Goal: Task Accomplishment & Management: Use online tool/utility

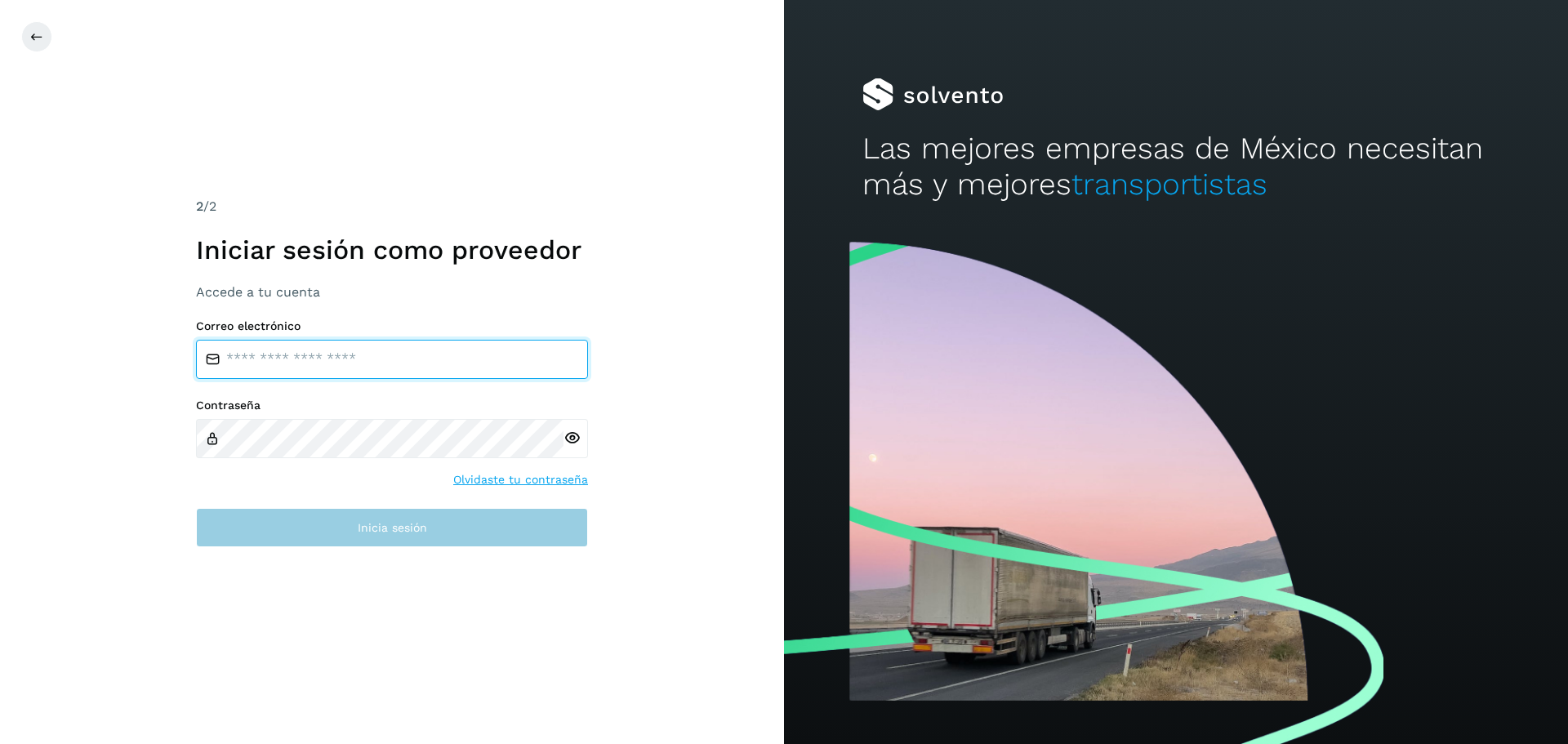
type input "**********"
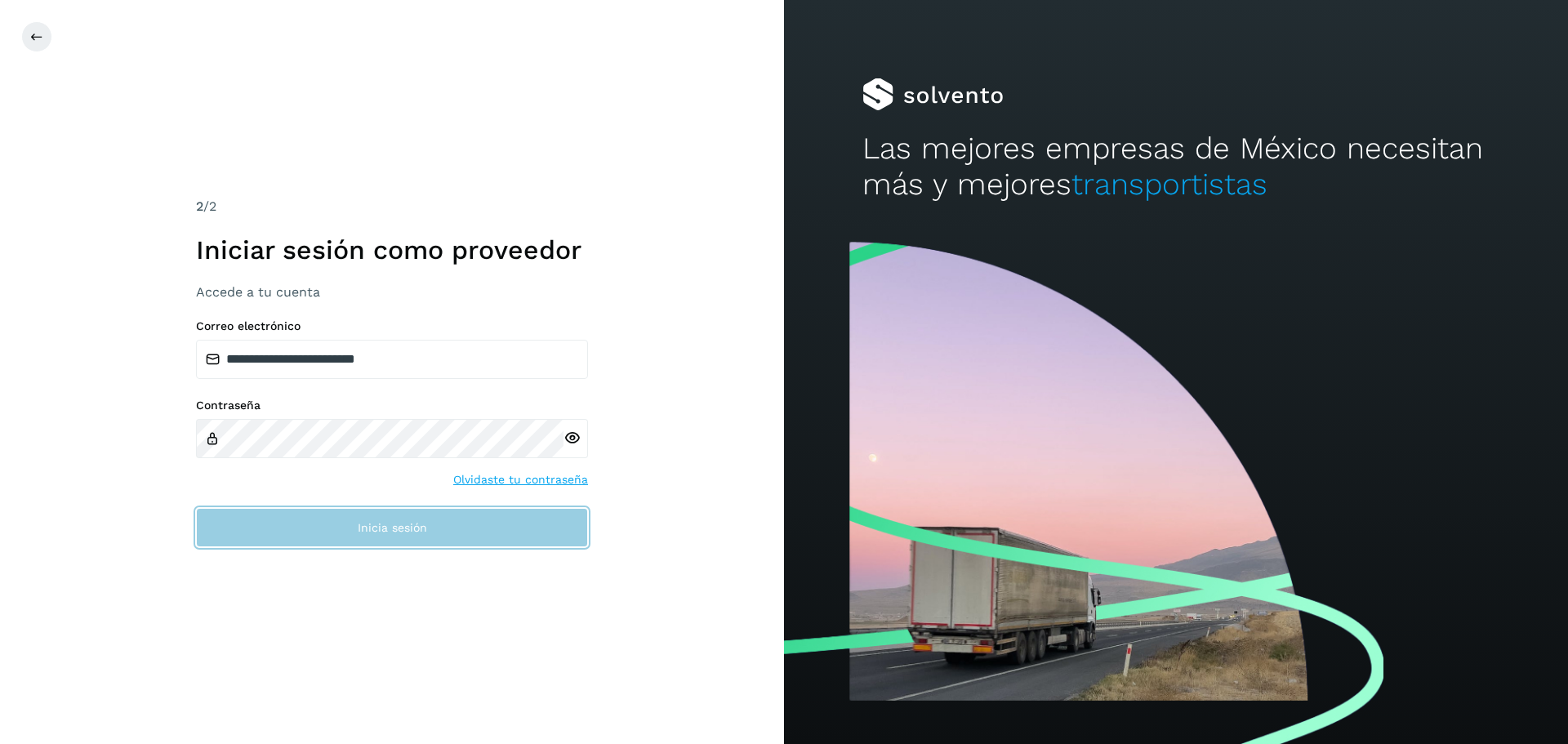
click at [391, 532] on span "Inicia sesión" at bounding box center [392, 527] width 69 height 12
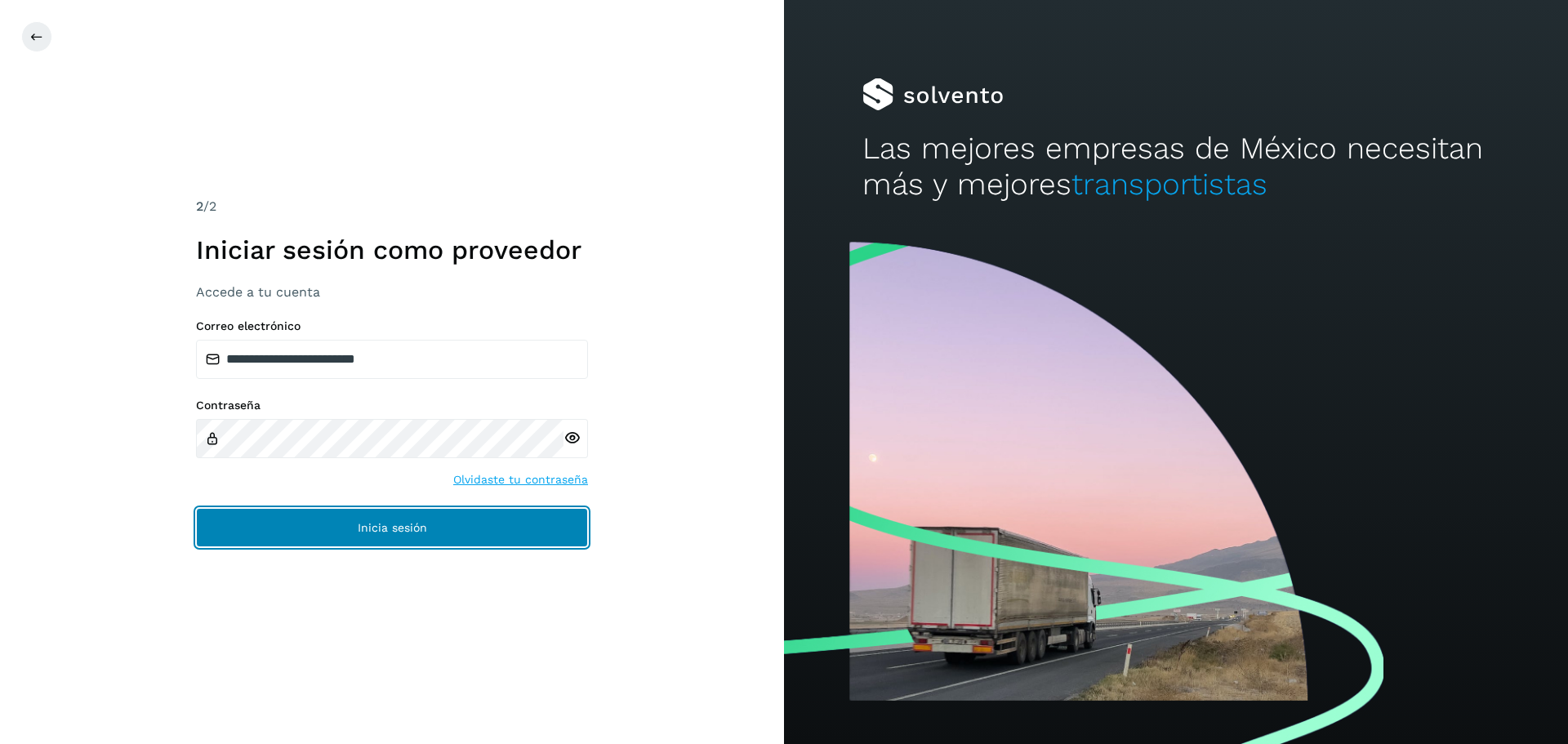
click at [400, 525] on span "Inicia sesión" at bounding box center [392, 527] width 69 height 12
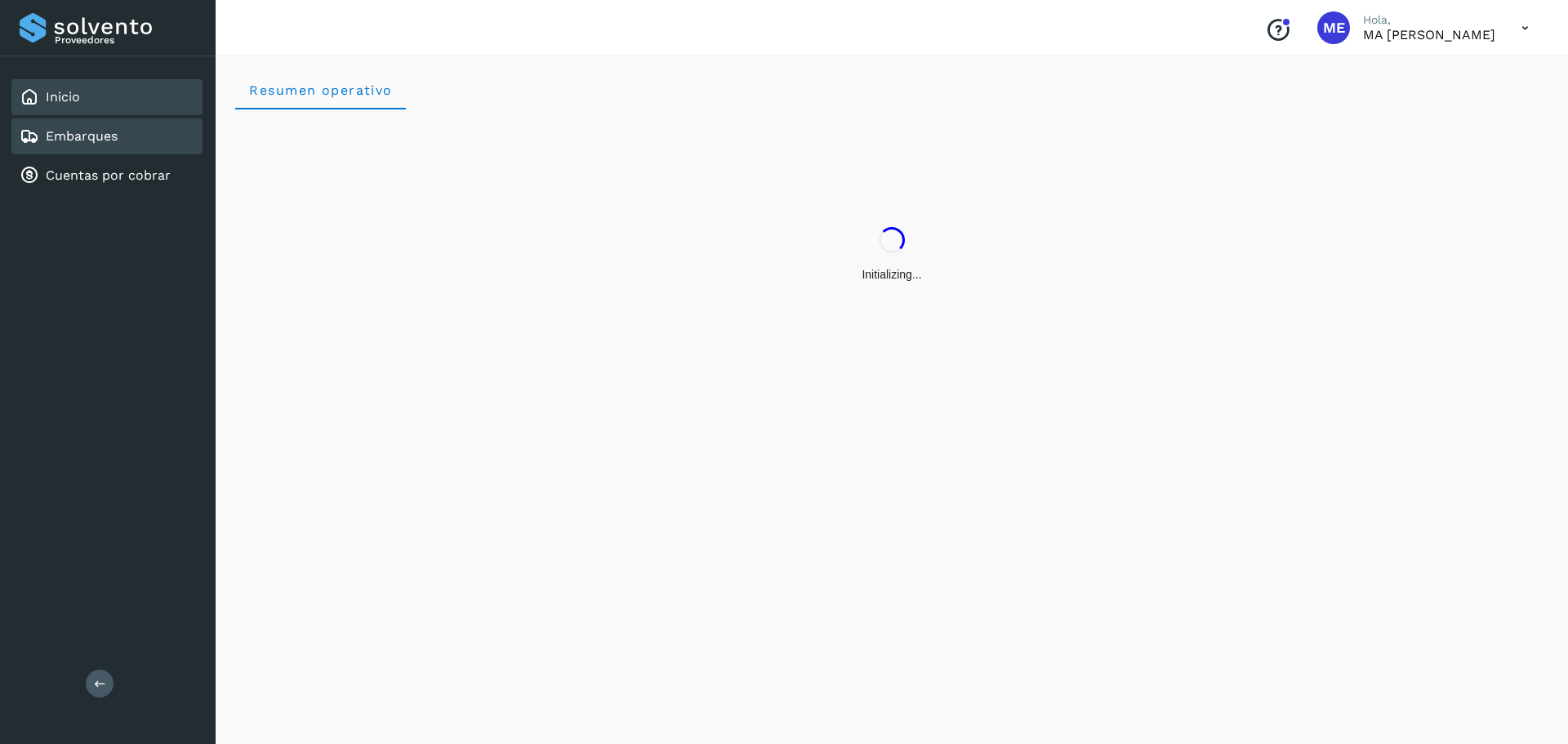
click at [71, 140] on link "Embarques" at bounding box center [82, 136] width 72 height 15
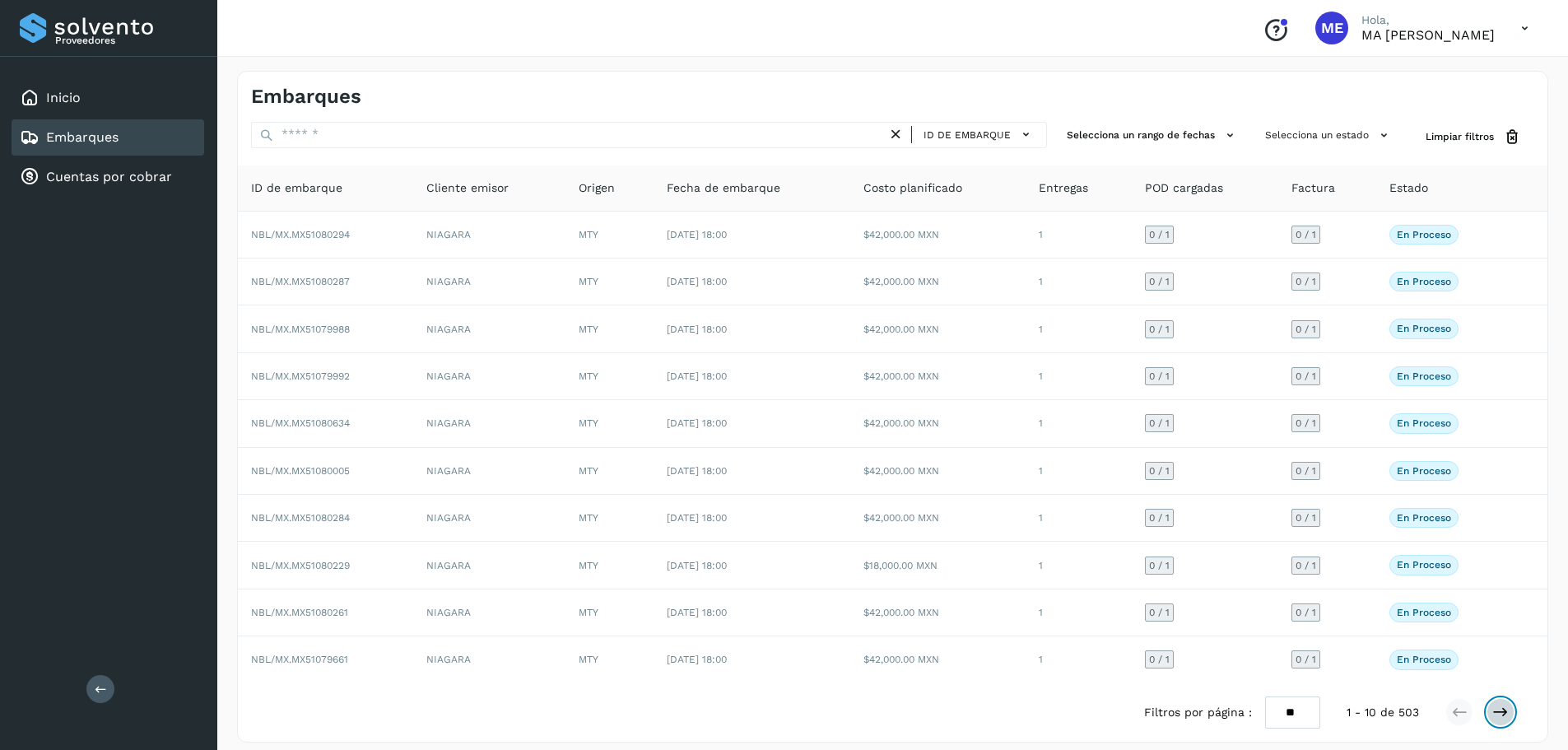
click at [1513, 714] on button at bounding box center [1499, 711] width 28 height 28
click at [1513, 715] on button at bounding box center [1499, 711] width 28 height 28
click at [1500, 710] on icon at bounding box center [1500, 712] width 16 height 16
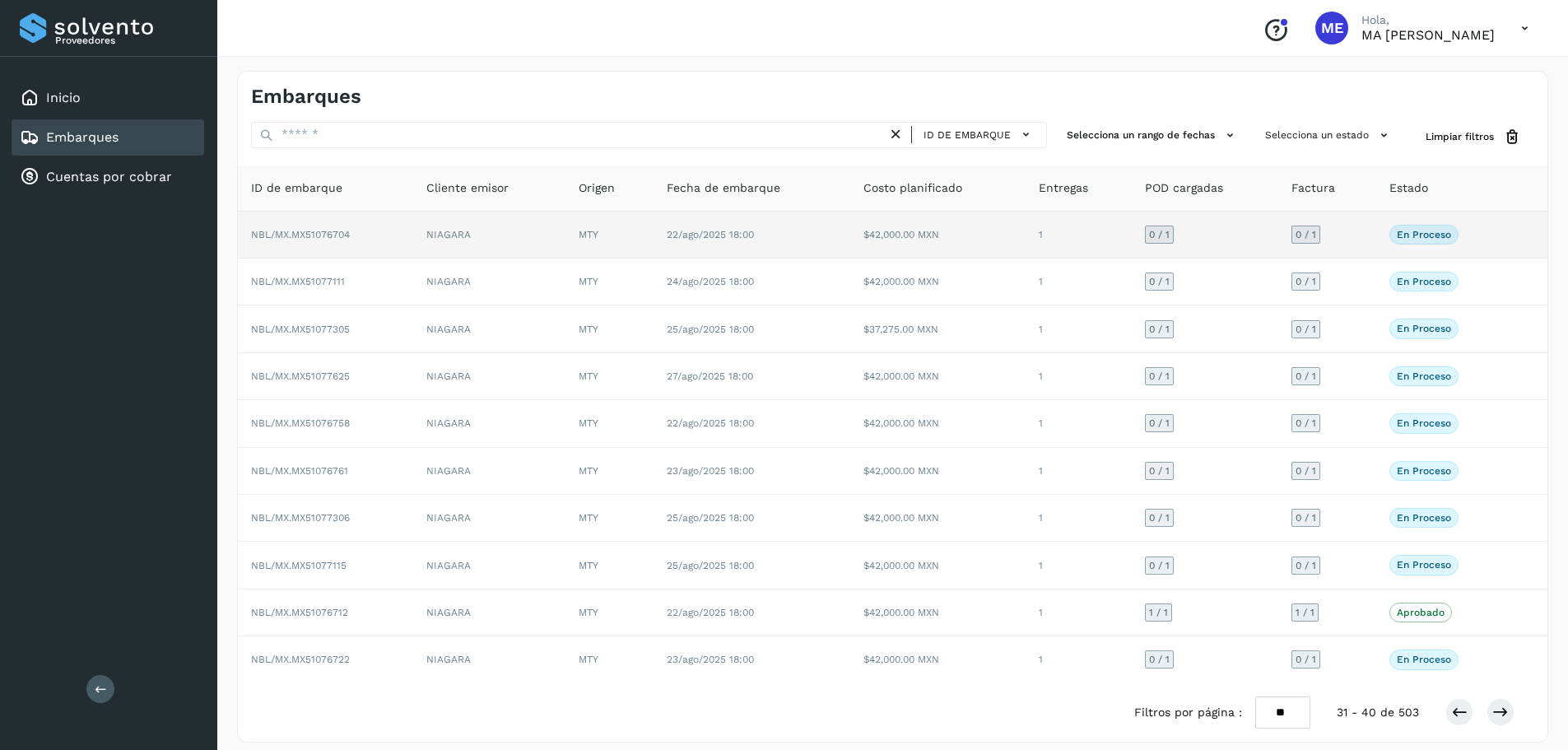
click at [340, 232] on span "NBL/MX.MX51076704" at bounding box center [299, 234] width 99 height 12
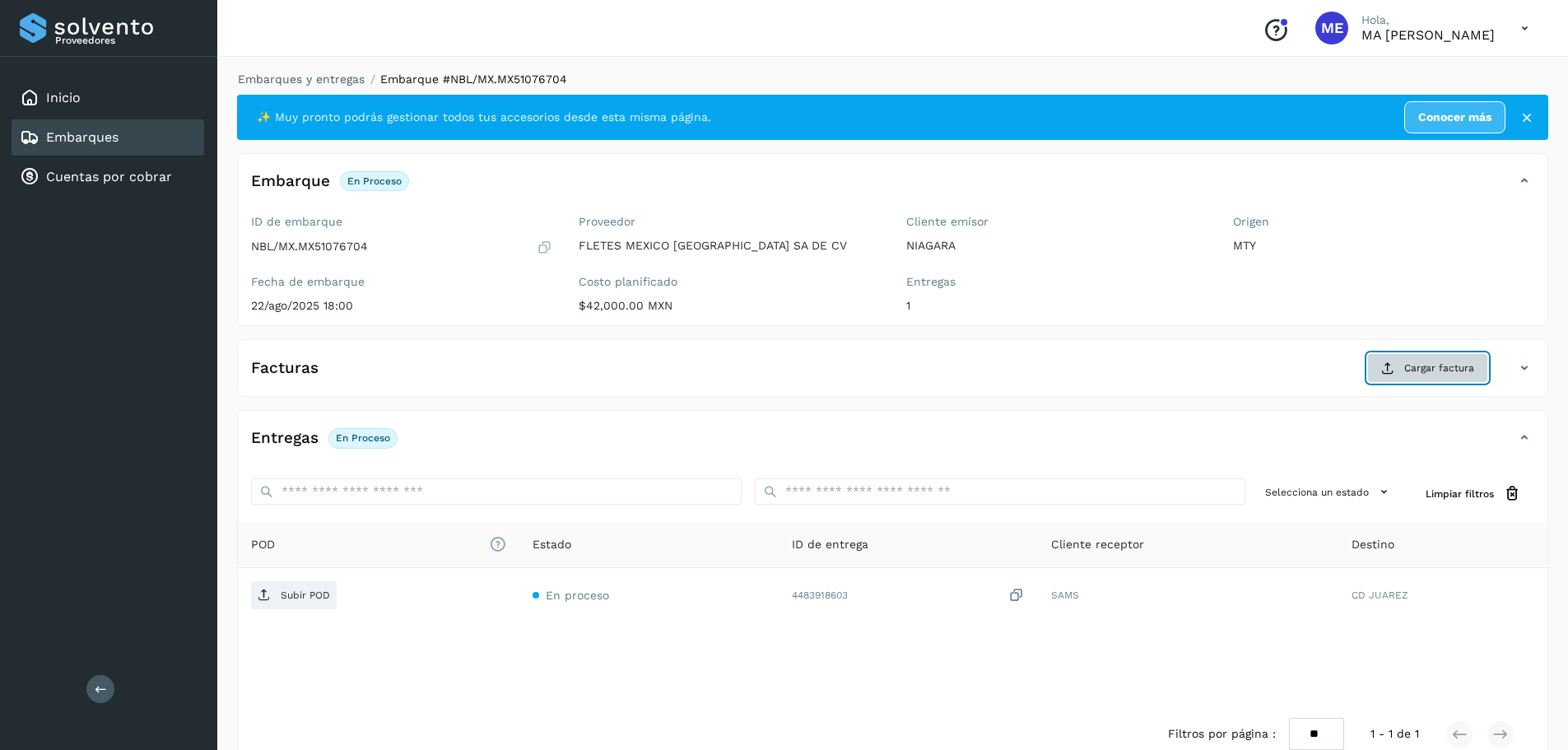
click at [1446, 375] on span "Cargar factura" at bounding box center [1439, 367] width 70 height 14
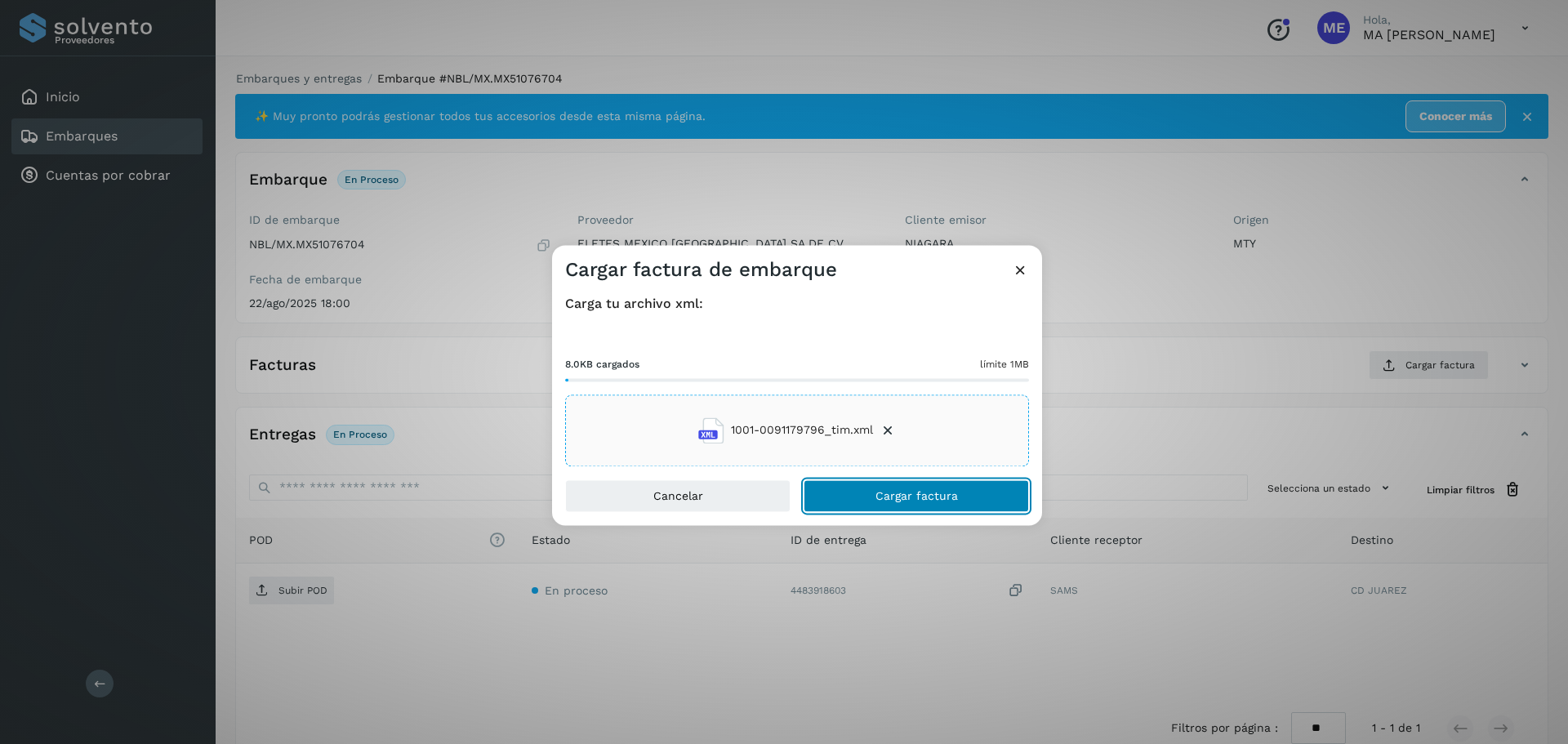
click at [888, 494] on span "Cargar factura" at bounding box center [917, 495] width 83 height 12
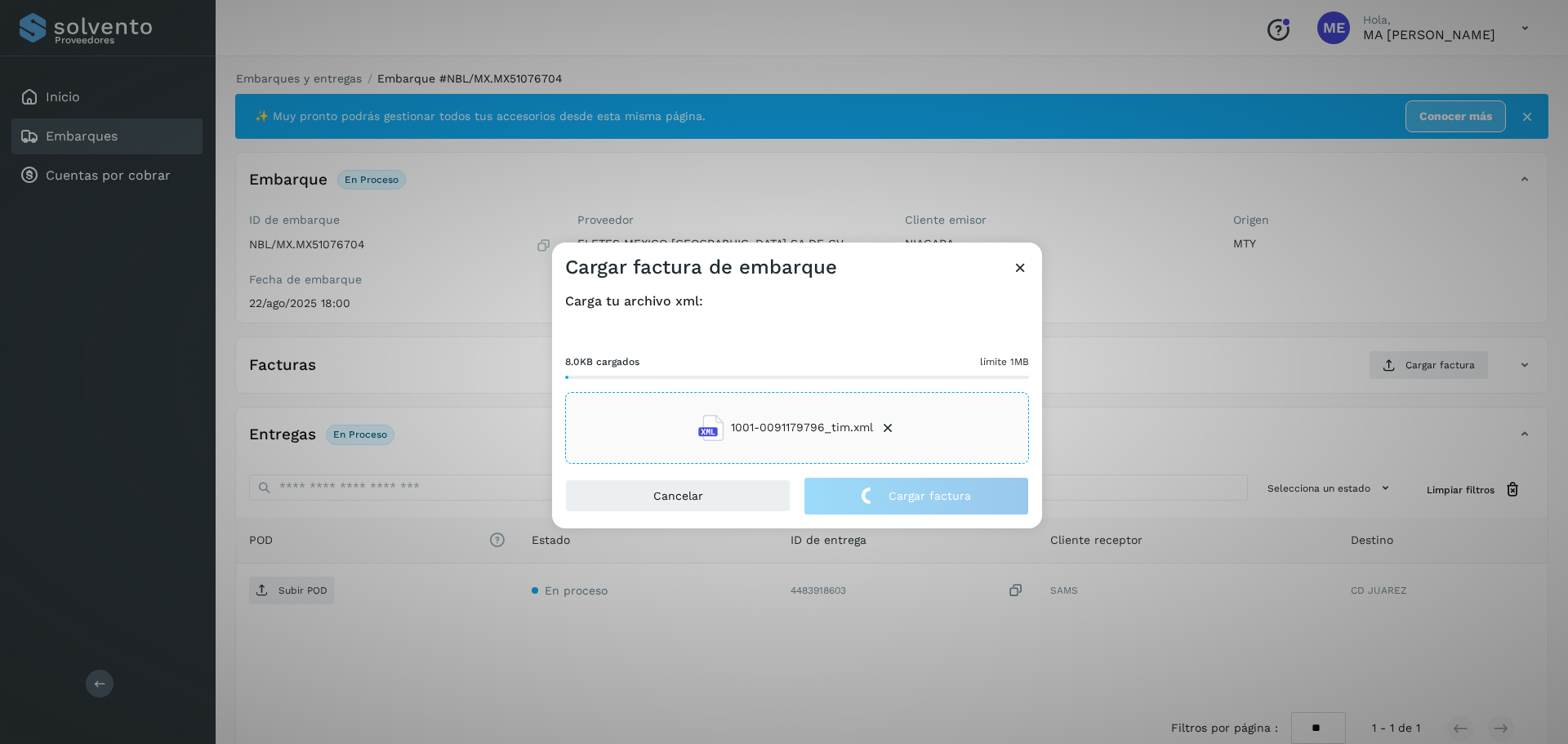
click at [284, 591] on div "Cargar factura de embarque Carga tu archivo xml: 8.0KB cargados límite 1MB 1001…" at bounding box center [784, 372] width 1568 height 744
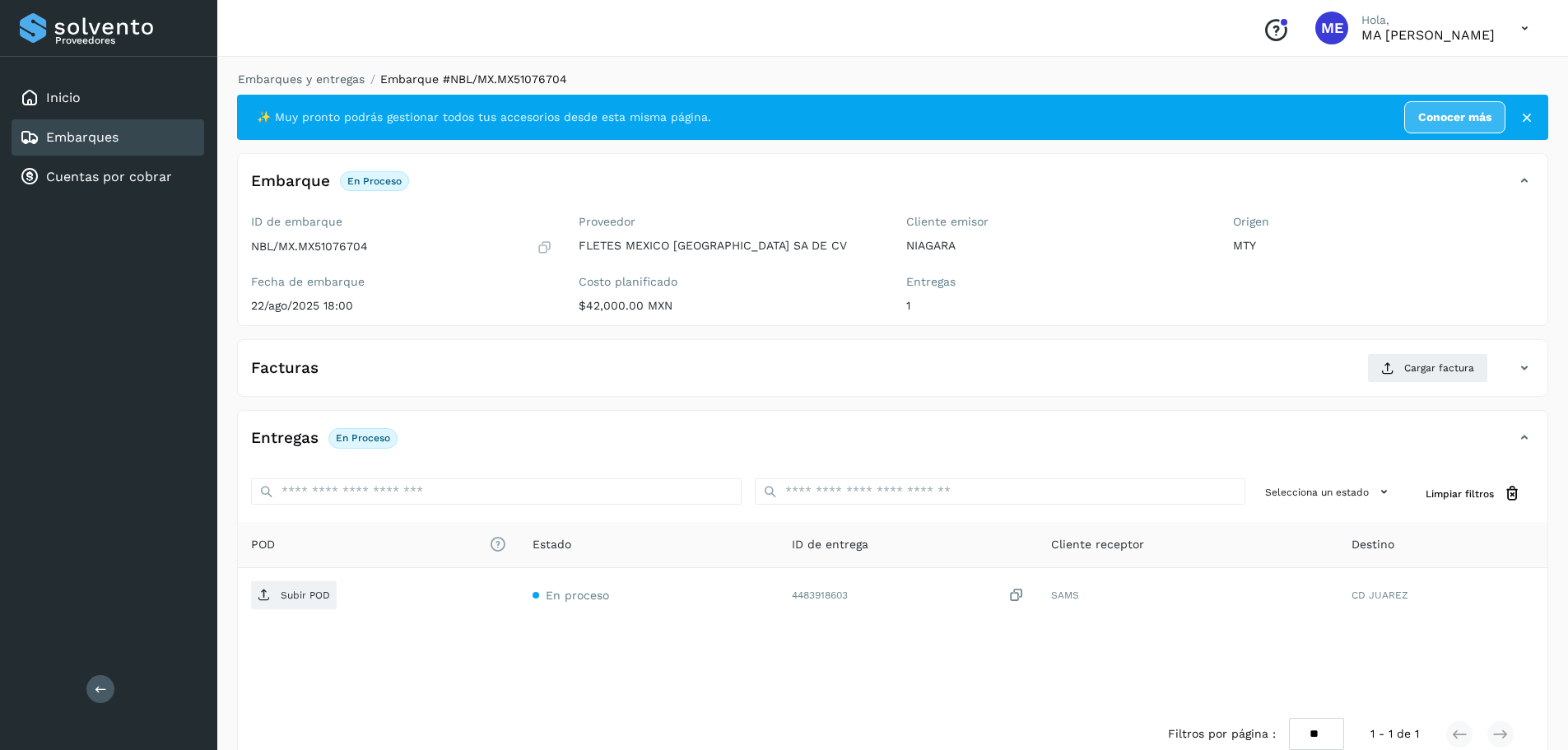
click at [286, 596] on p "Subir POD" at bounding box center [305, 594] width 50 height 12
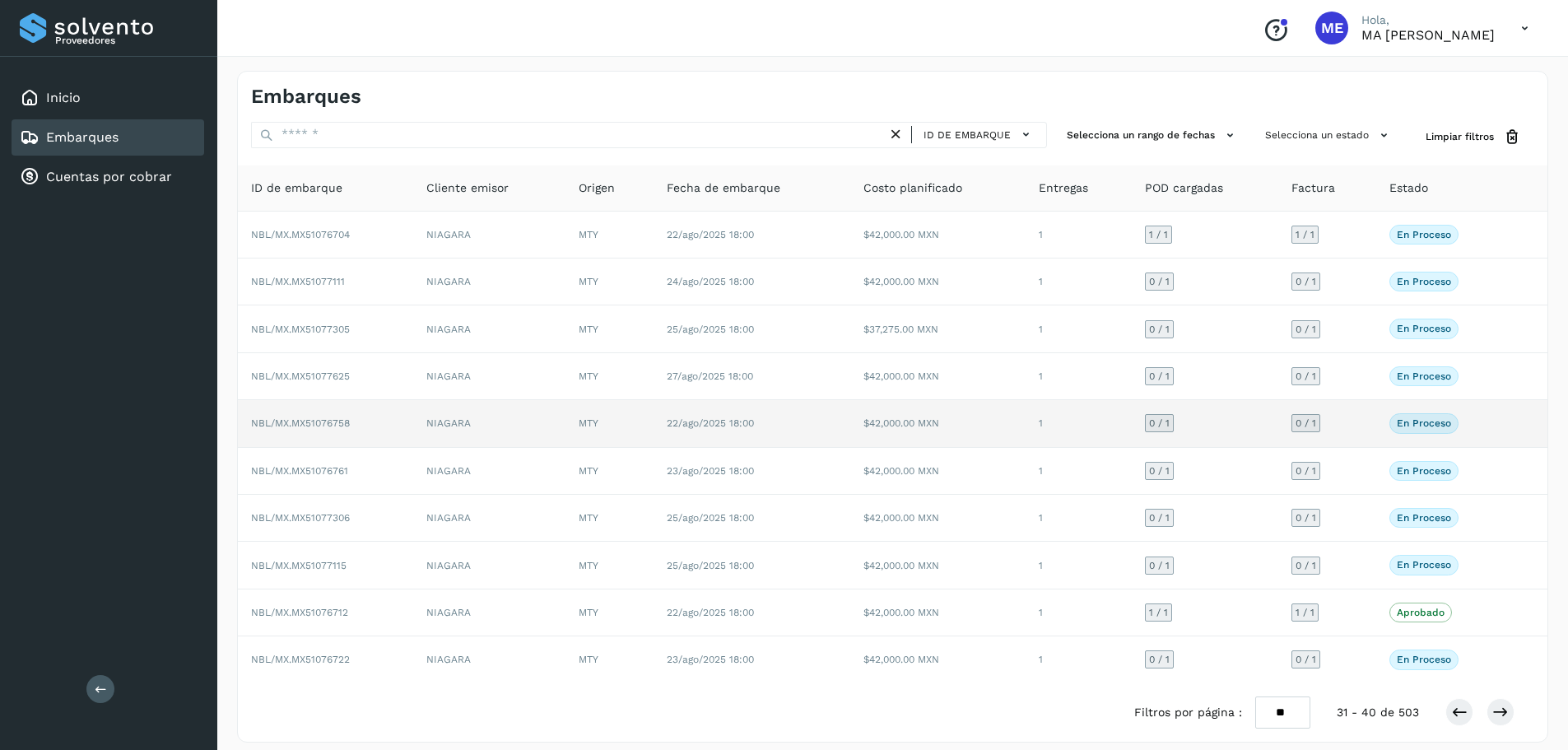
click at [332, 425] on span "NBL/MX.MX51076758" at bounding box center [299, 422] width 99 height 12
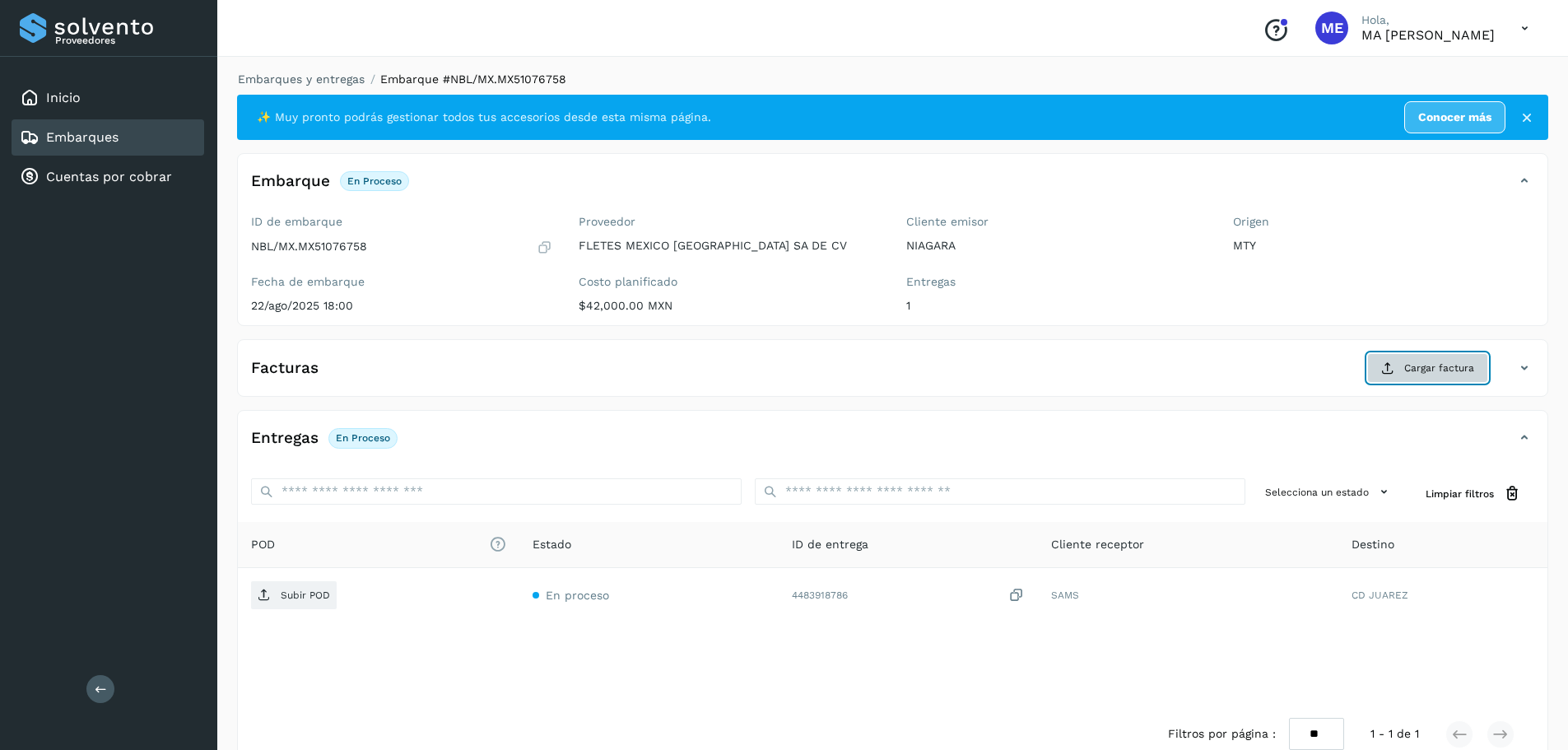
click at [1470, 368] on span "Cargar factura" at bounding box center [1439, 367] width 70 height 14
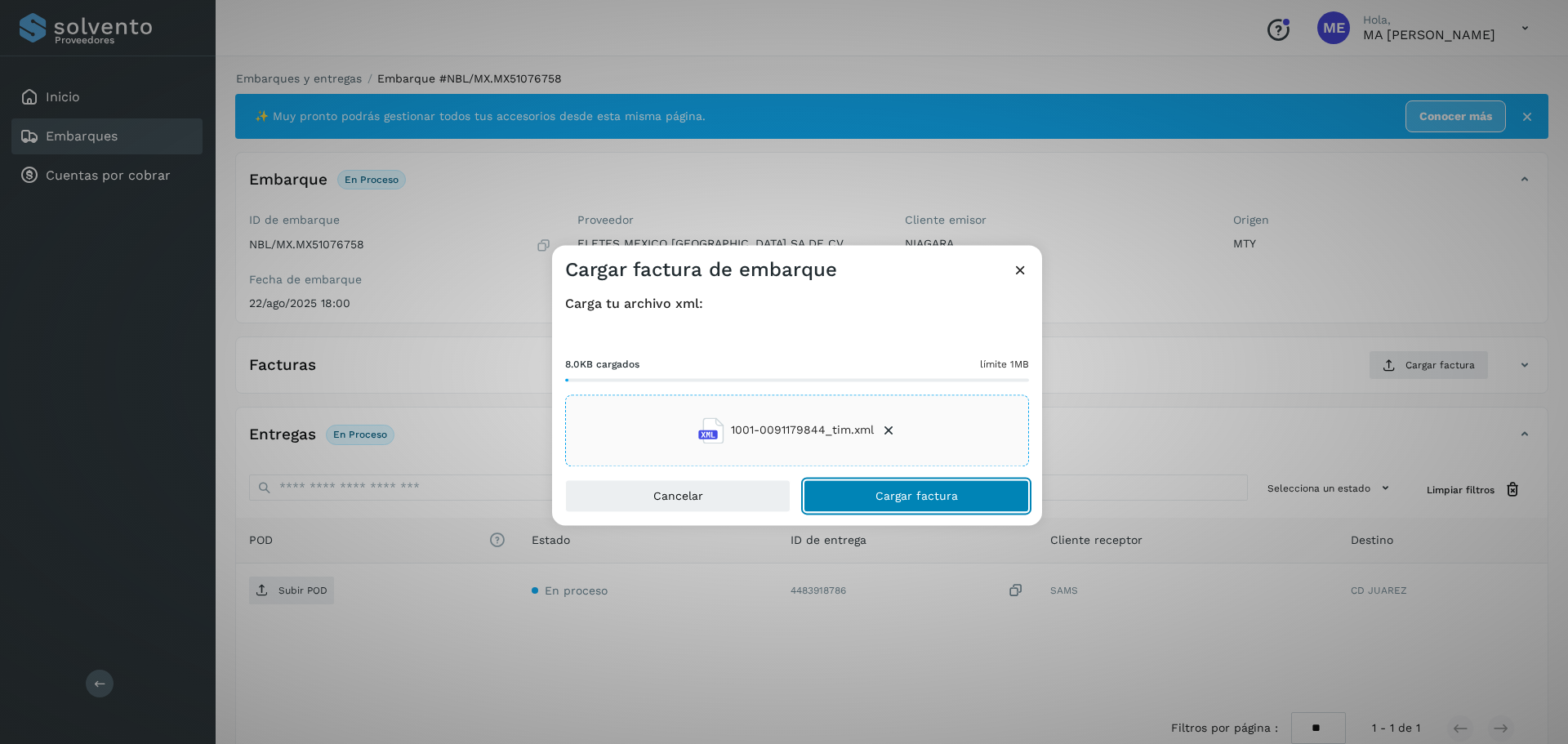
click at [891, 494] on span "Cargar factura" at bounding box center [917, 495] width 83 height 12
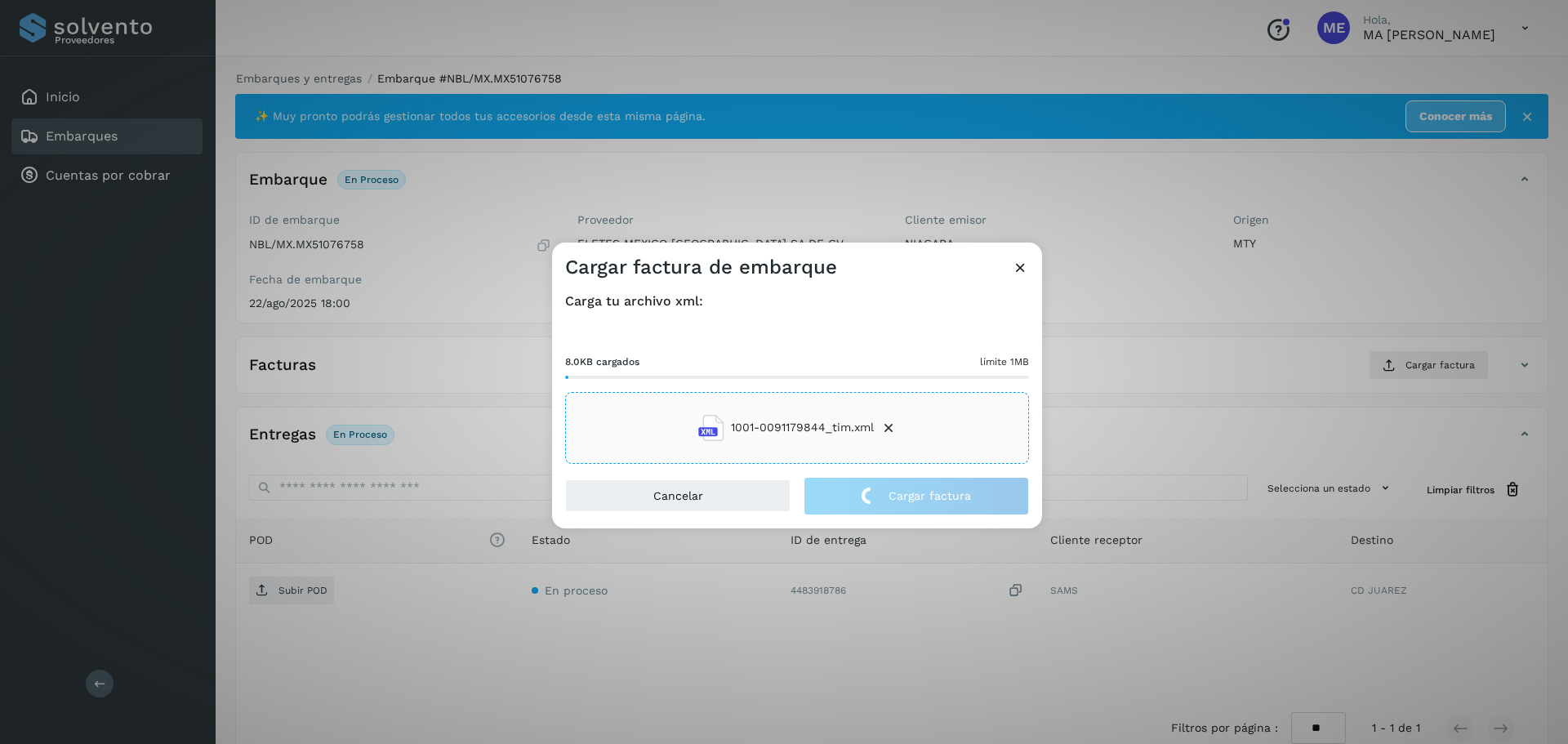
click at [300, 596] on div "Cargar factura de embarque Carga tu archivo xml: 8.0KB cargados límite 1MB 1001…" at bounding box center [784, 372] width 1568 height 744
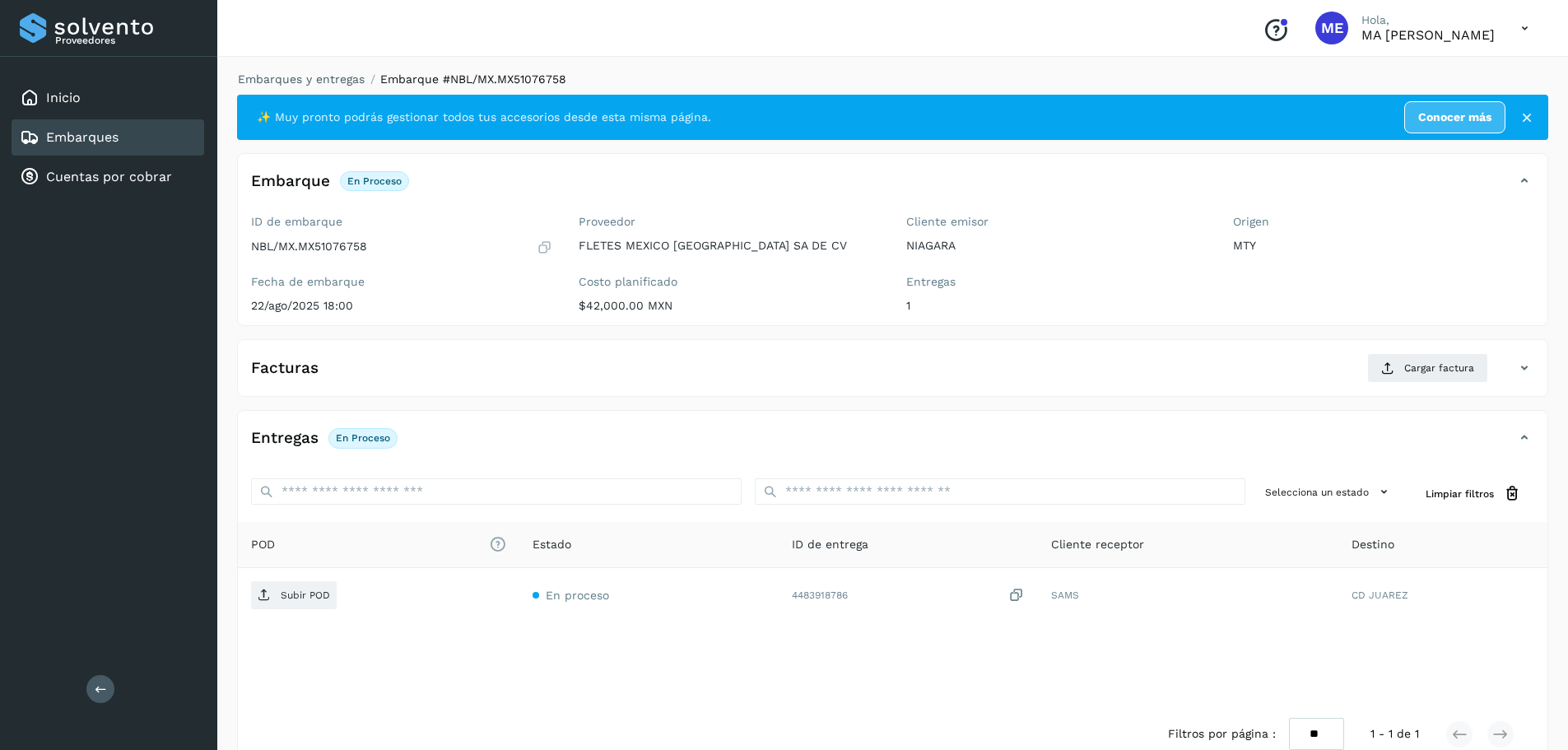
click at [302, 601] on p "Subir POD" at bounding box center [305, 594] width 50 height 12
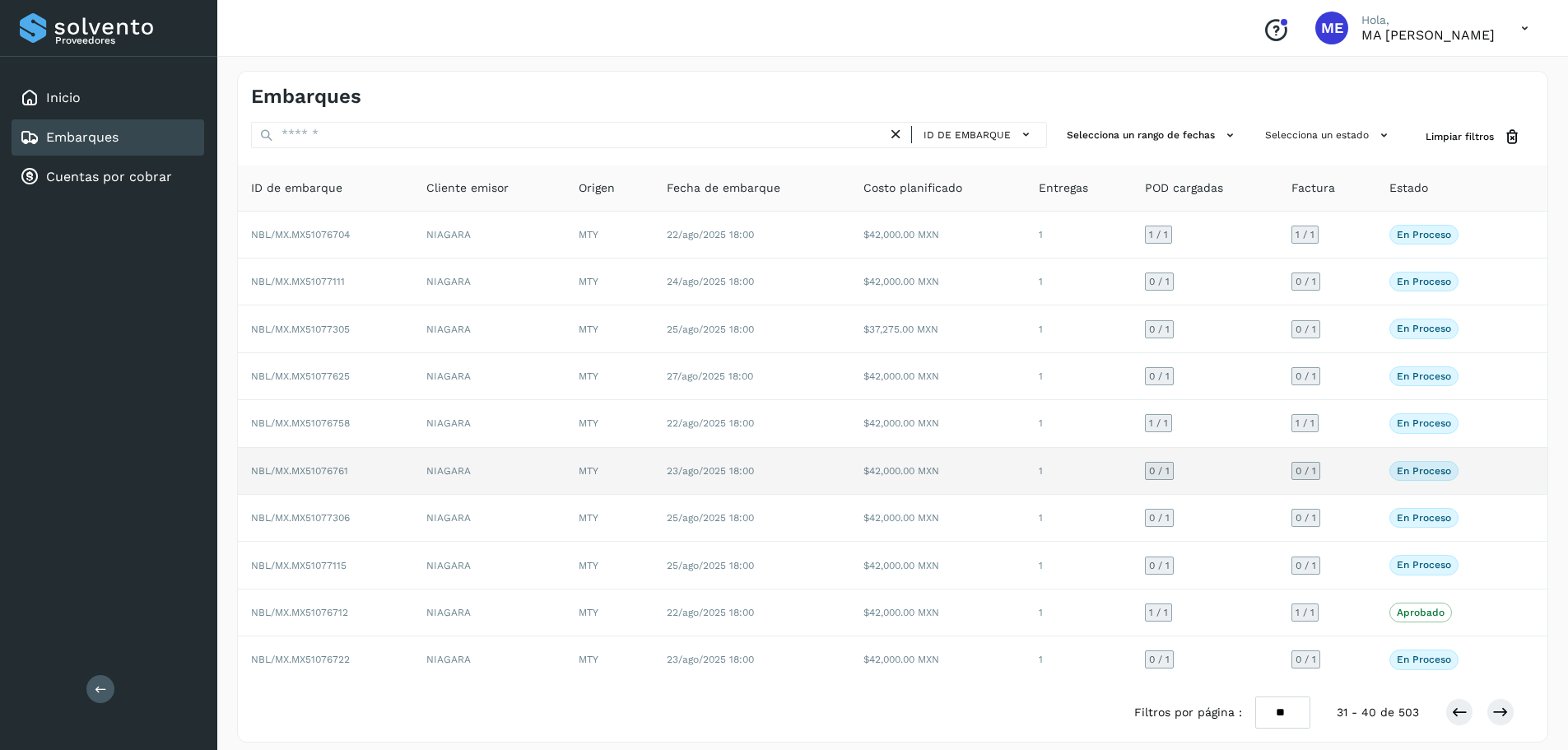
click at [298, 470] on span "NBL/MX.MX51076761" at bounding box center [299, 470] width 97 height 12
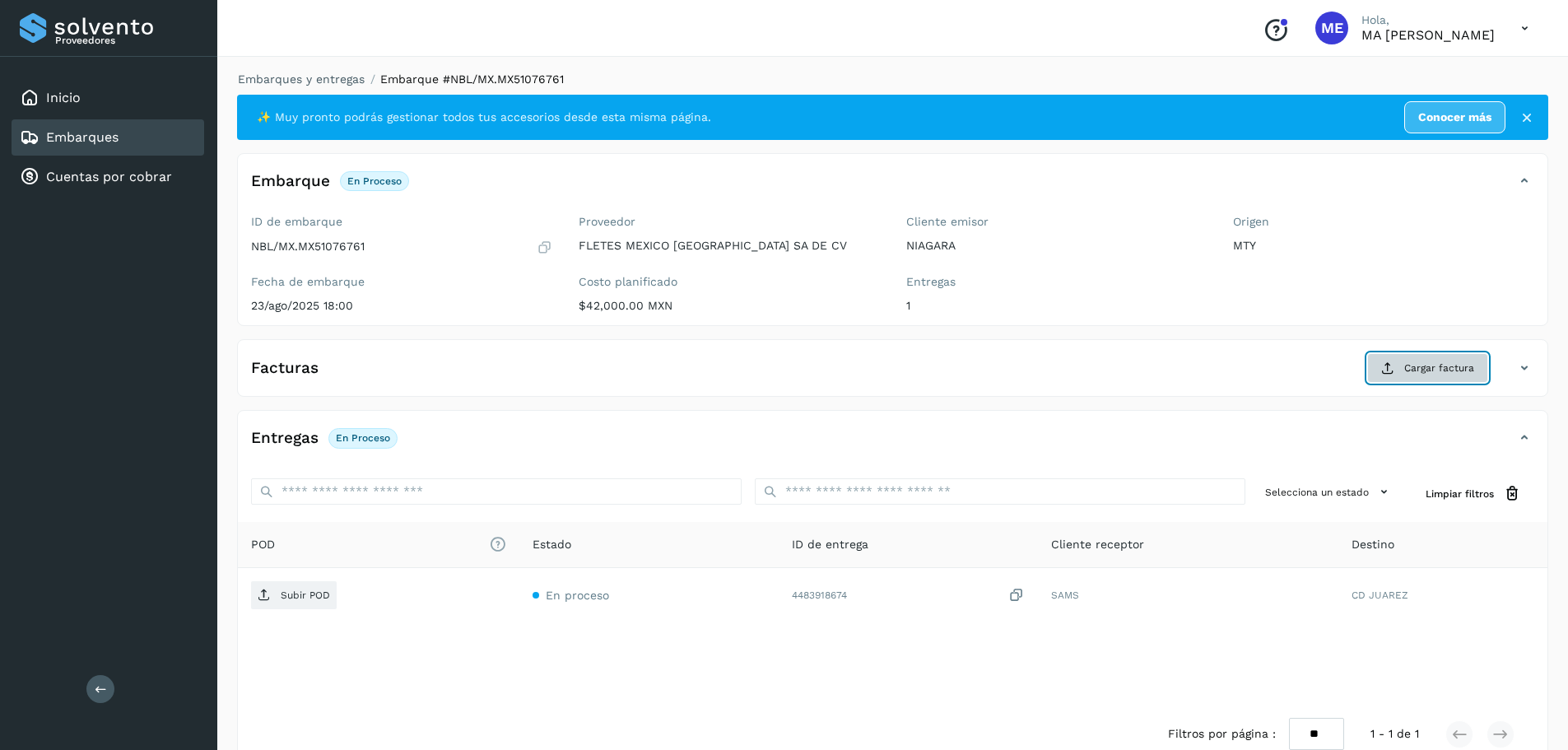
click at [1431, 366] on span "Cargar factura" at bounding box center [1439, 367] width 70 height 14
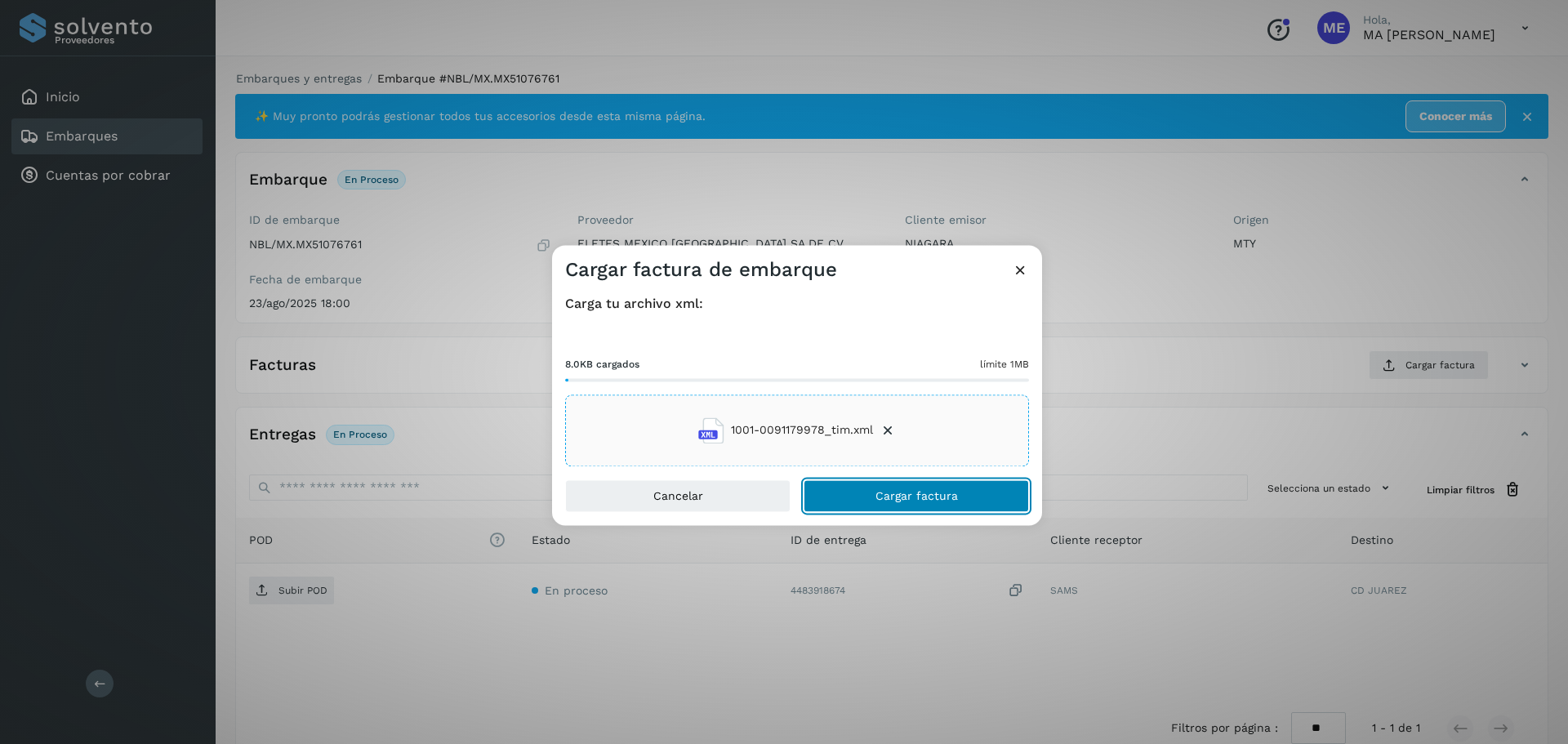
click at [909, 500] on span "Cargar factura" at bounding box center [917, 495] width 83 height 12
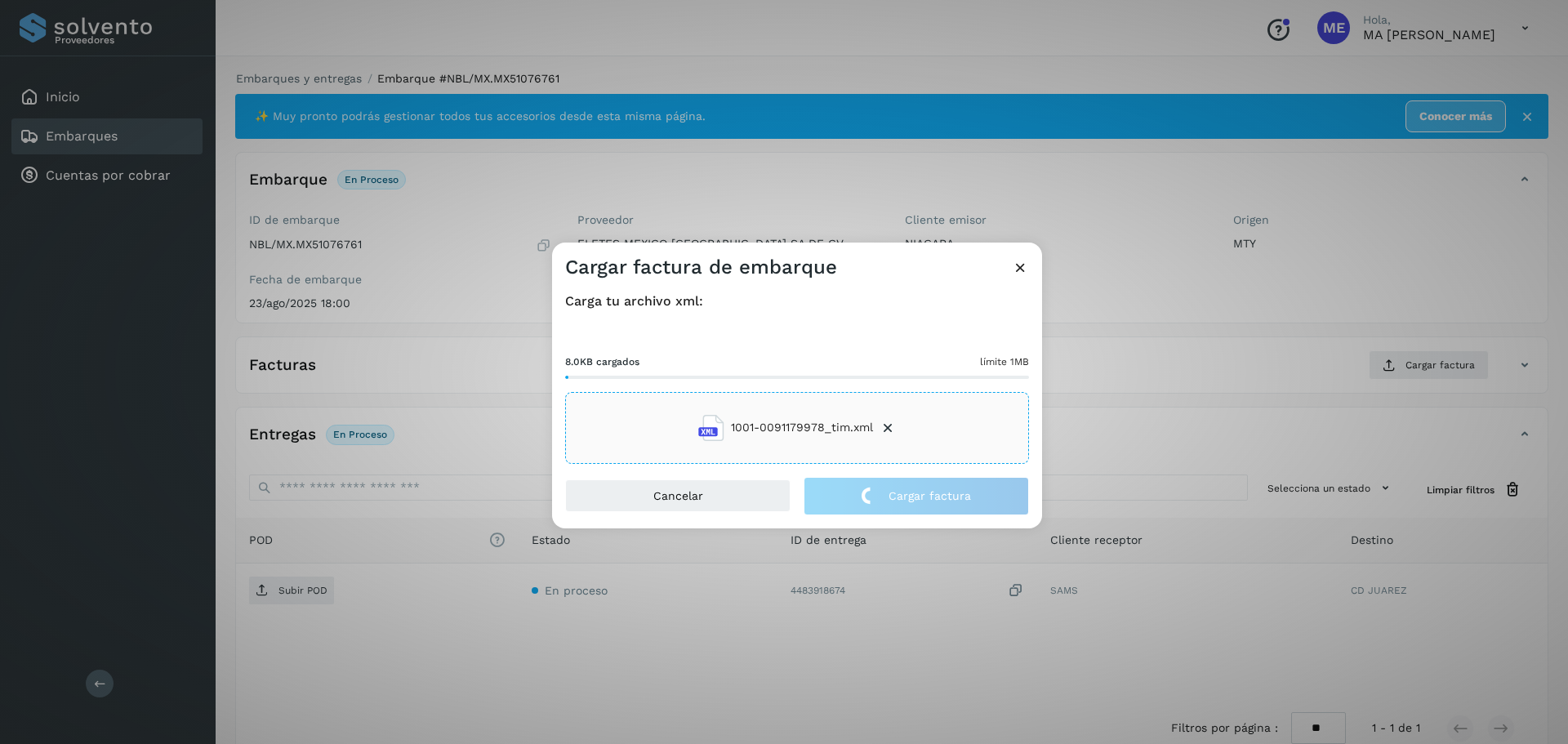
click at [284, 591] on div "Cargar factura de embarque Carga tu archivo xml: 8.0KB cargados límite 1MB 1001…" at bounding box center [784, 372] width 1568 height 744
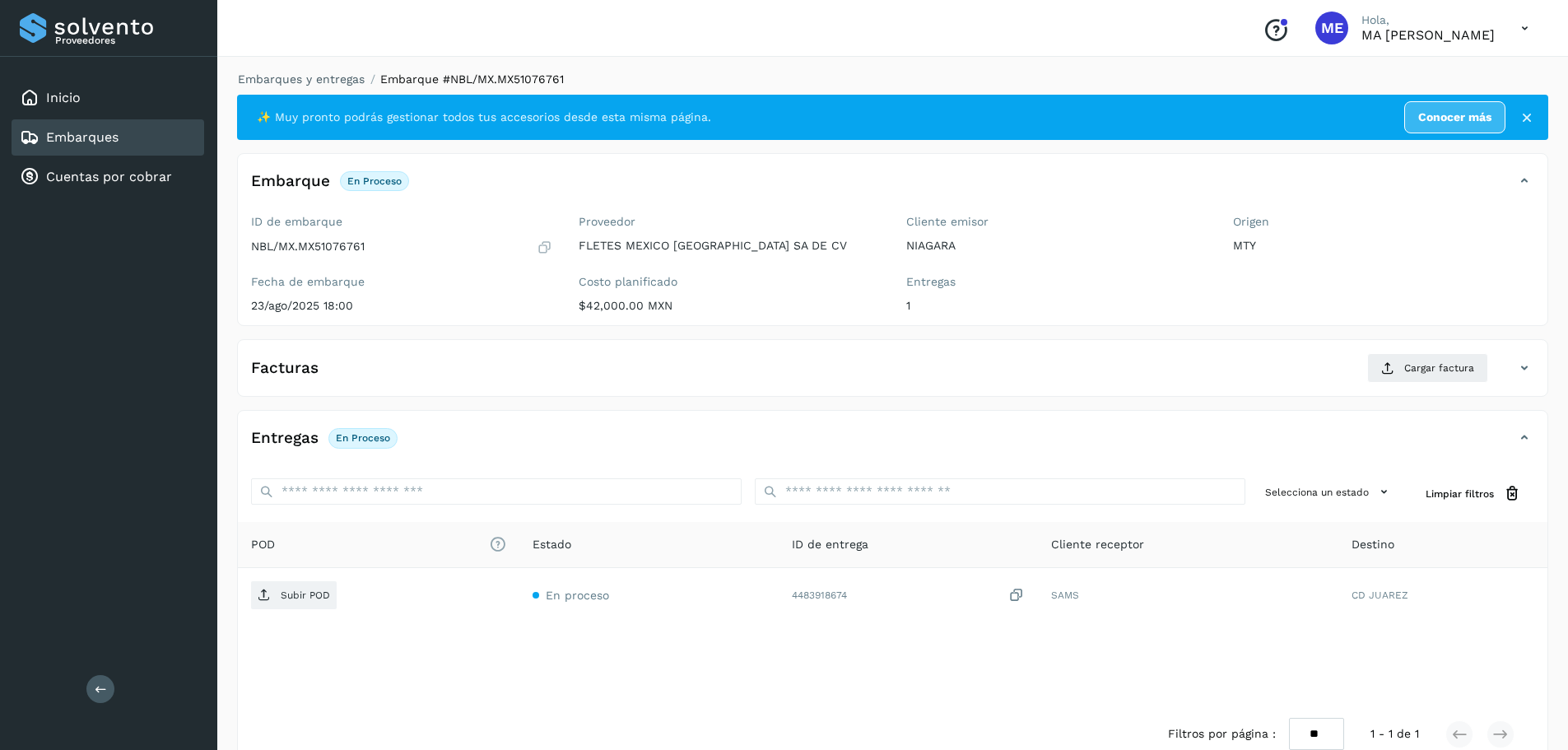
click at [286, 596] on p "Subir POD" at bounding box center [305, 594] width 50 height 12
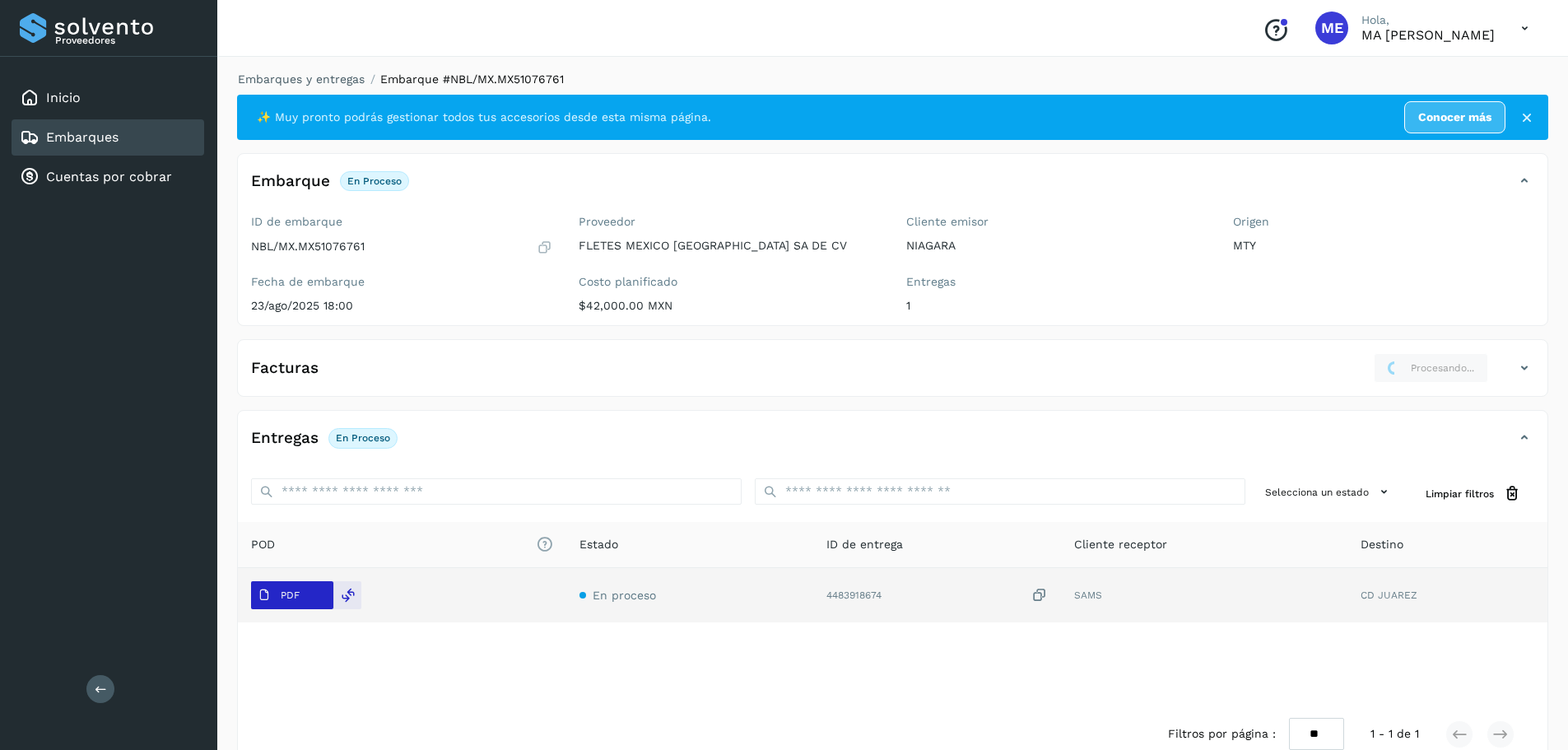
click at [289, 595] on p "PDF" at bounding box center [290, 594] width 19 height 12
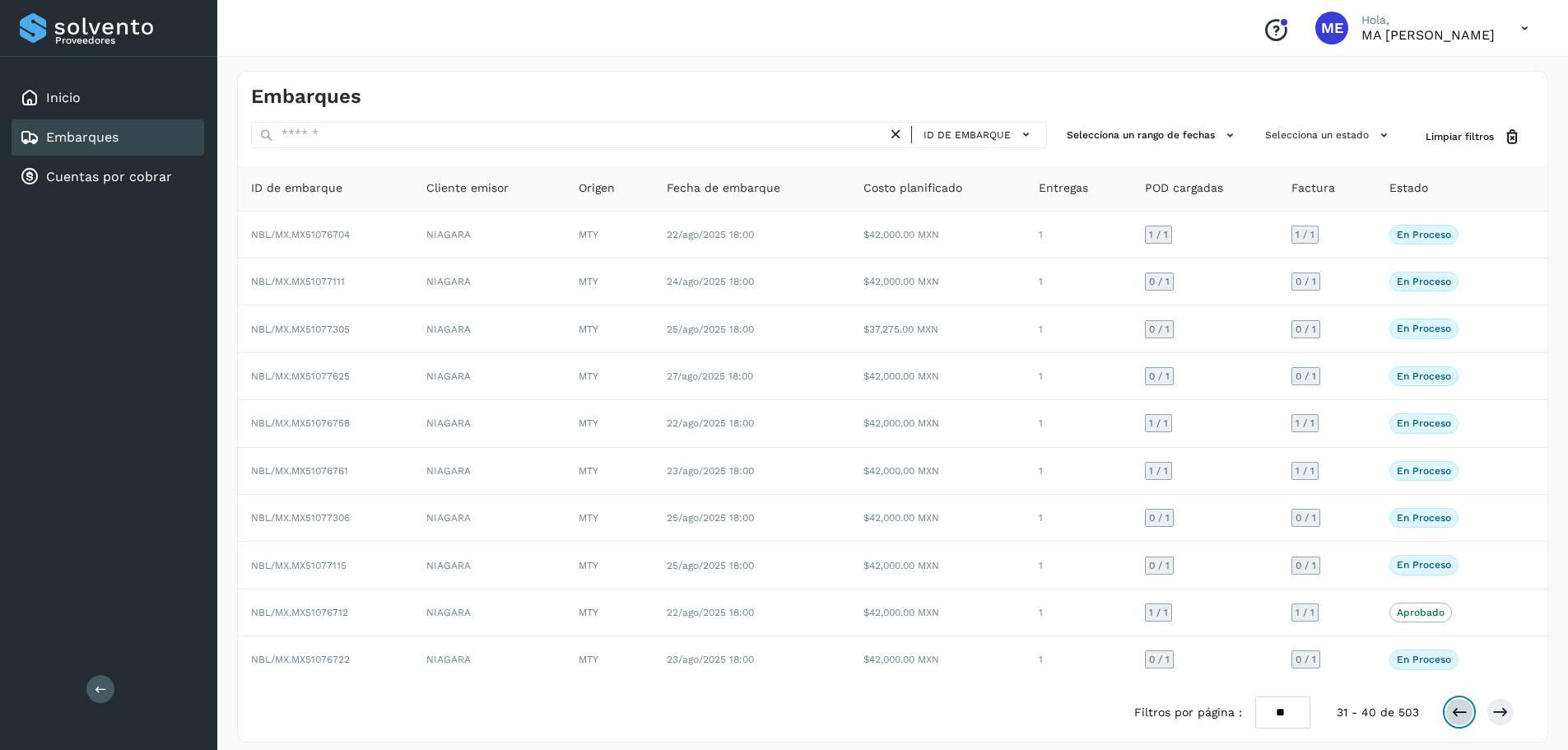
click at [1459, 713] on icon at bounding box center [1459, 712] width 16 height 16
click at [1502, 714] on icon at bounding box center [1500, 712] width 16 height 16
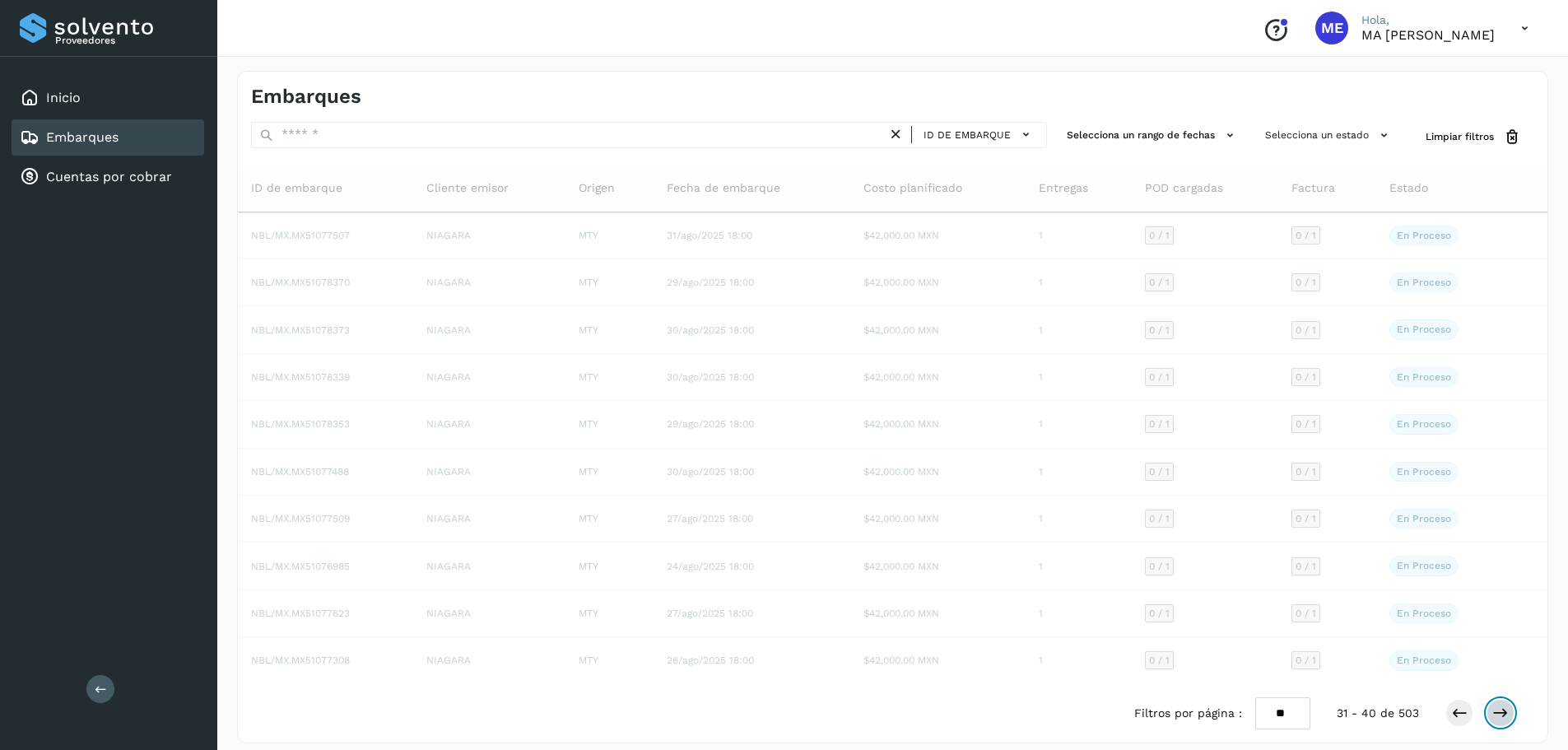
click at [1502, 713] on icon at bounding box center [1500, 712] width 16 height 16
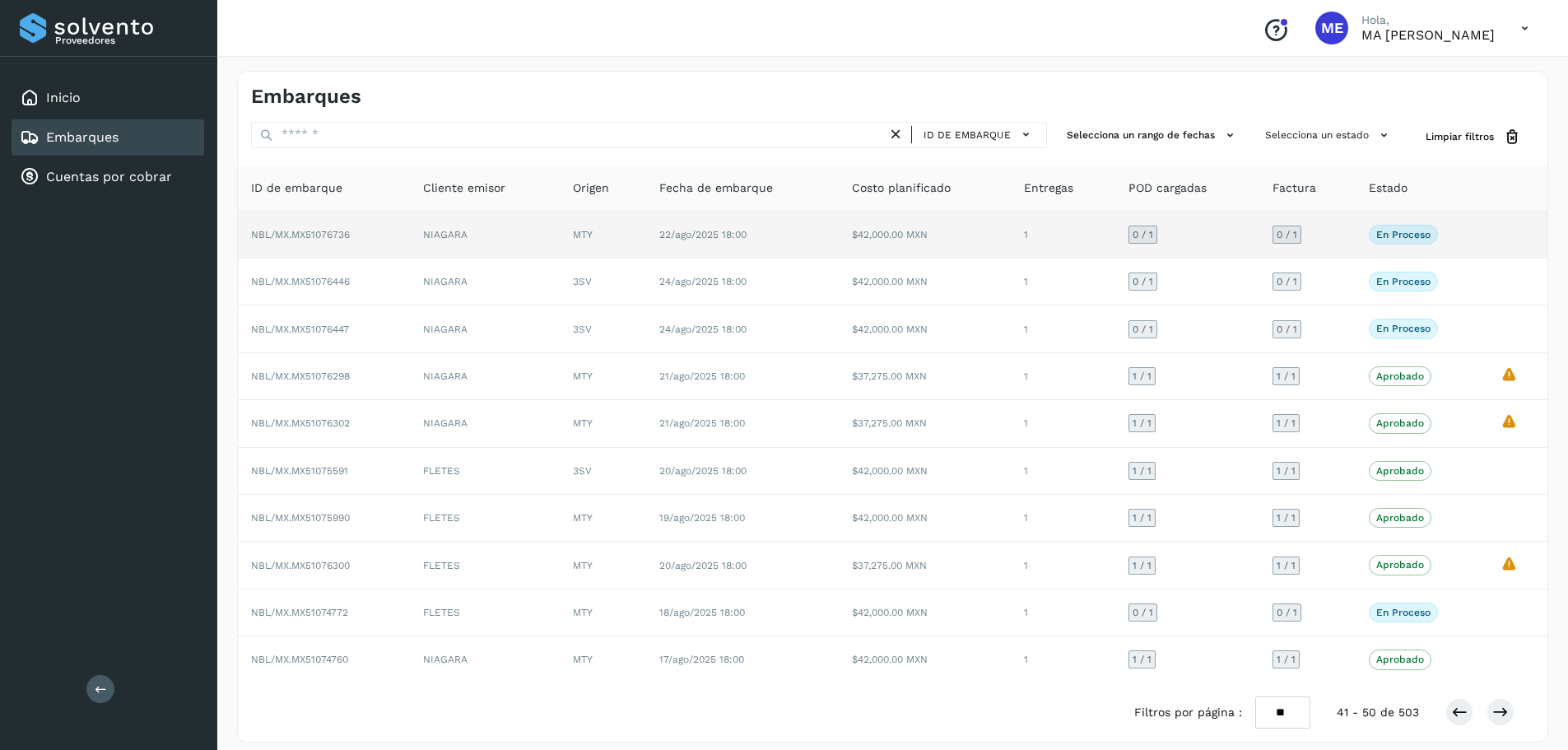
click at [322, 235] on span "NBL/MX.MX51076736" at bounding box center [299, 234] width 99 height 12
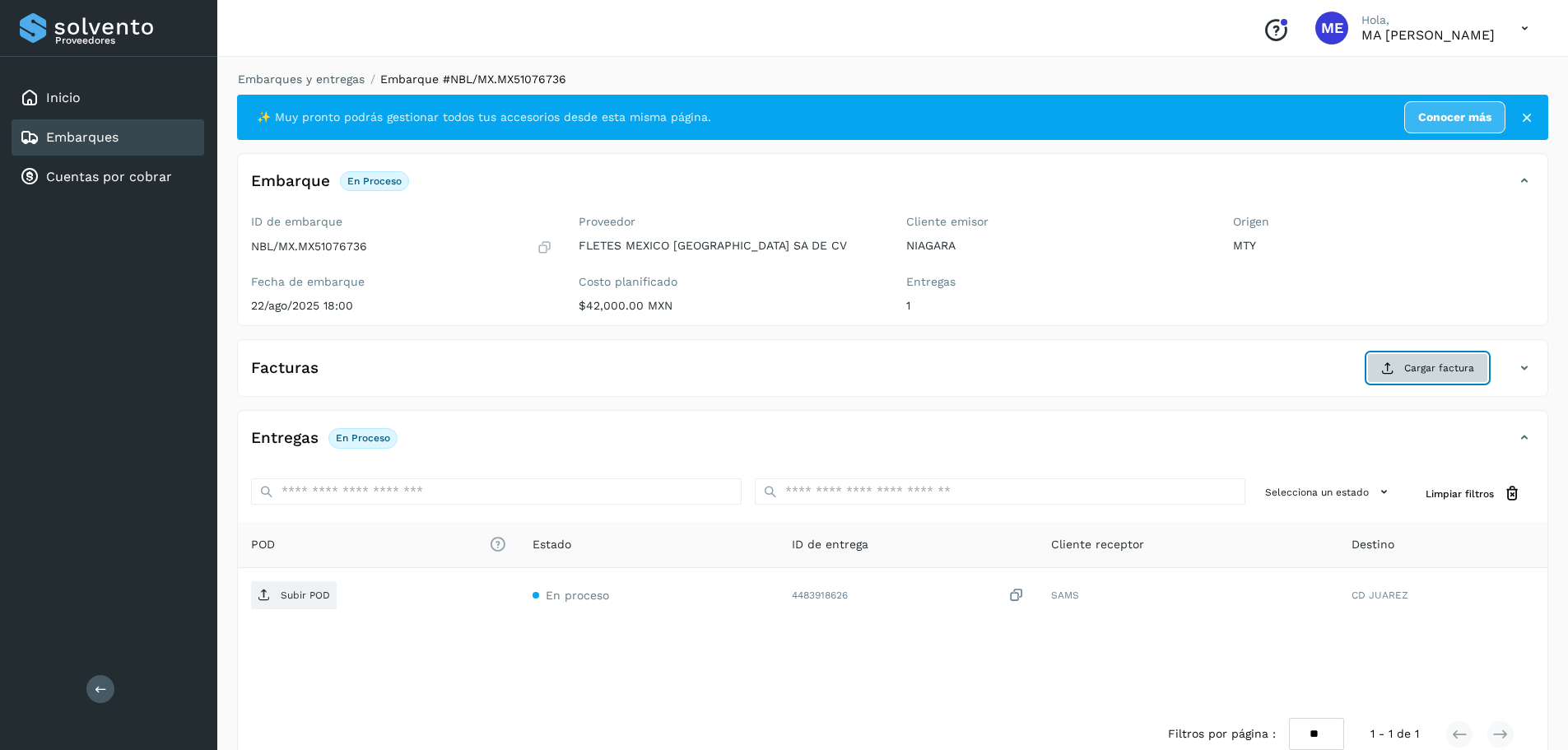
click at [1458, 372] on span "Cargar factura" at bounding box center [1439, 367] width 70 height 14
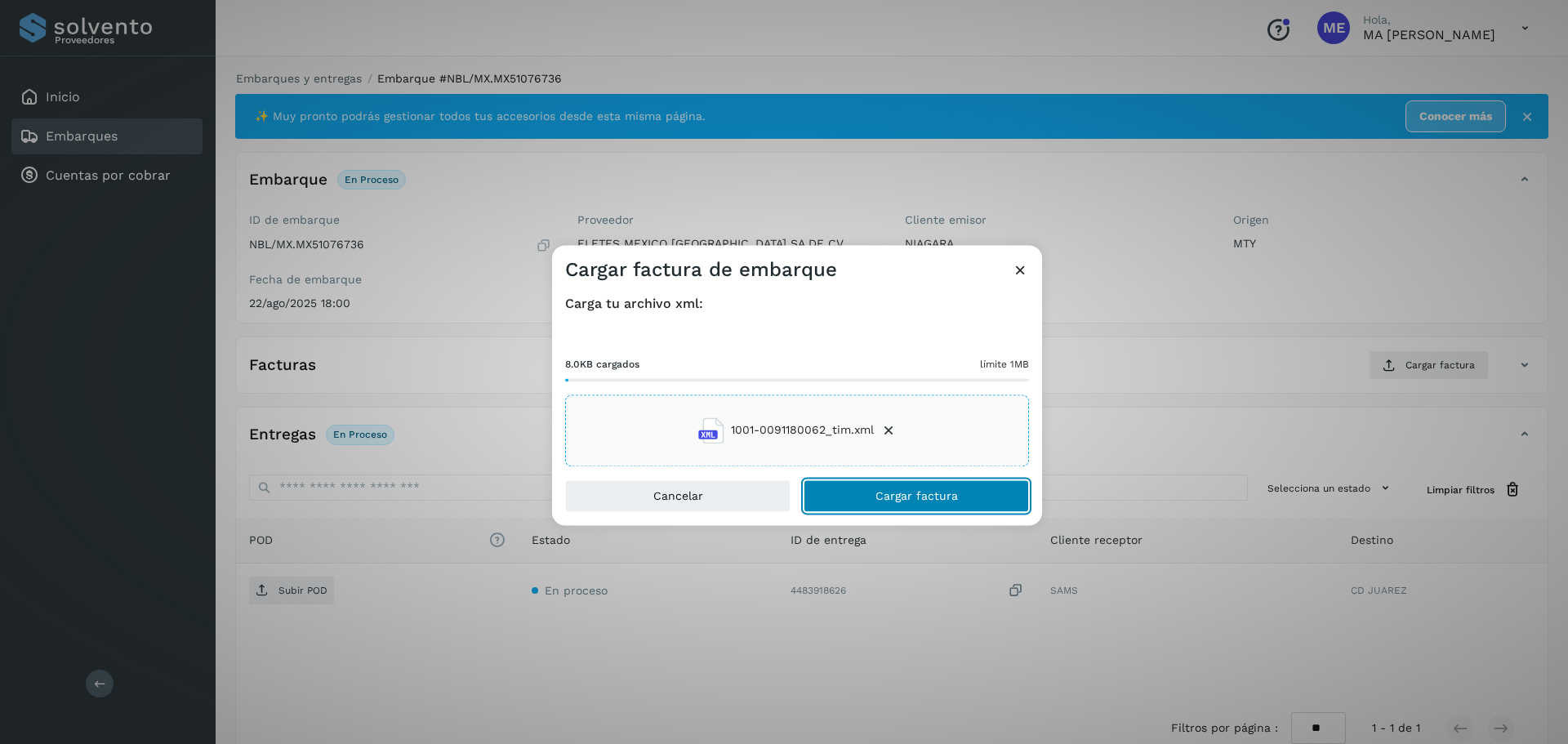
click at [897, 495] on span "Cargar factura" at bounding box center [917, 495] width 83 height 12
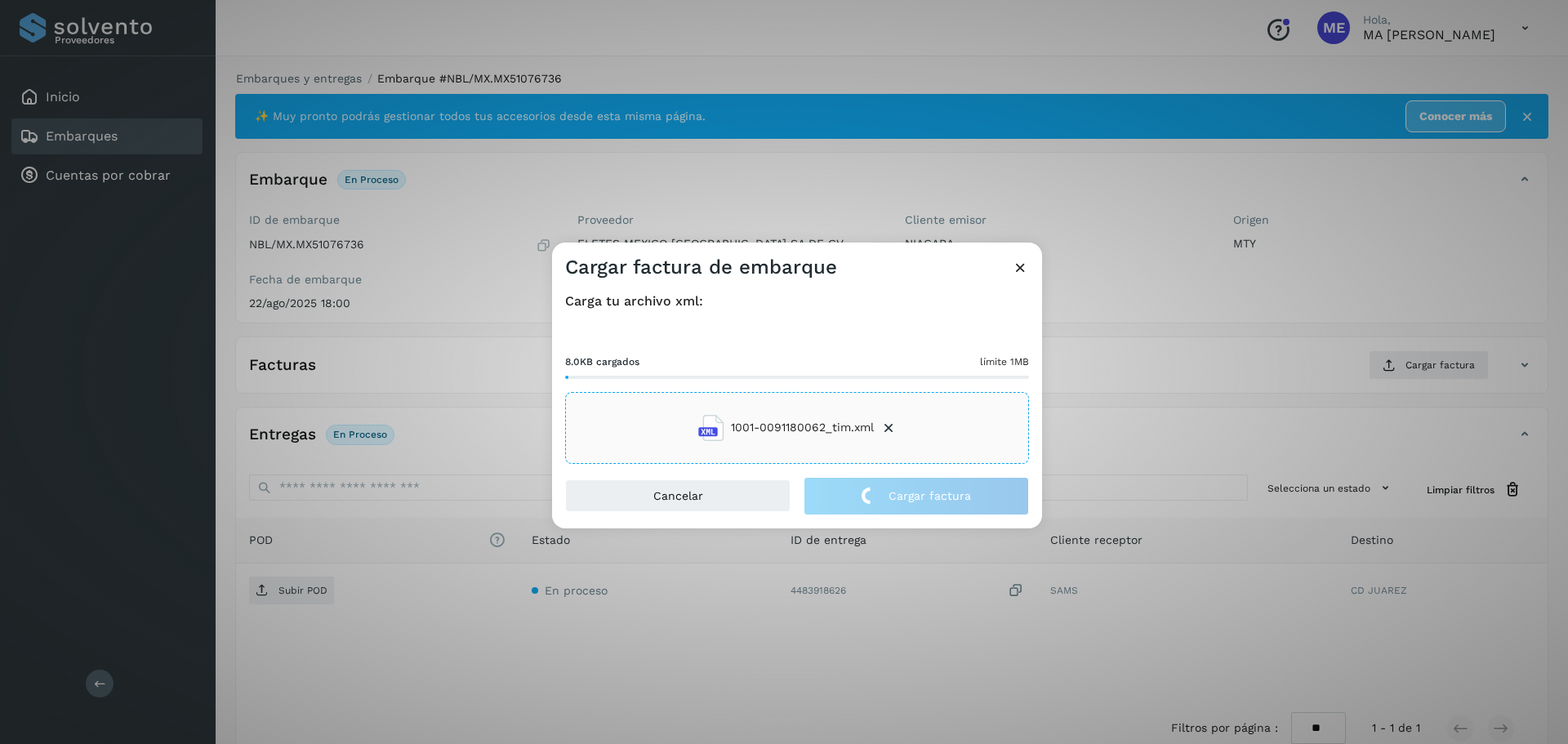
click at [302, 590] on div "Cargar factura de embarque Carga tu archivo xml: 8.0KB cargados límite 1MB 1001…" at bounding box center [784, 372] width 1568 height 744
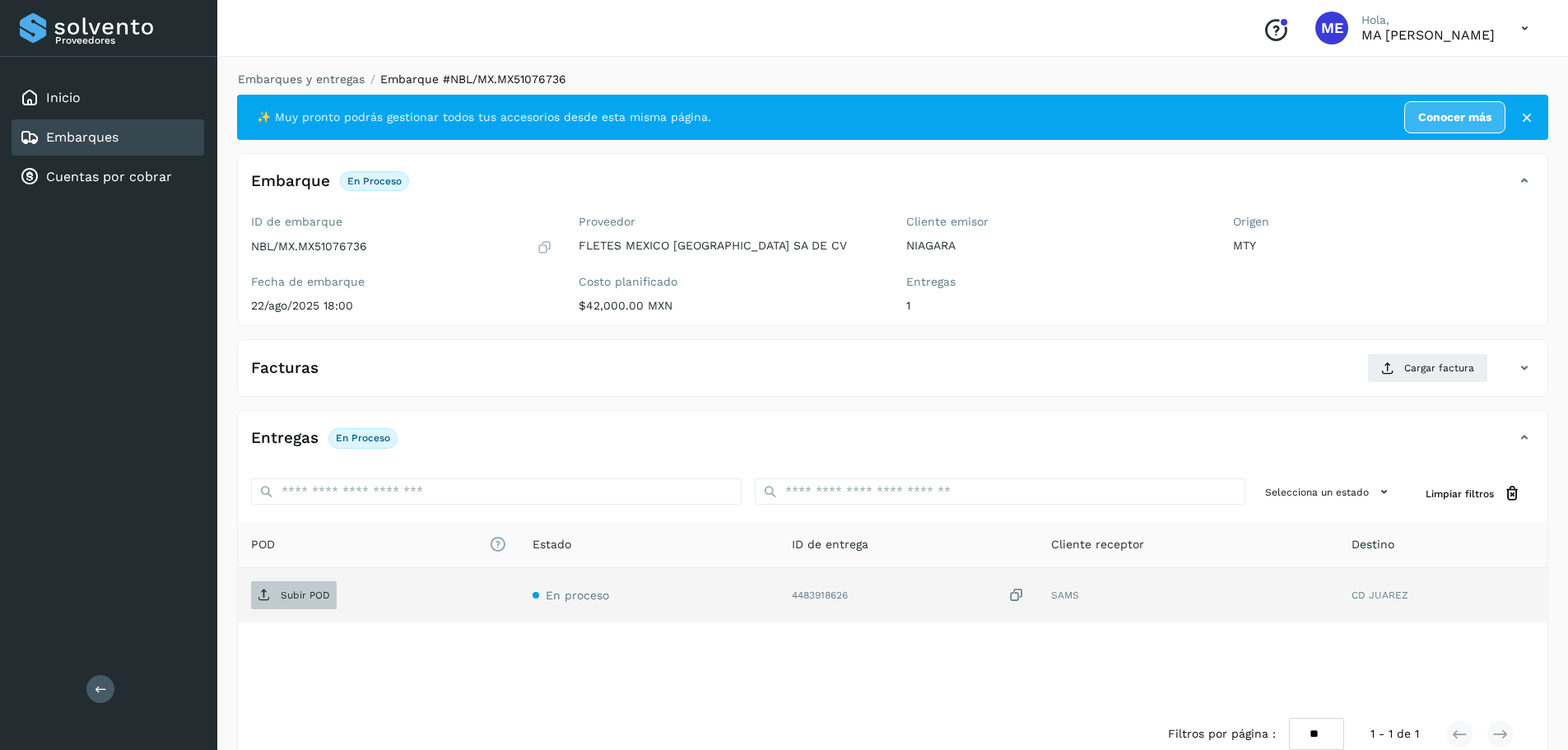
click at [304, 593] on p "Subir POD" at bounding box center [305, 594] width 50 height 12
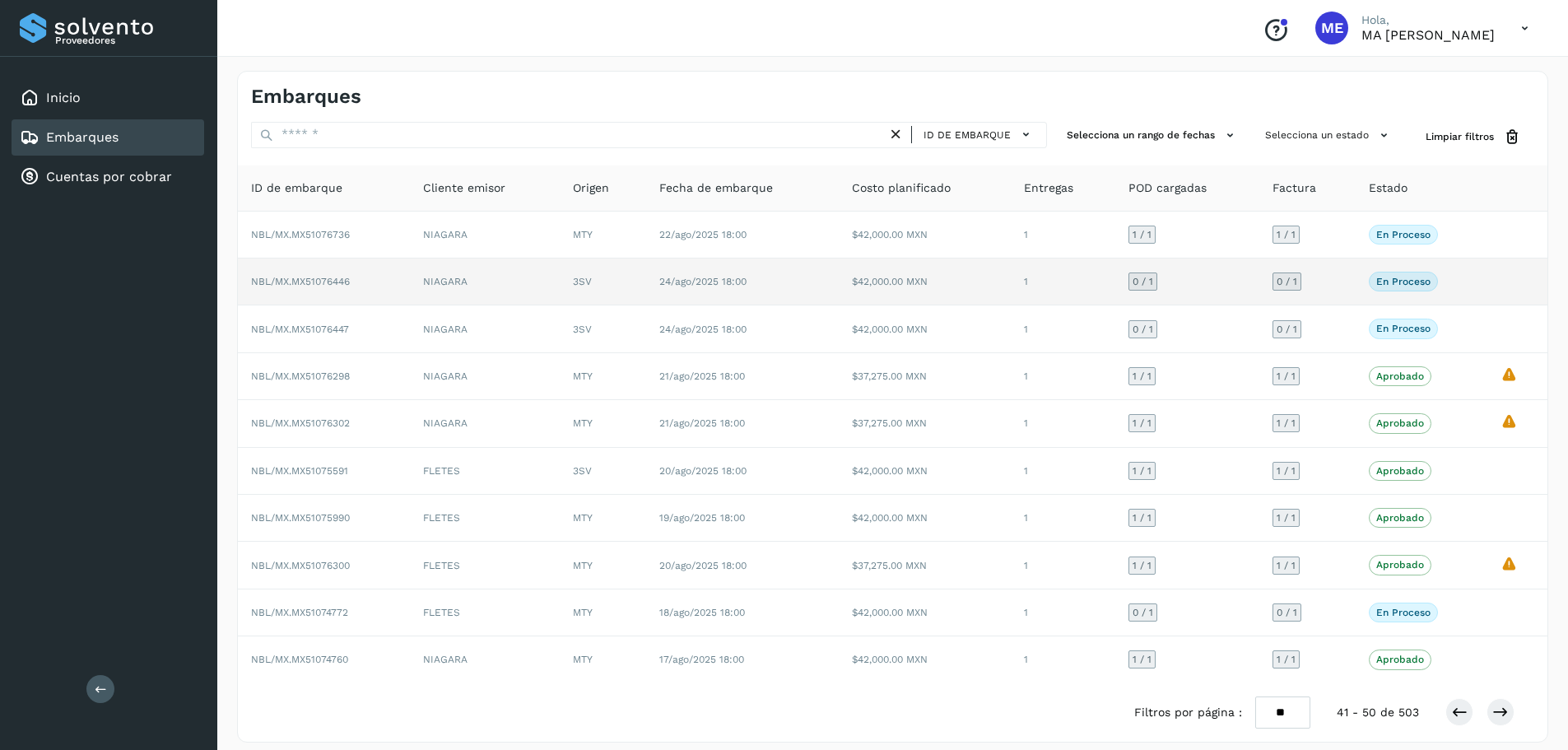
click at [298, 286] on span "NBL/MX.MX51076446" at bounding box center [299, 281] width 99 height 12
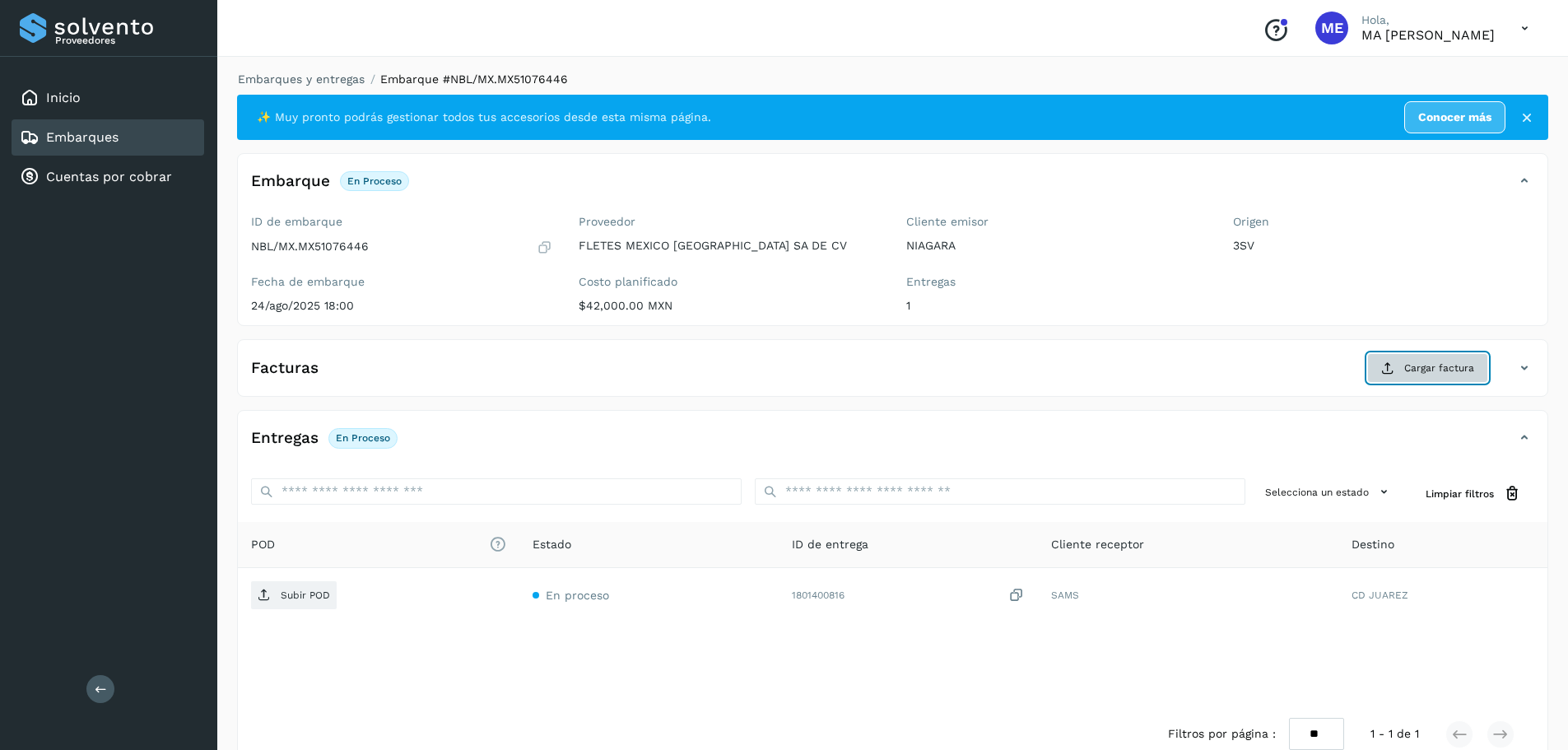
click at [1417, 366] on span "Cargar factura" at bounding box center [1439, 367] width 70 height 14
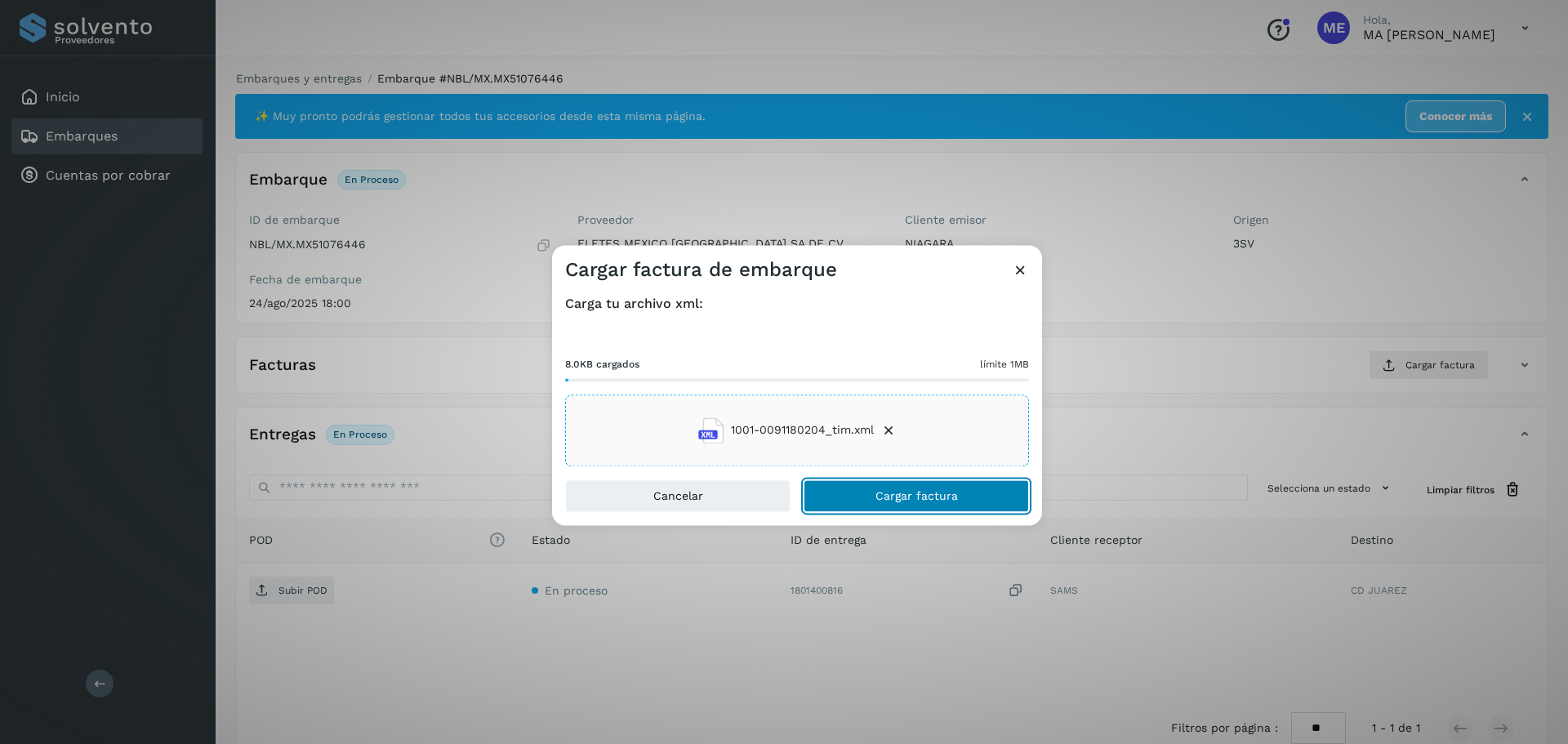
click at [906, 500] on span "Cargar factura" at bounding box center [917, 495] width 83 height 12
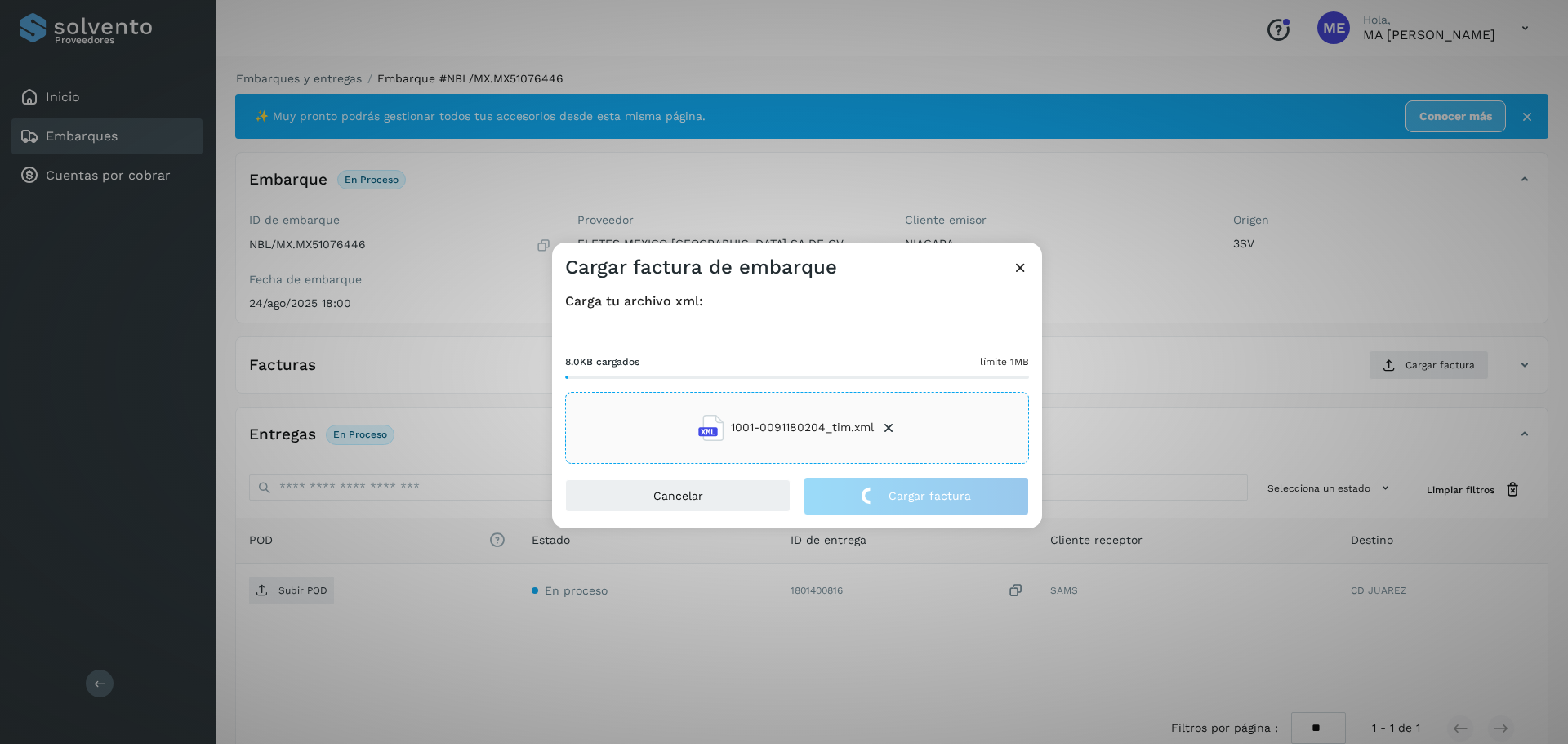
click at [299, 591] on div "Cargar factura de embarque Carga tu archivo xml: 8.0KB cargados límite 1MB 1001…" at bounding box center [784, 372] width 1568 height 744
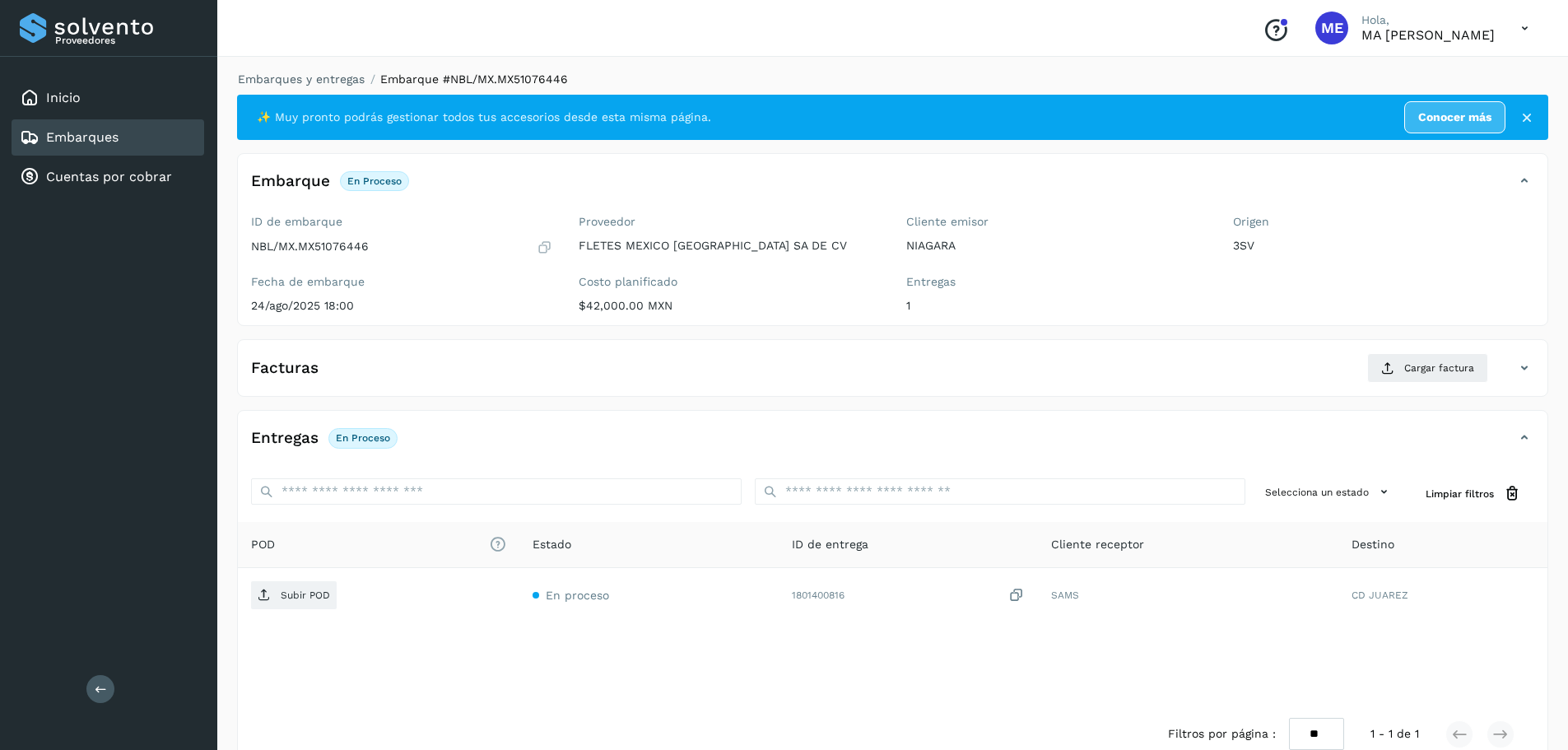
click at [301, 596] on p "Subir POD" at bounding box center [305, 594] width 50 height 12
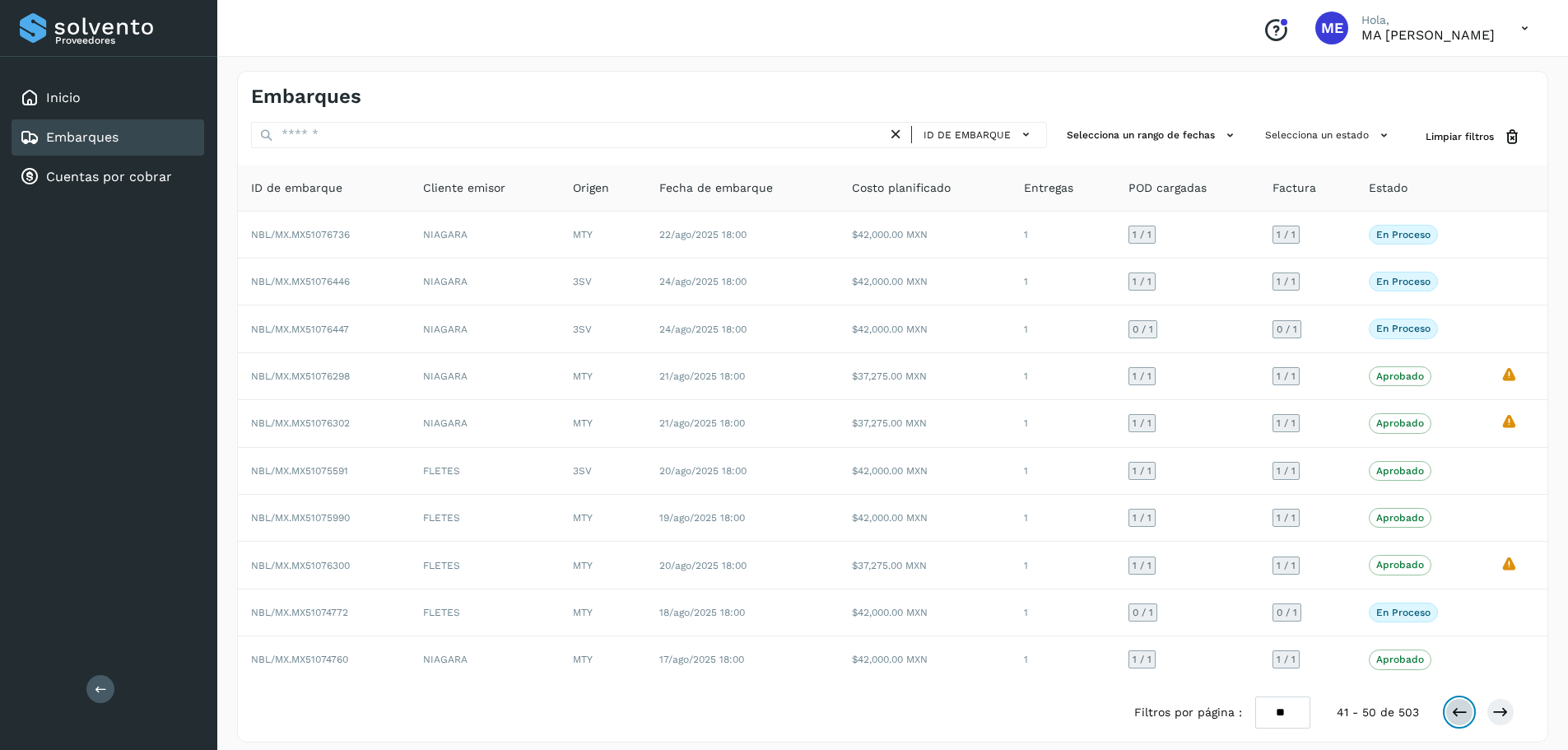
click at [1457, 713] on icon at bounding box center [1459, 712] width 16 height 16
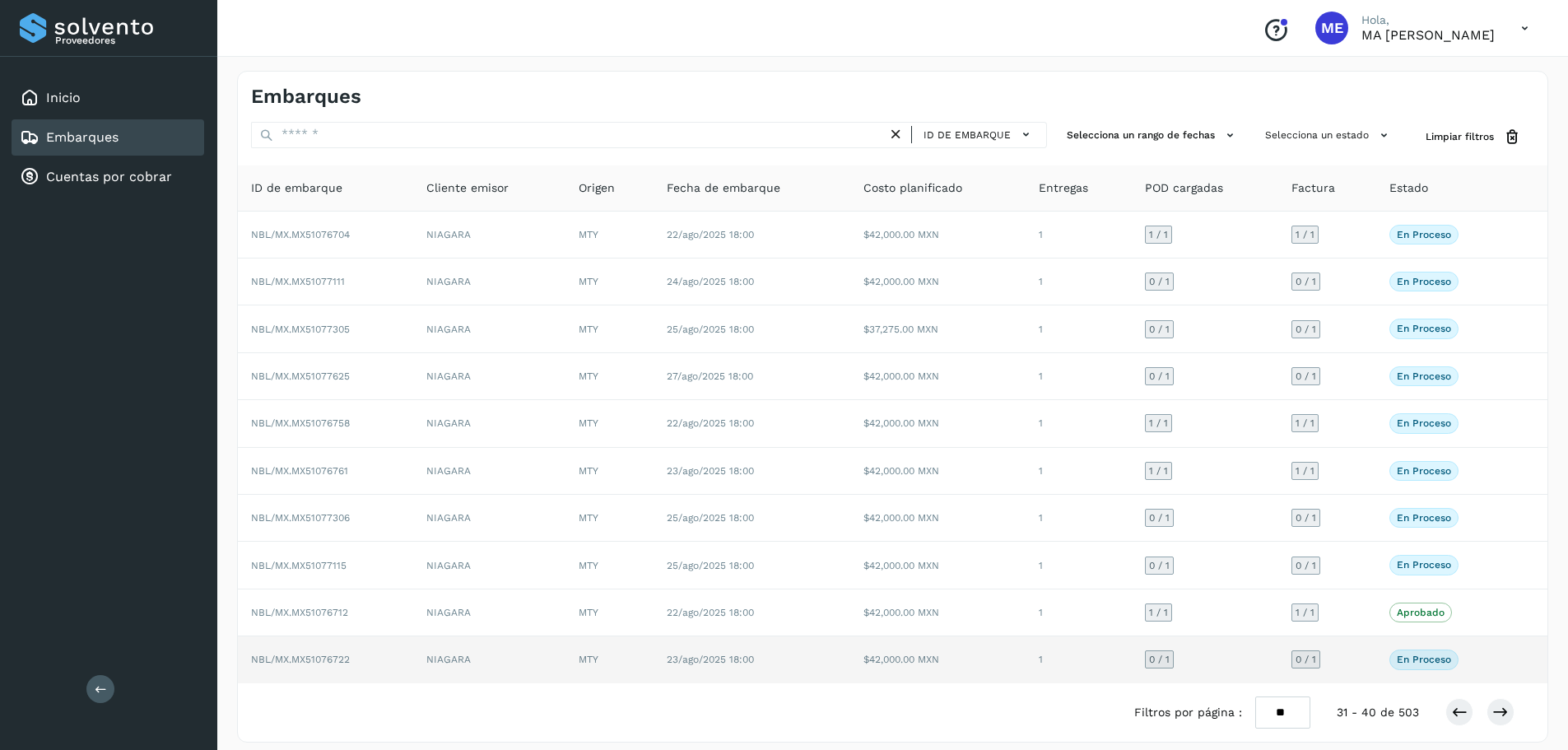
click at [306, 660] on span "NBL/MX.MX51076722" at bounding box center [299, 659] width 99 height 12
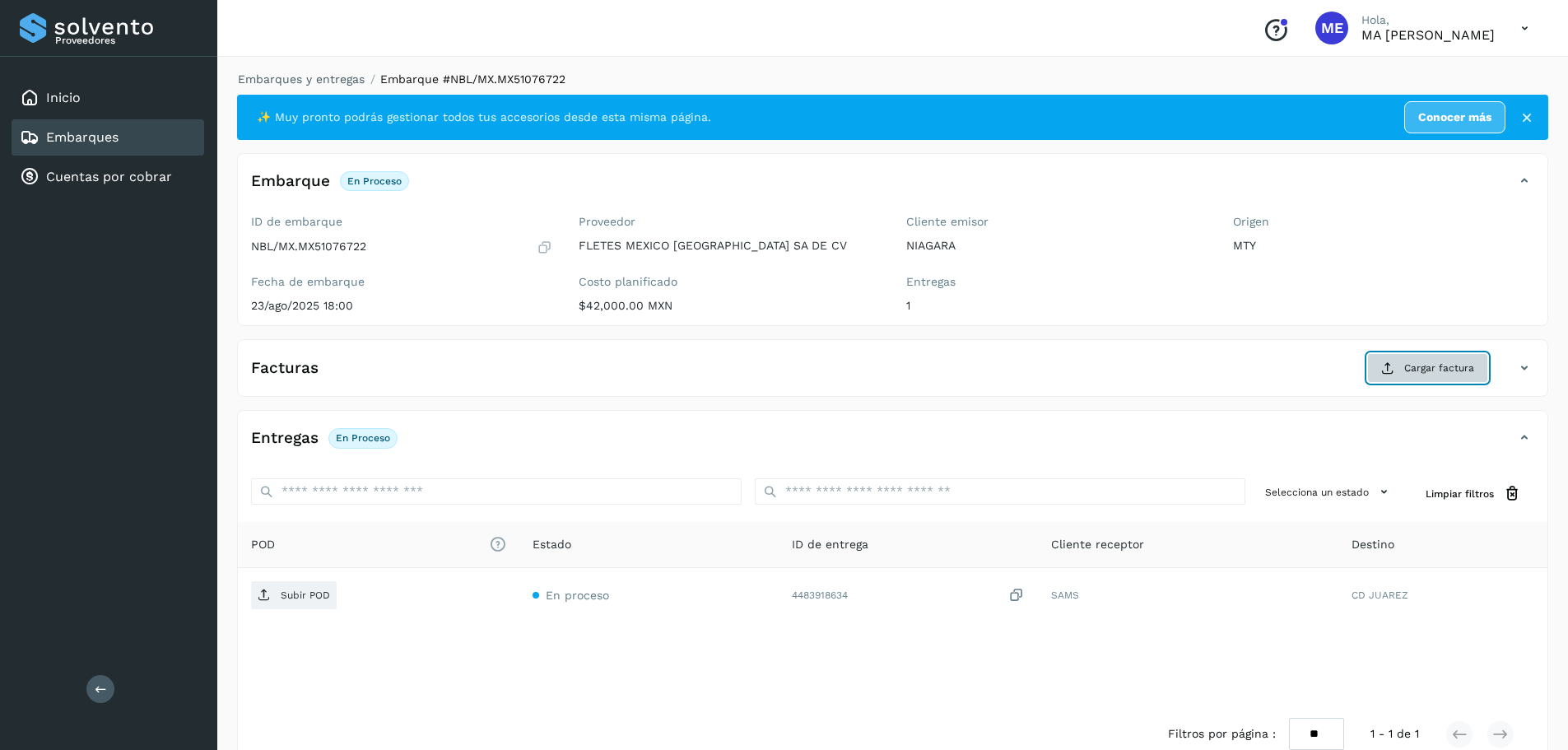
click at [1430, 368] on span "Cargar factura" at bounding box center [1439, 367] width 70 height 14
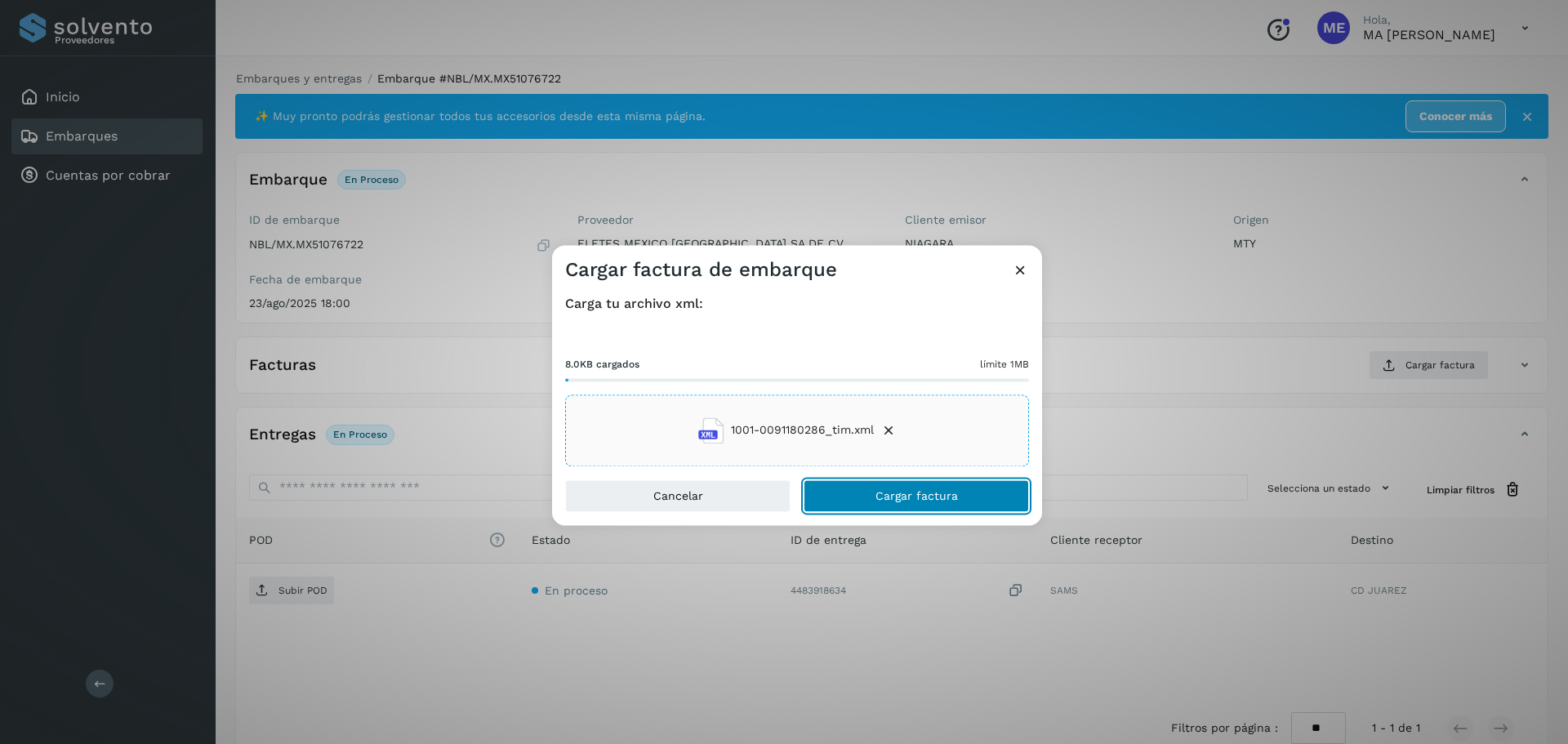
click at [910, 506] on button "Cargar factura" at bounding box center [916, 495] width 225 height 32
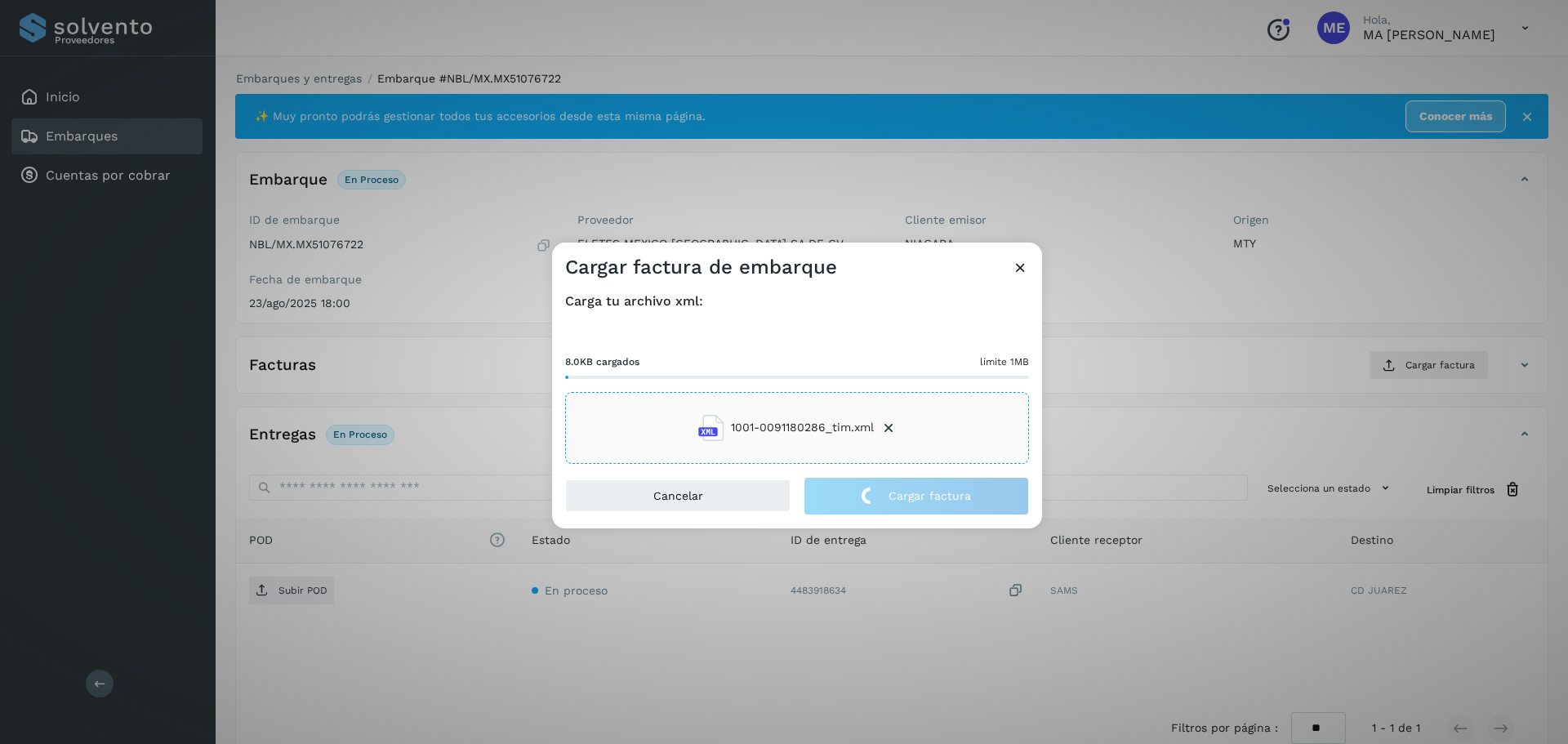
click at [287, 593] on div "Cargar factura de embarque Carga tu archivo xml: 8.0KB cargados límite 1MB 1001…" at bounding box center [784, 372] width 1568 height 744
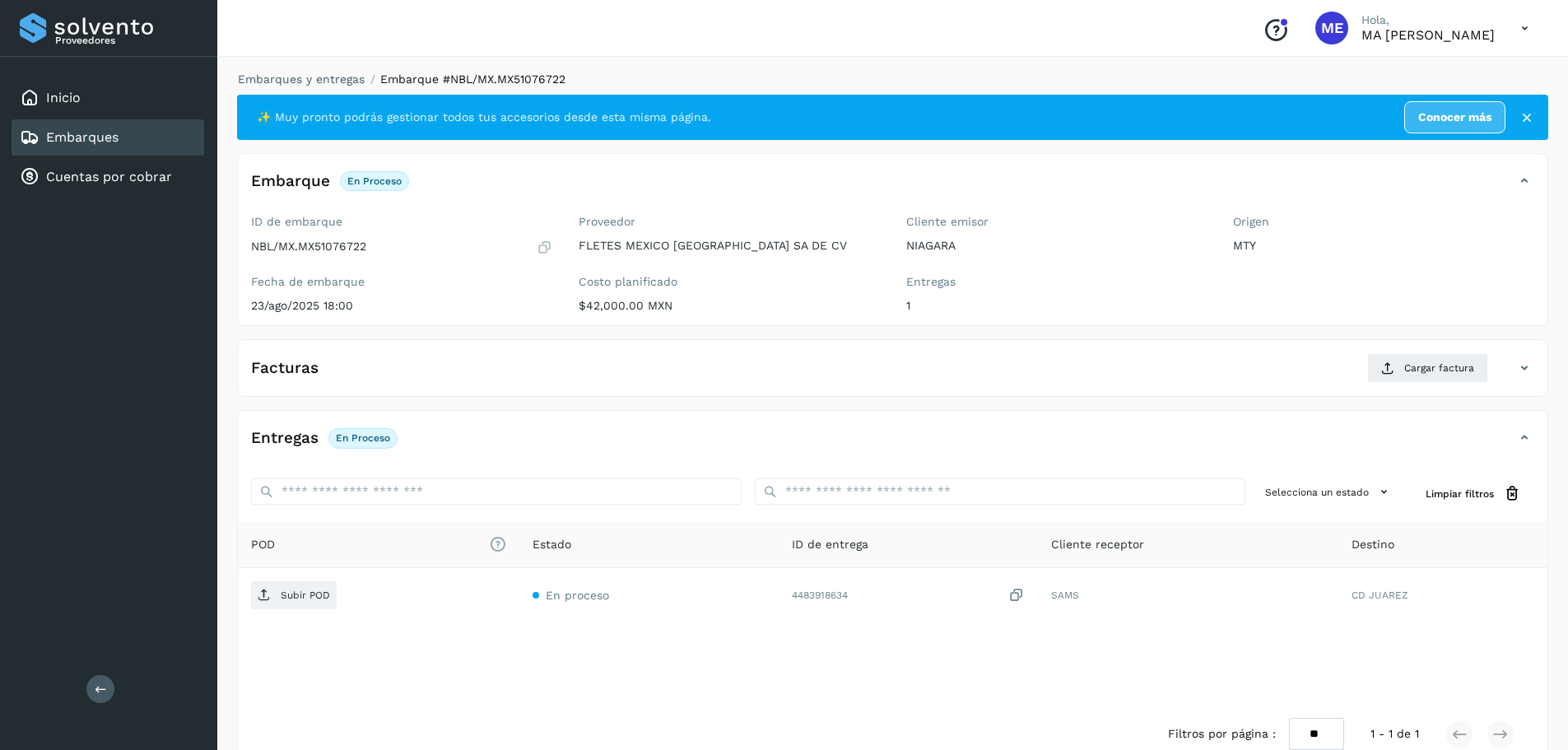
click at [290, 598] on p "Subir POD" at bounding box center [305, 594] width 50 height 12
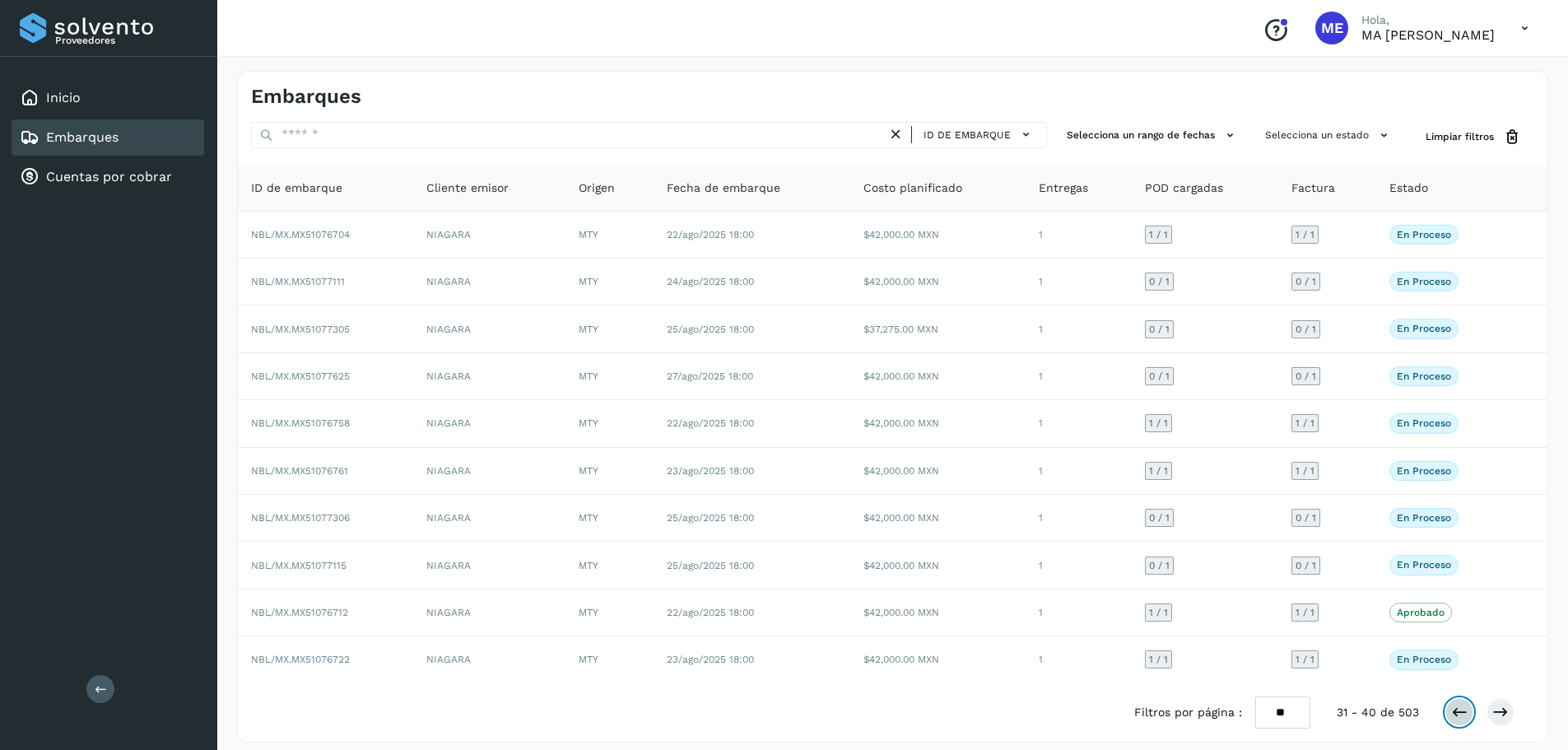
click at [1461, 714] on icon at bounding box center [1459, 712] width 16 height 16
click at [1495, 707] on icon at bounding box center [1500, 712] width 16 height 16
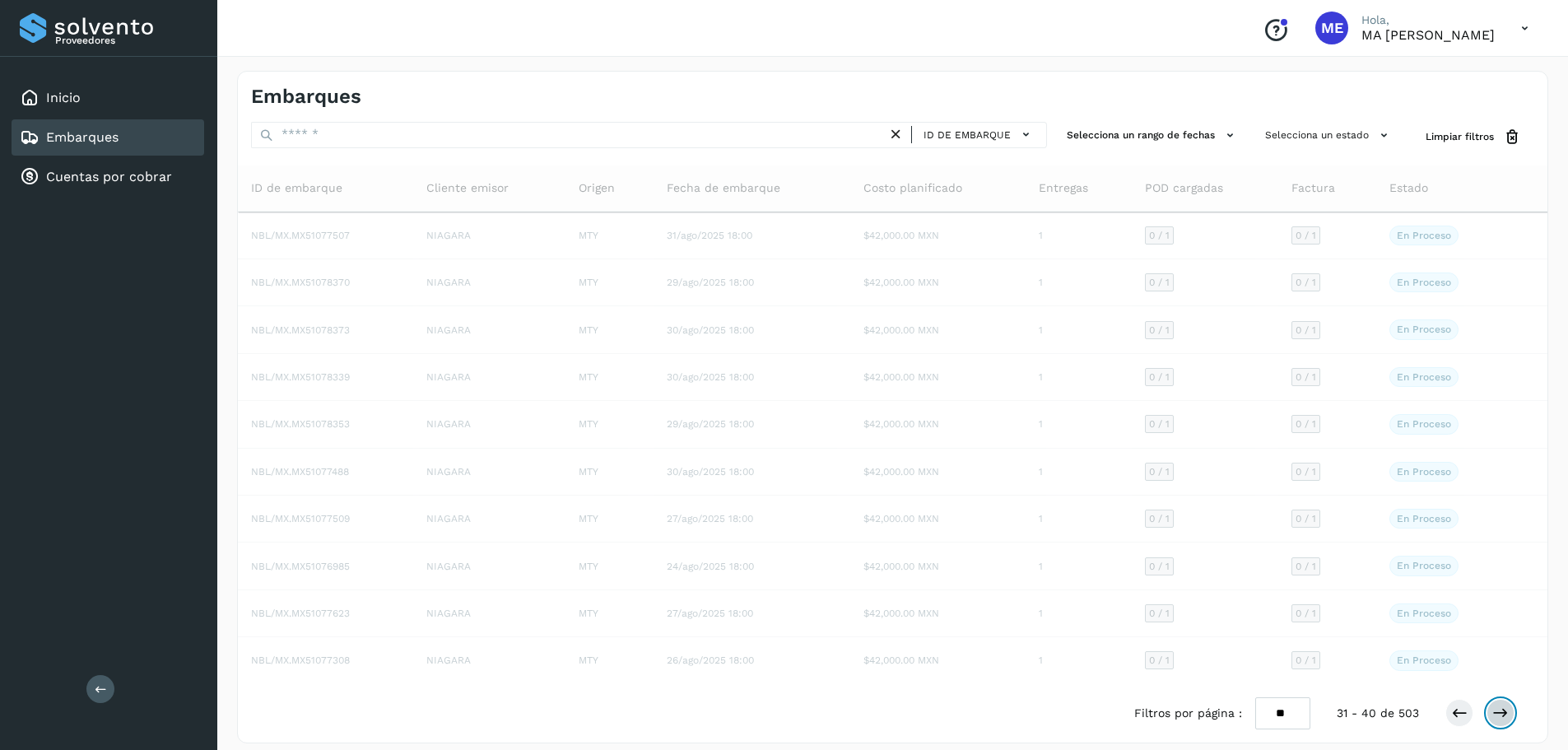
click at [1495, 707] on icon at bounding box center [1500, 712] width 16 height 16
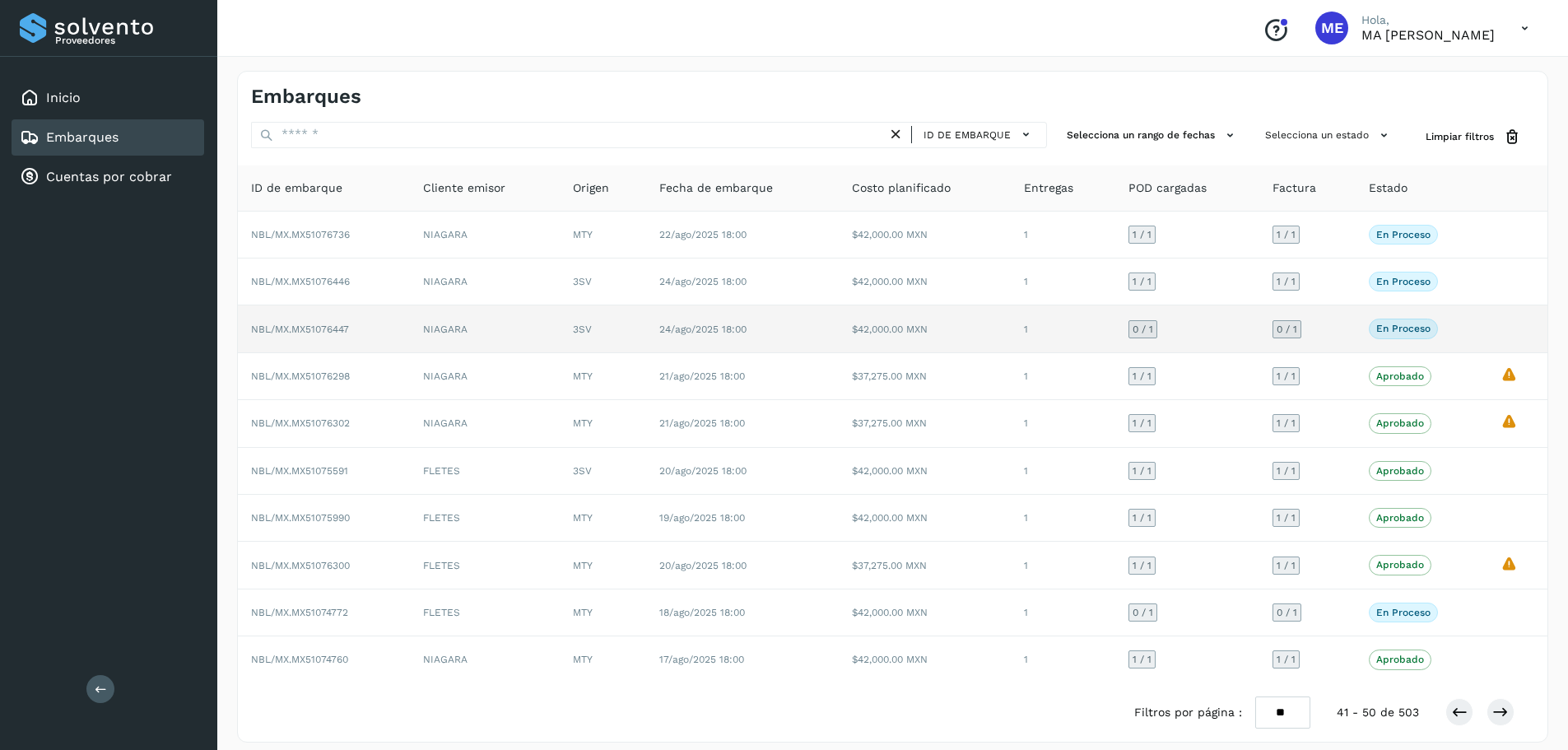
click at [296, 327] on span "NBL/MX.MX51076447" at bounding box center [299, 328] width 98 height 12
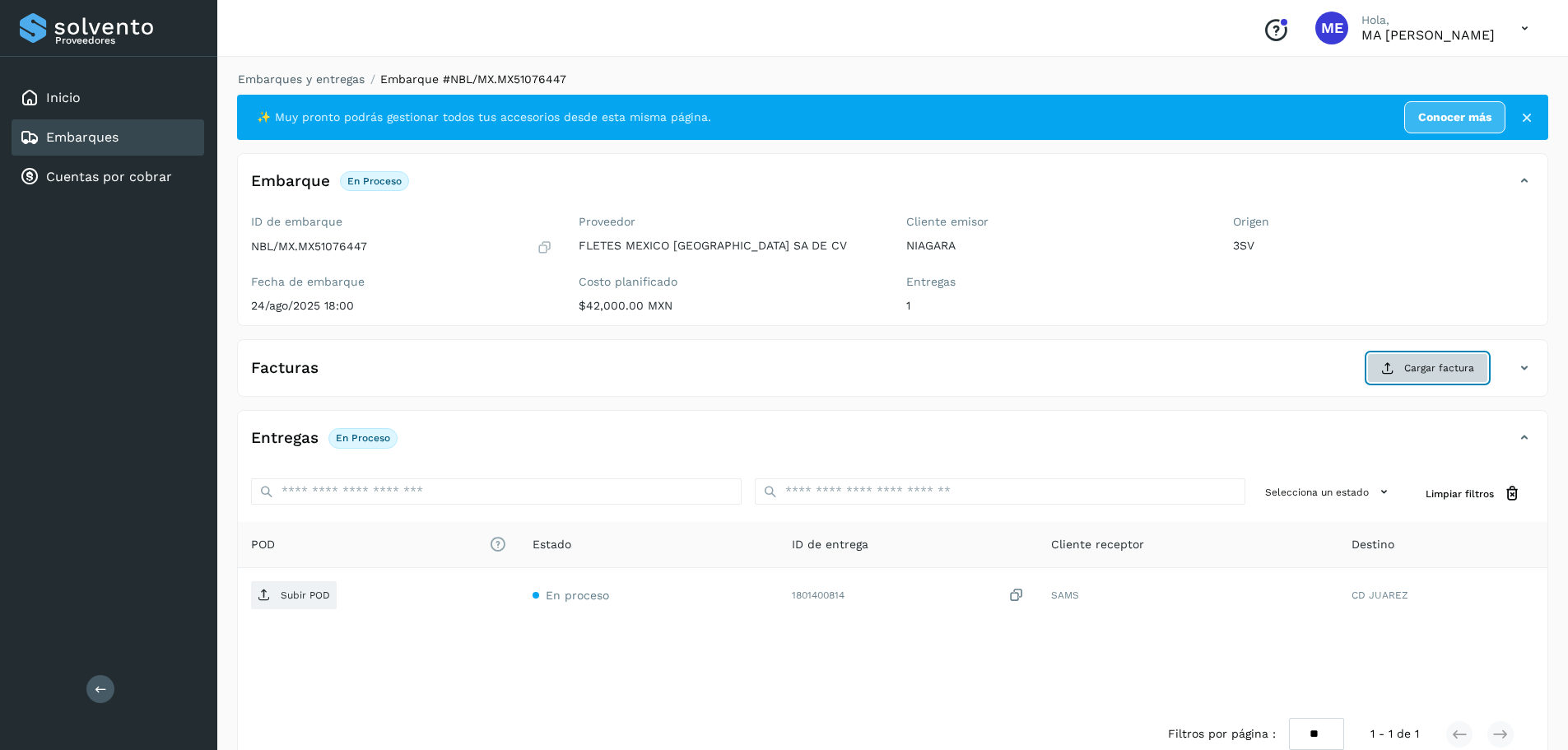
click at [1449, 375] on span "Cargar factura" at bounding box center [1439, 367] width 70 height 14
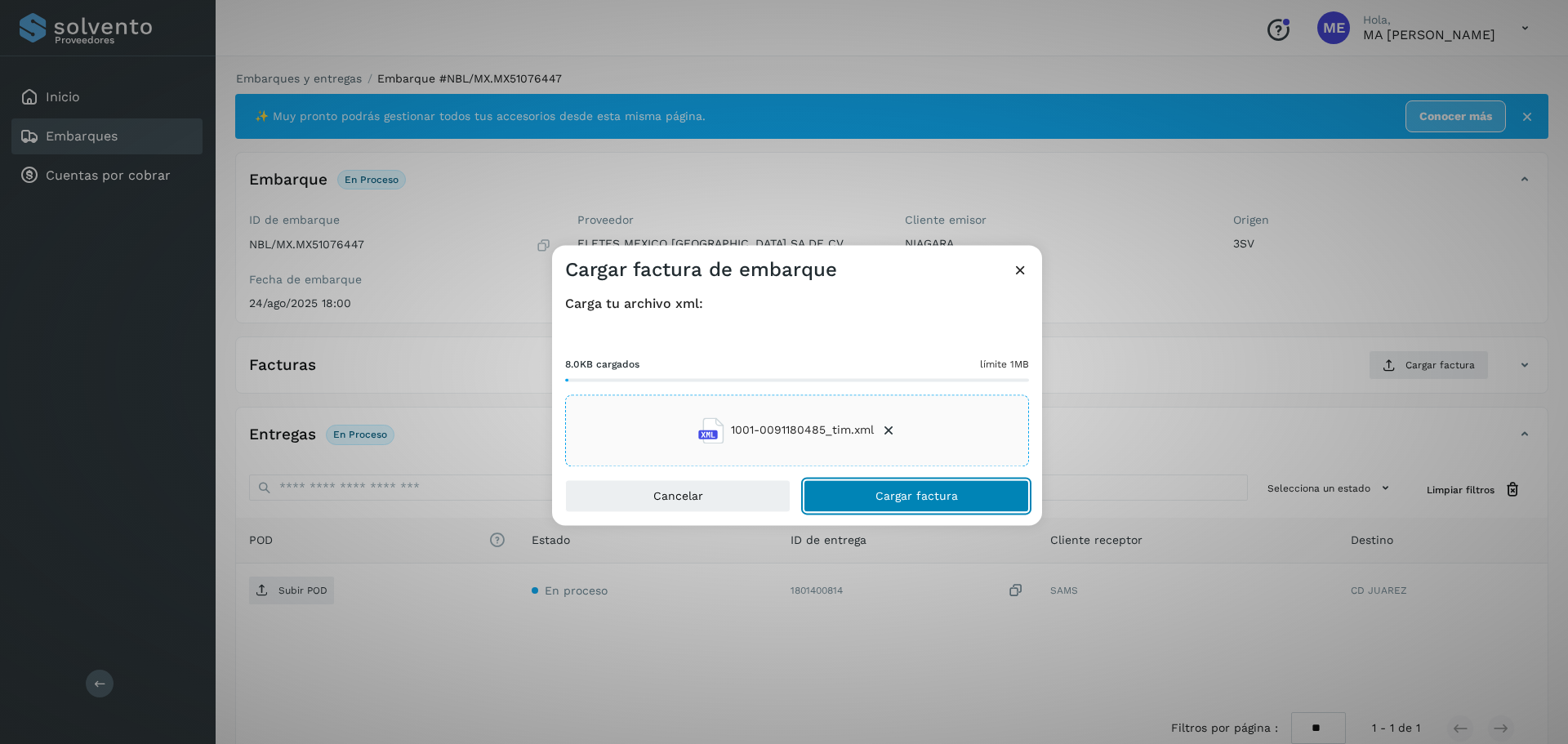
click at [888, 491] on span "Cargar factura" at bounding box center [917, 495] width 83 height 12
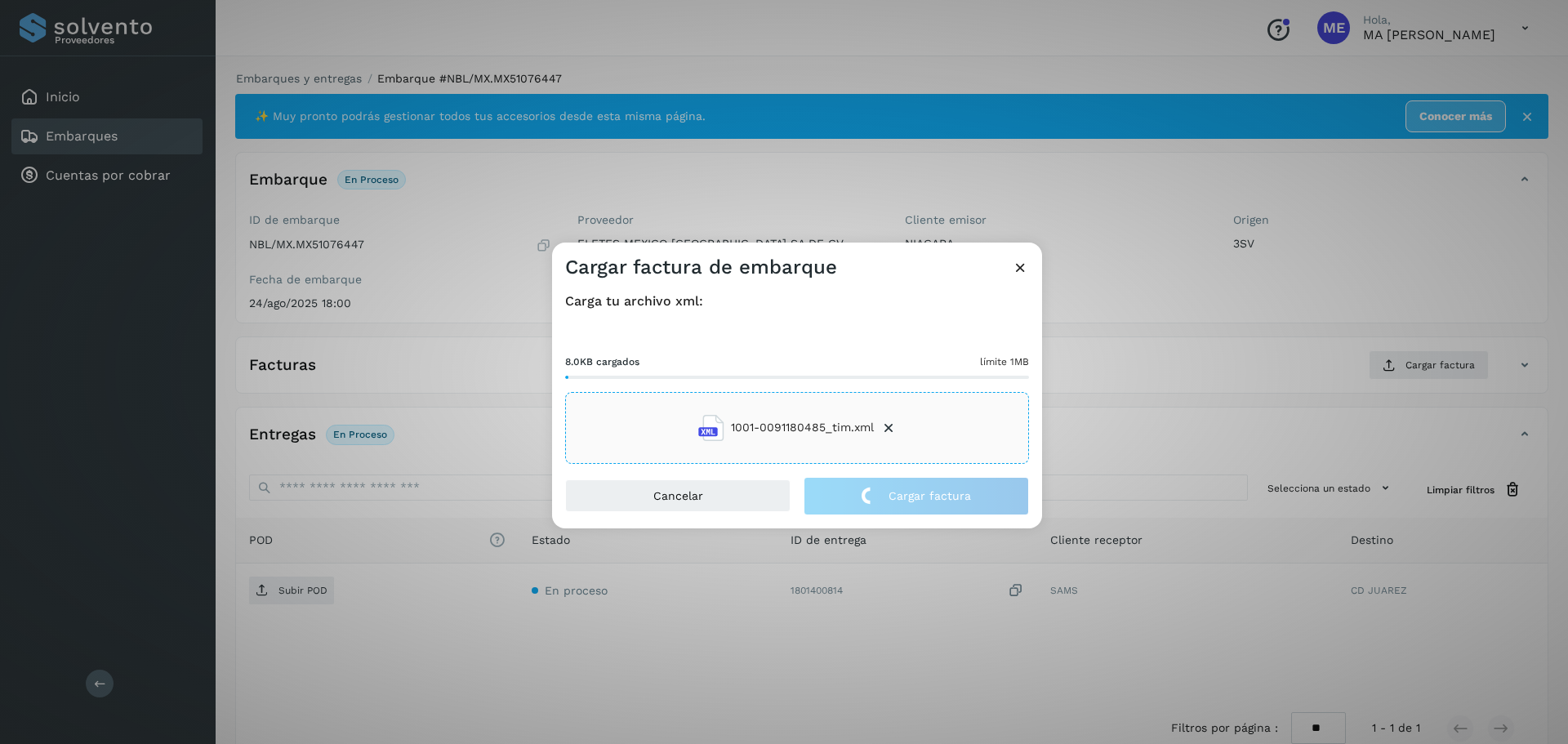
click at [288, 591] on div "Cargar factura de embarque Carga tu archivo xml: 8.0KB cargados límite 1MB 1001…" at bounding box center [784, 372] width 1568 height 744
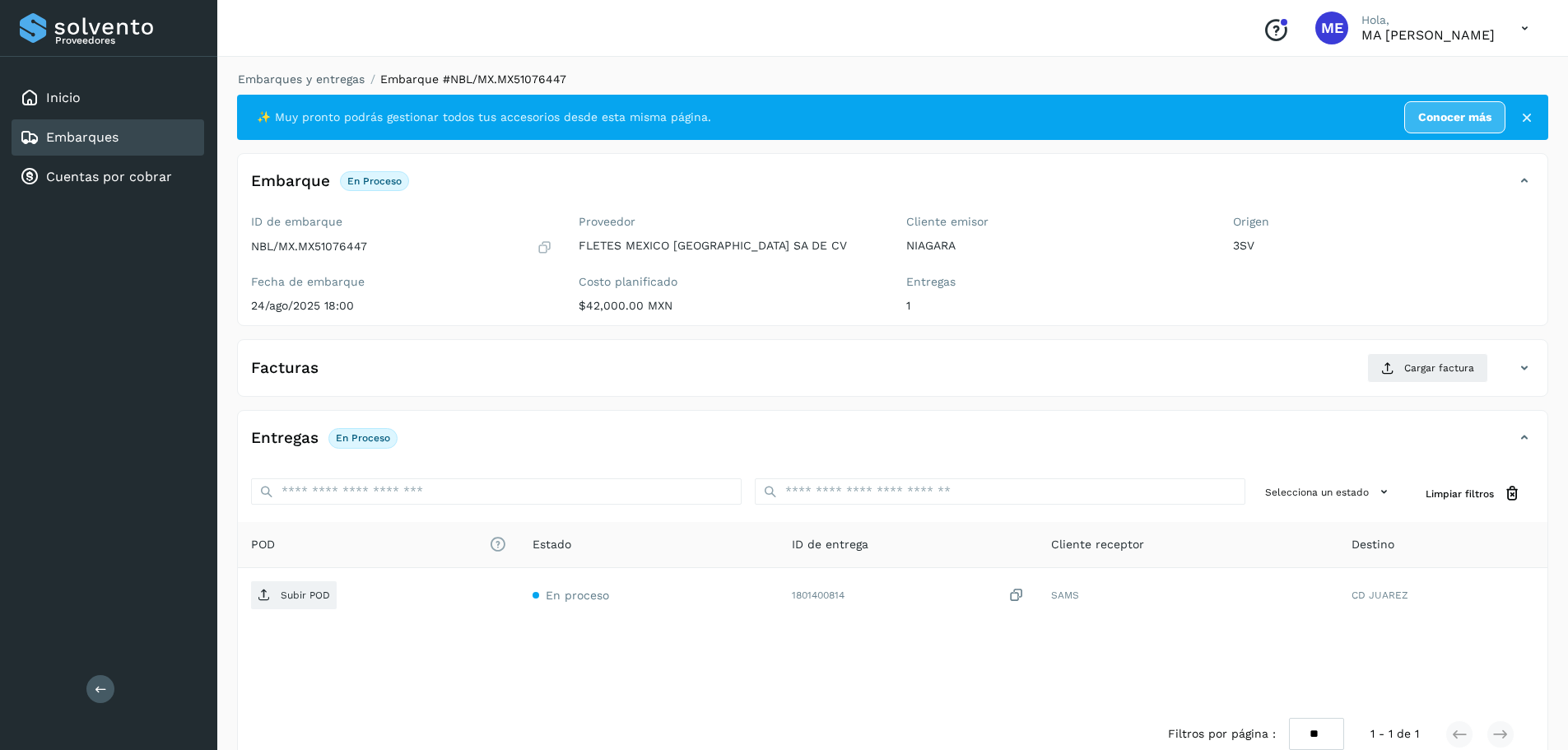
click at [290, 595] on p "Subir POD" at bounding box center [305, 594] width 50 height 12
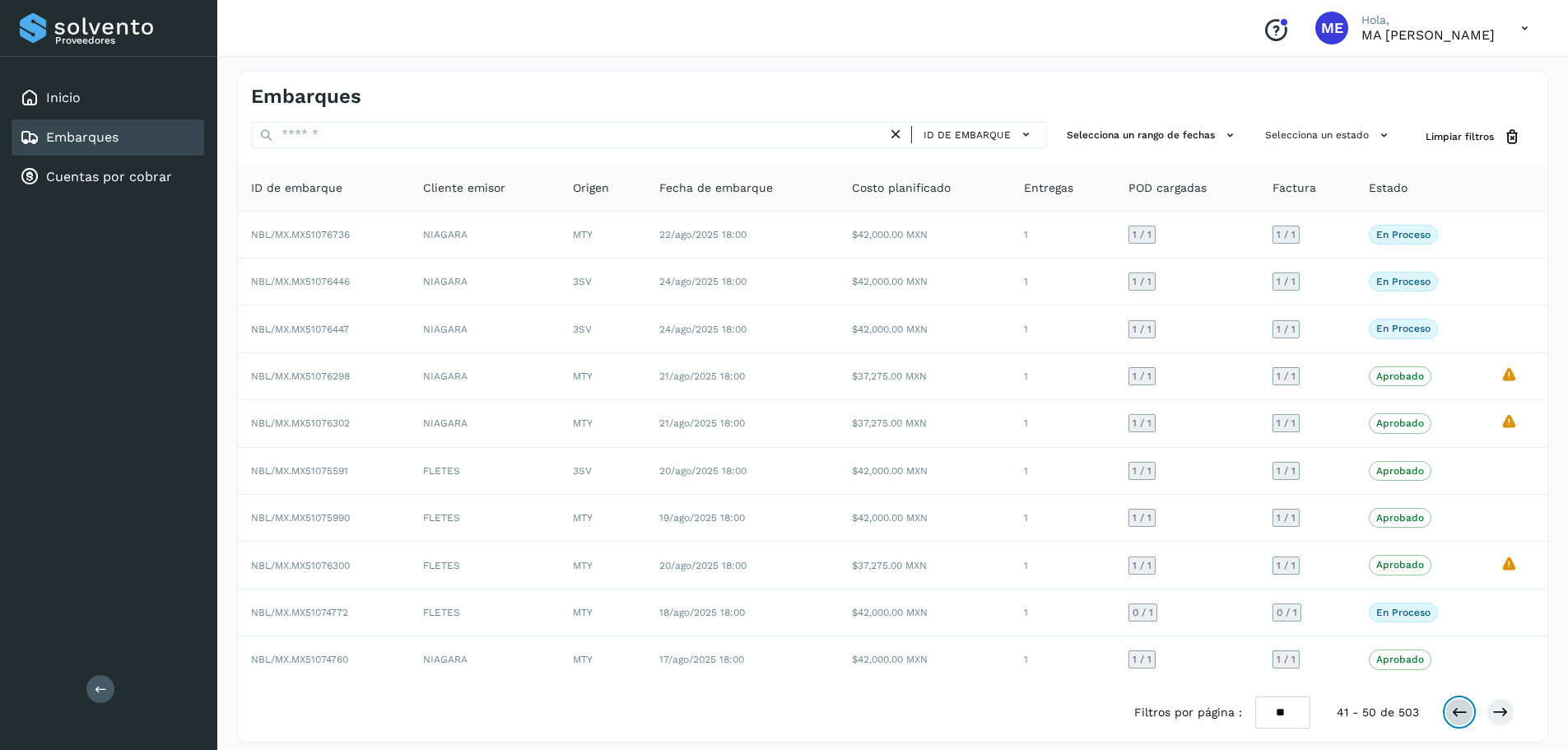
click at [1465, 714] on icon at bounding box center [1459, 712] width 16 height 16
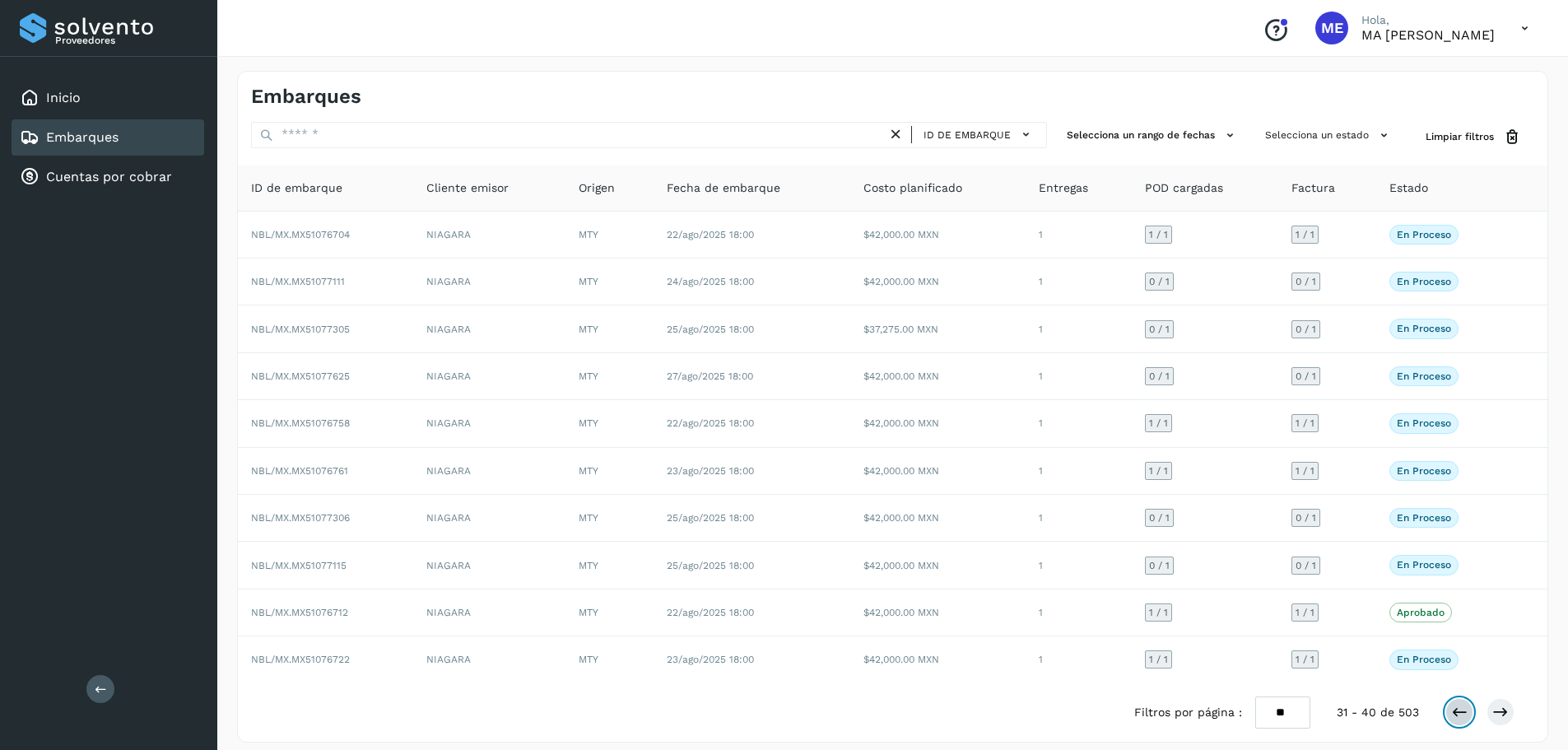
click at [1461, 714] on icon at bounding box center [1459, 712] width 16 height 16
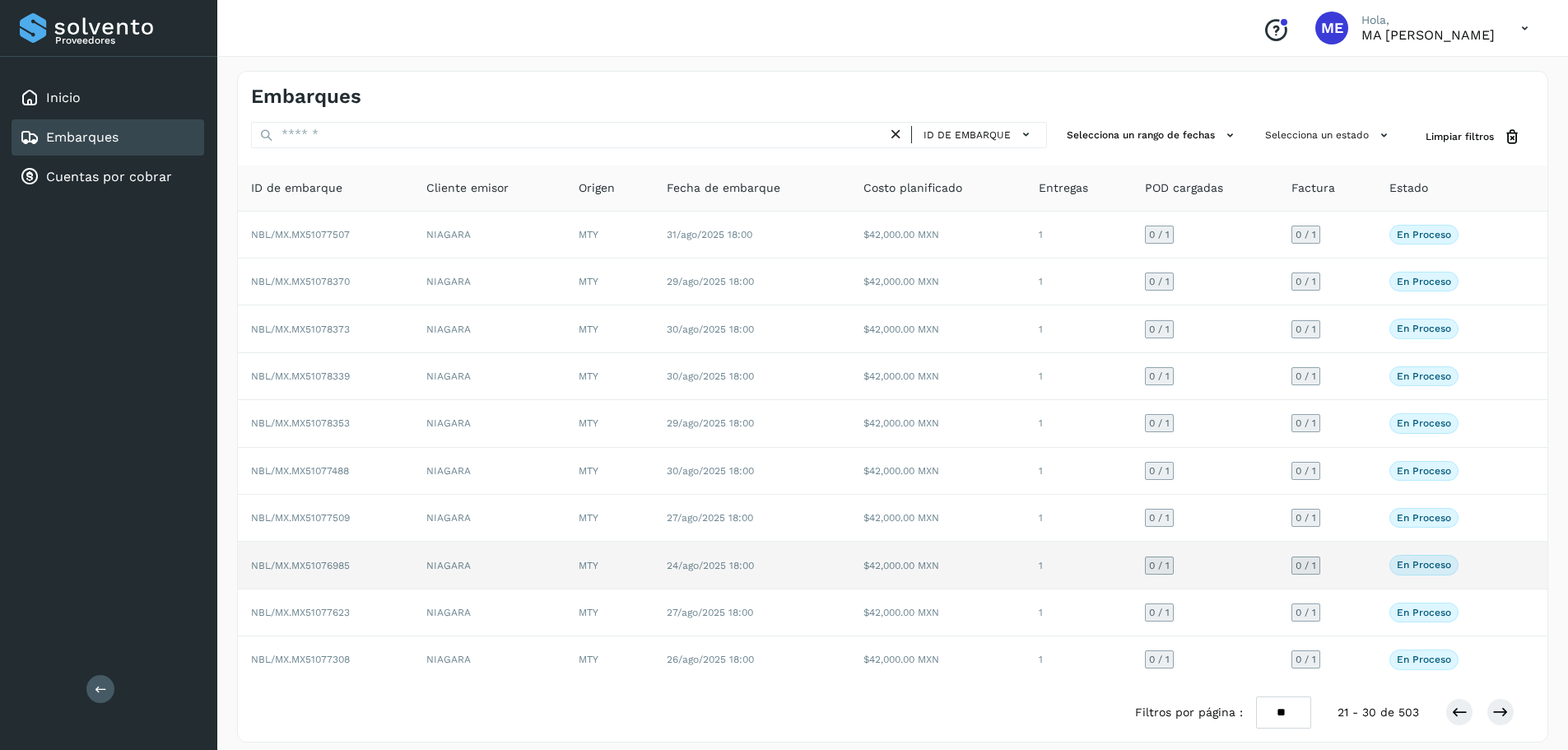
click at [321, 568] on span "NBL/MX.MX51076985" at bounding box center [299, 565] width 99 height 12
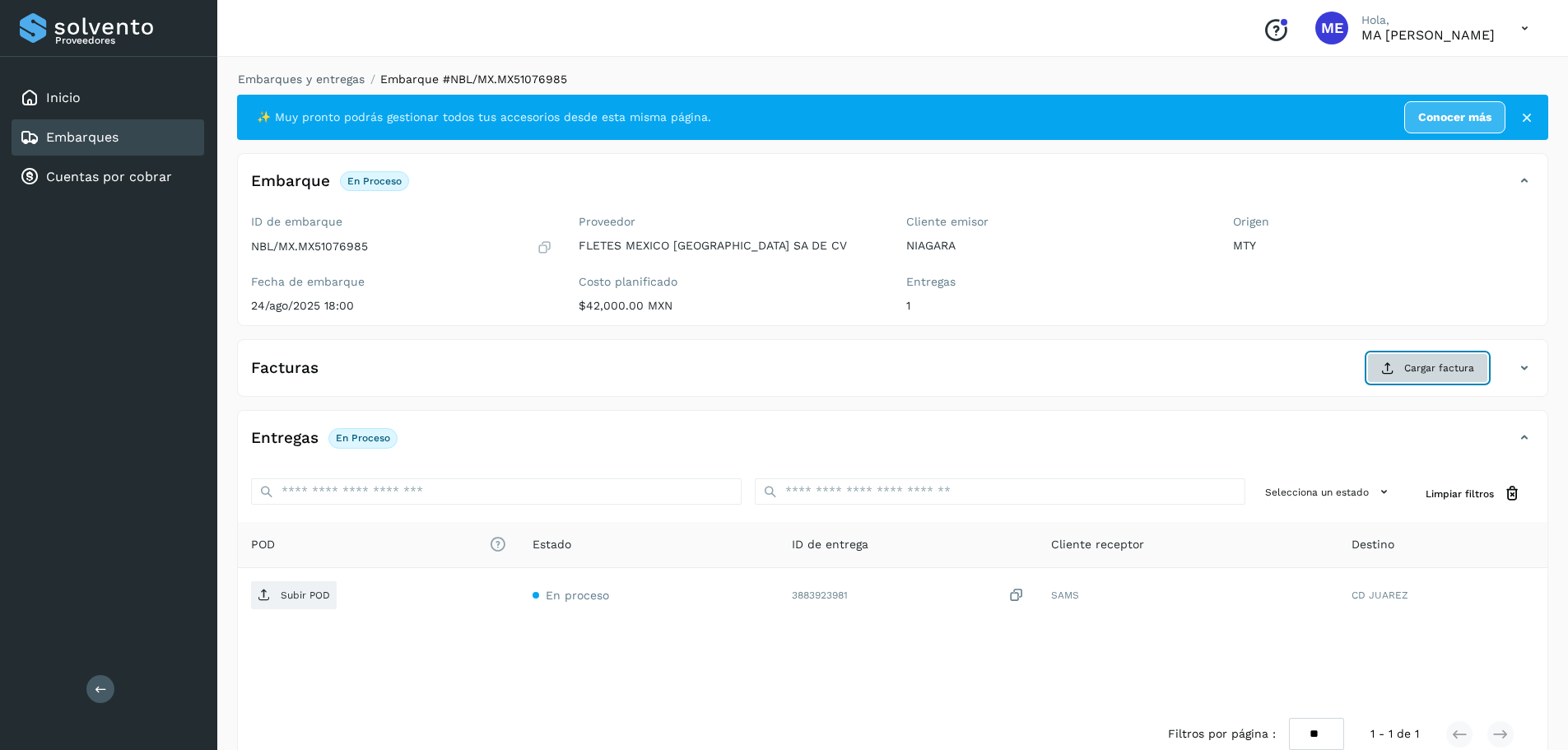
click at [1437, 366] on span "Cargar factura" at bounding box center [1439, 367] width 70 height 14
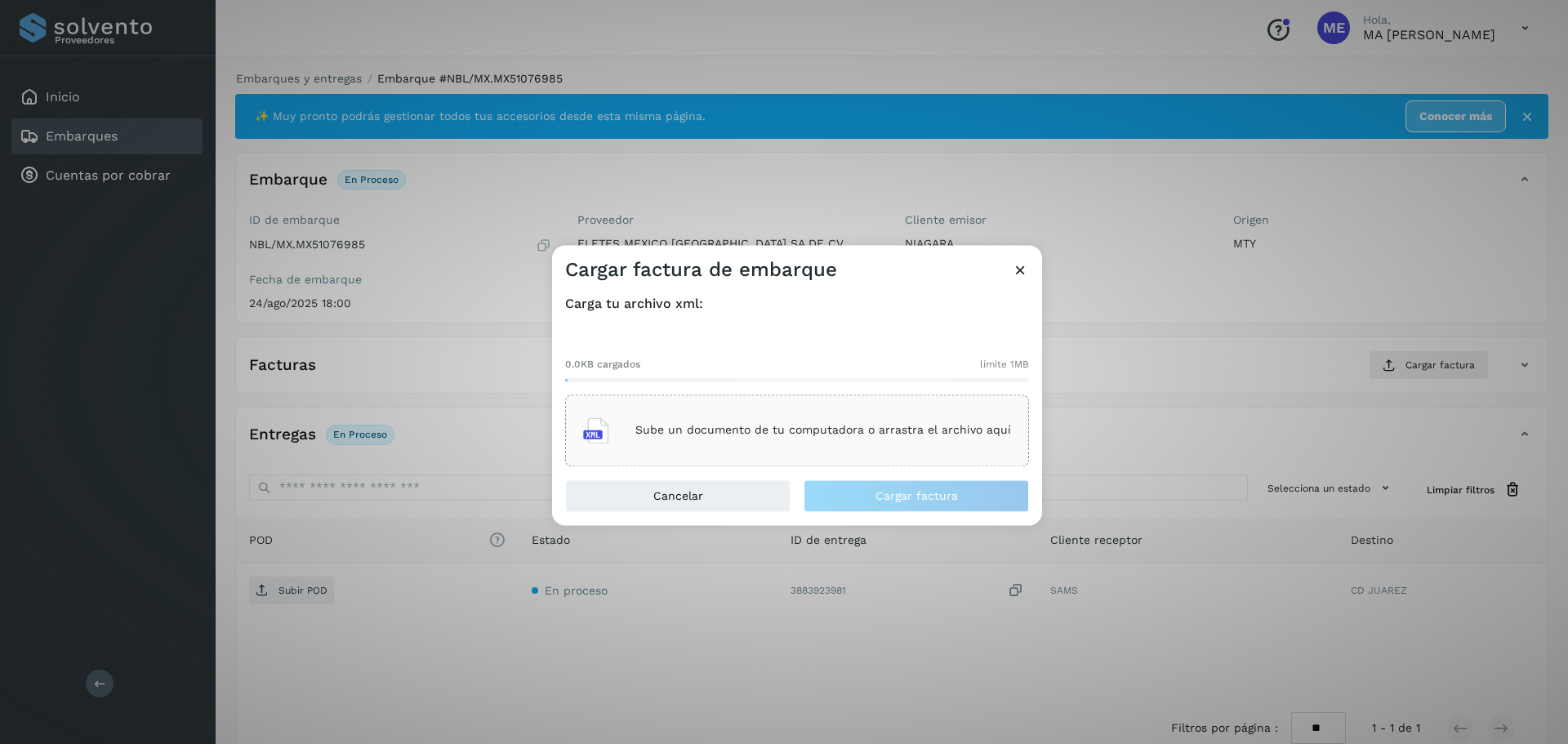
click at [894, 441] on div "Sube un documento de tu computadora o arrastra el archivo aquí" at bounding box center [797, 430] width 428 height 44
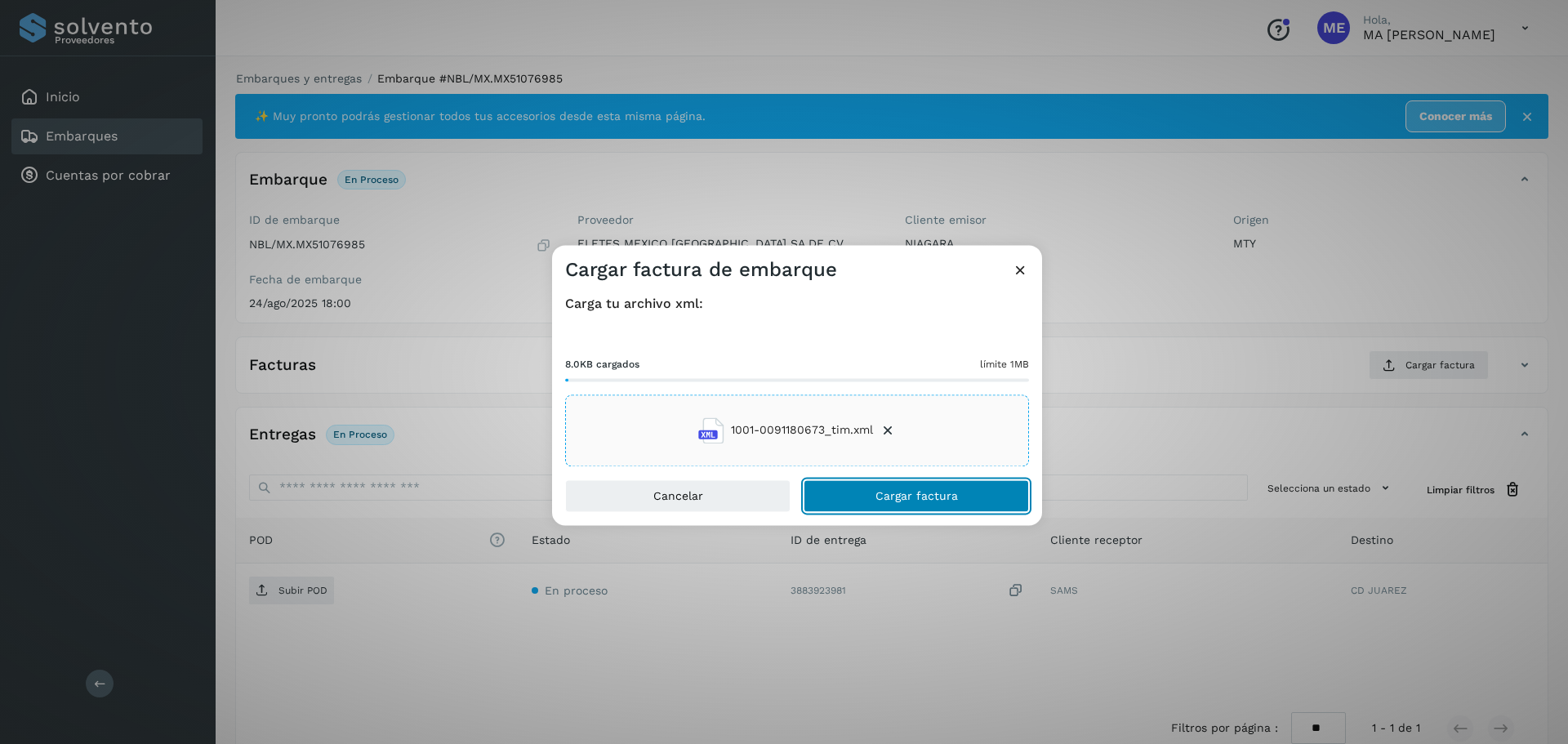
click at [896, 486] on button "Cargar factura" at bounding box center [916, 495] width 225 height 32
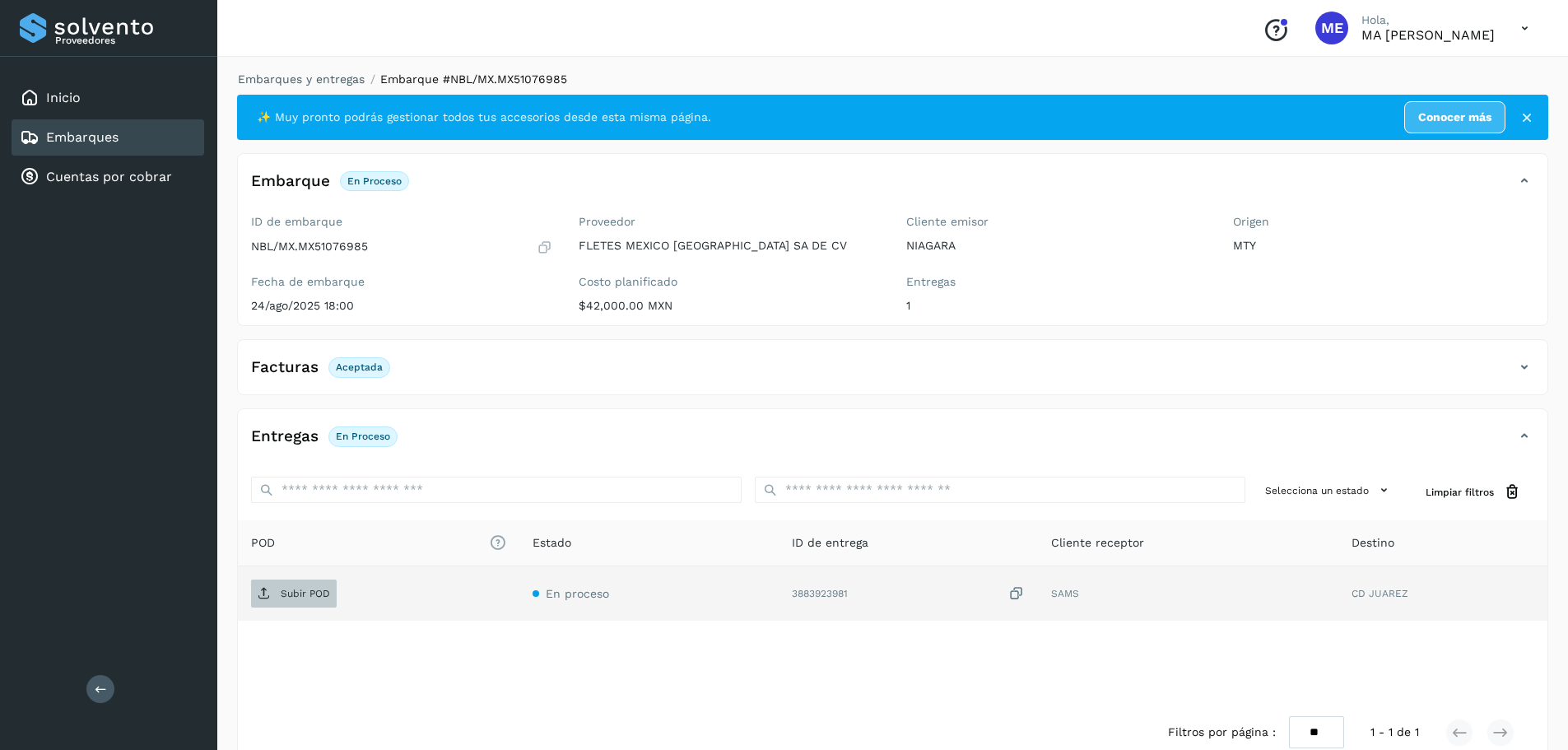
click at [294, 590] on p "Subir POD" at bounding box center [305, 593] width 50 height 12
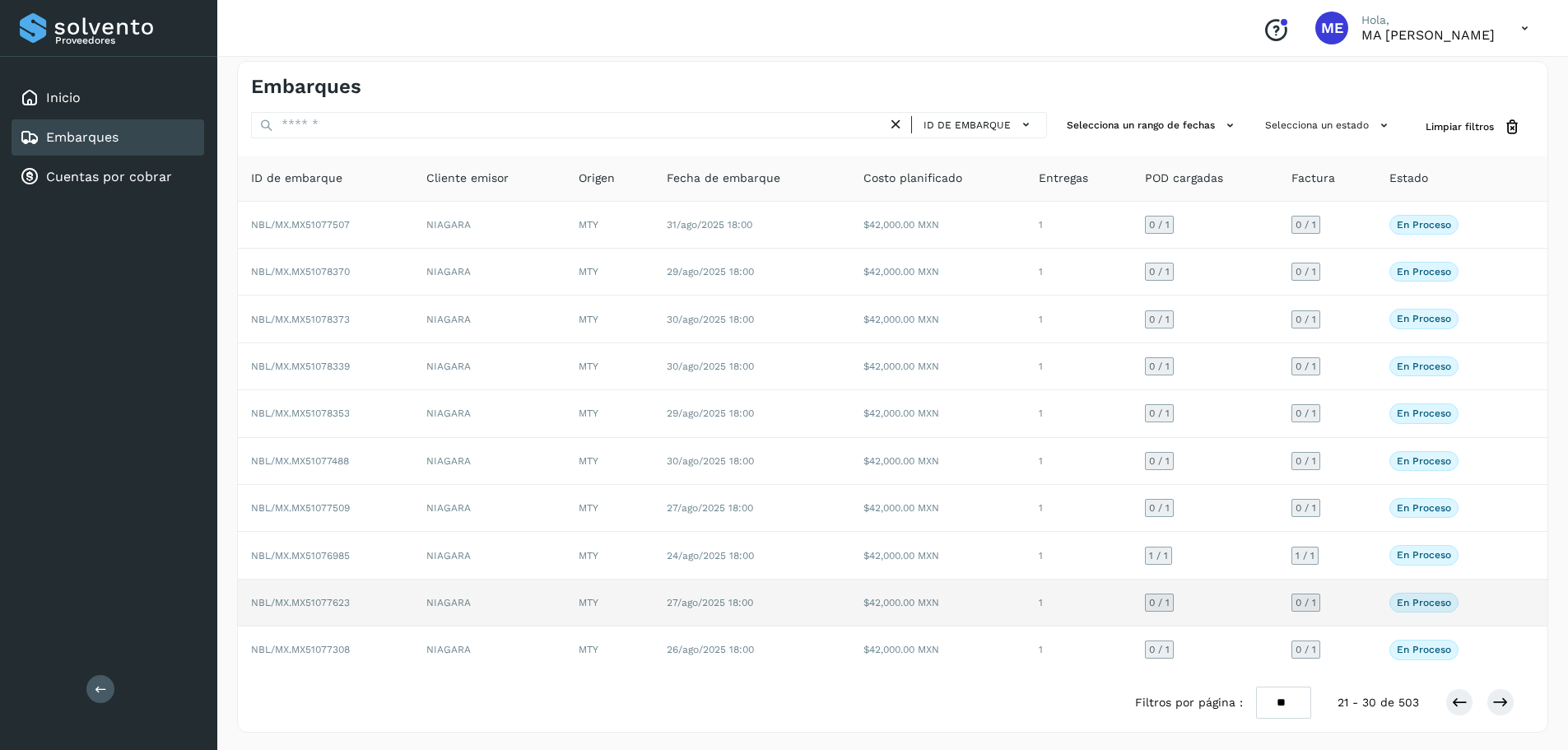
scroll to position [13, 0]
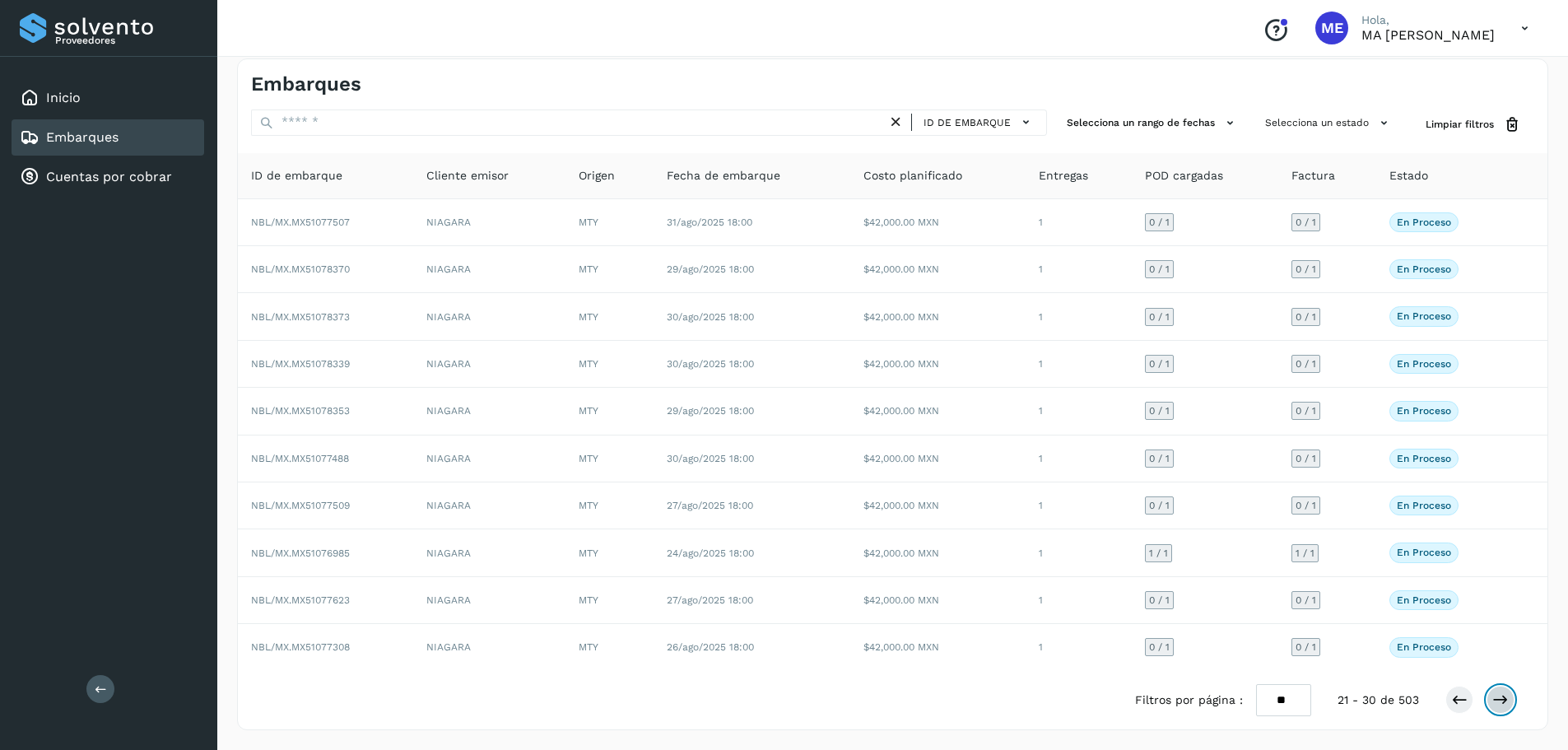
click at [1497, 703] on icon at bounding box center [1500, 699] width 16 height 16
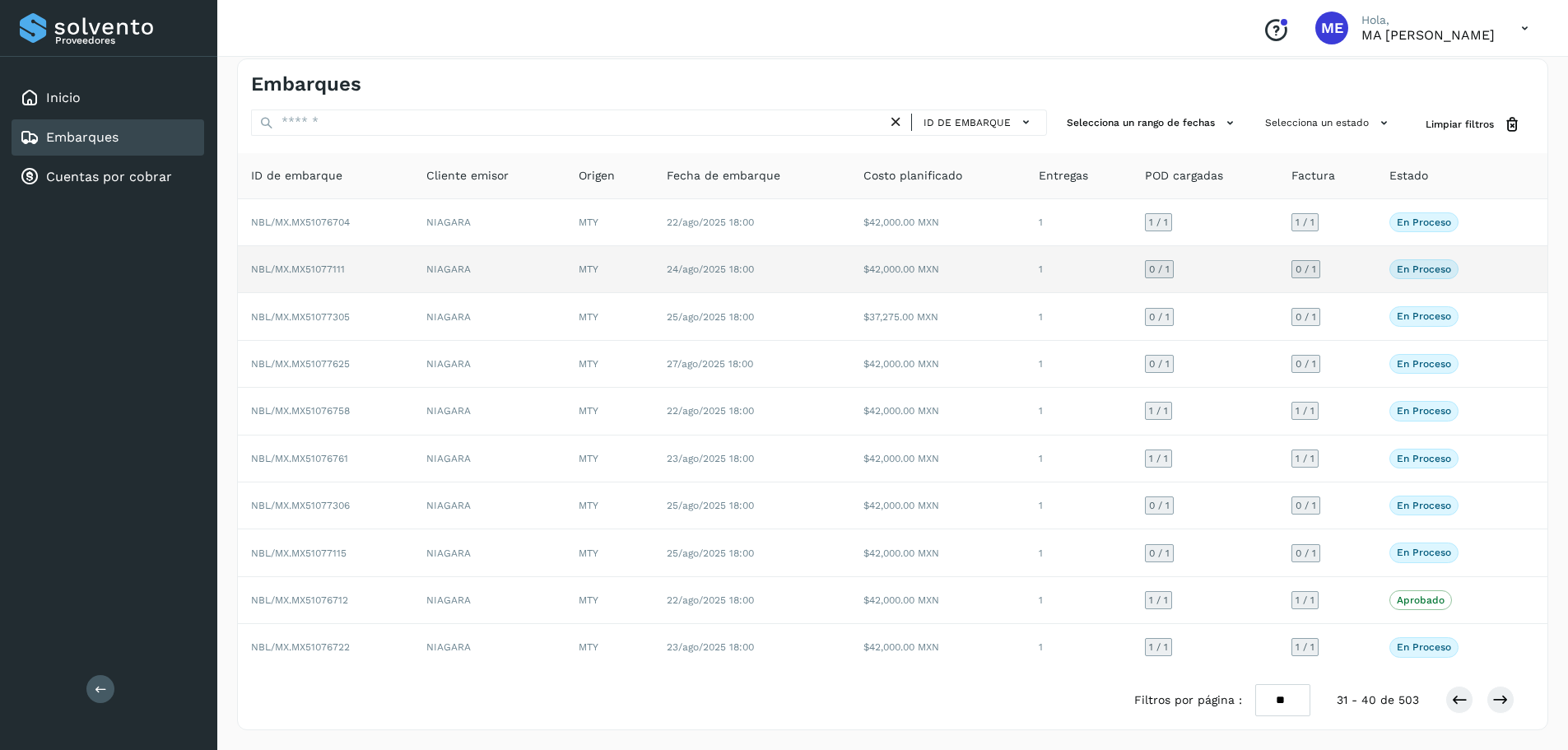
click at [324, 265] on span "NBL/MX.MX51077111" at bounding box center [298, 269] width 94 height 12
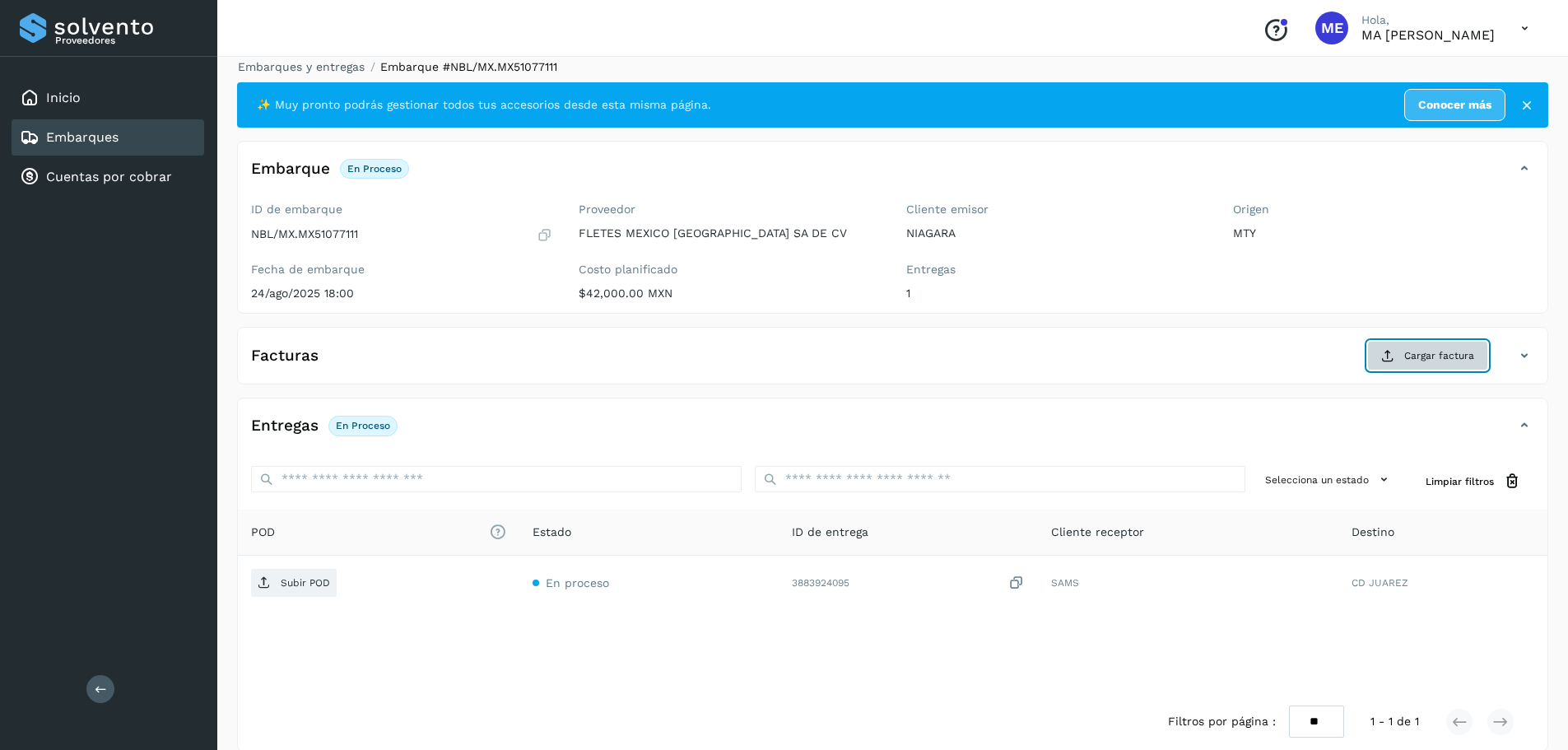
click at [1423, 352] on span "Cargar factura" at bounding box center [1439, 356] width 70 height 14
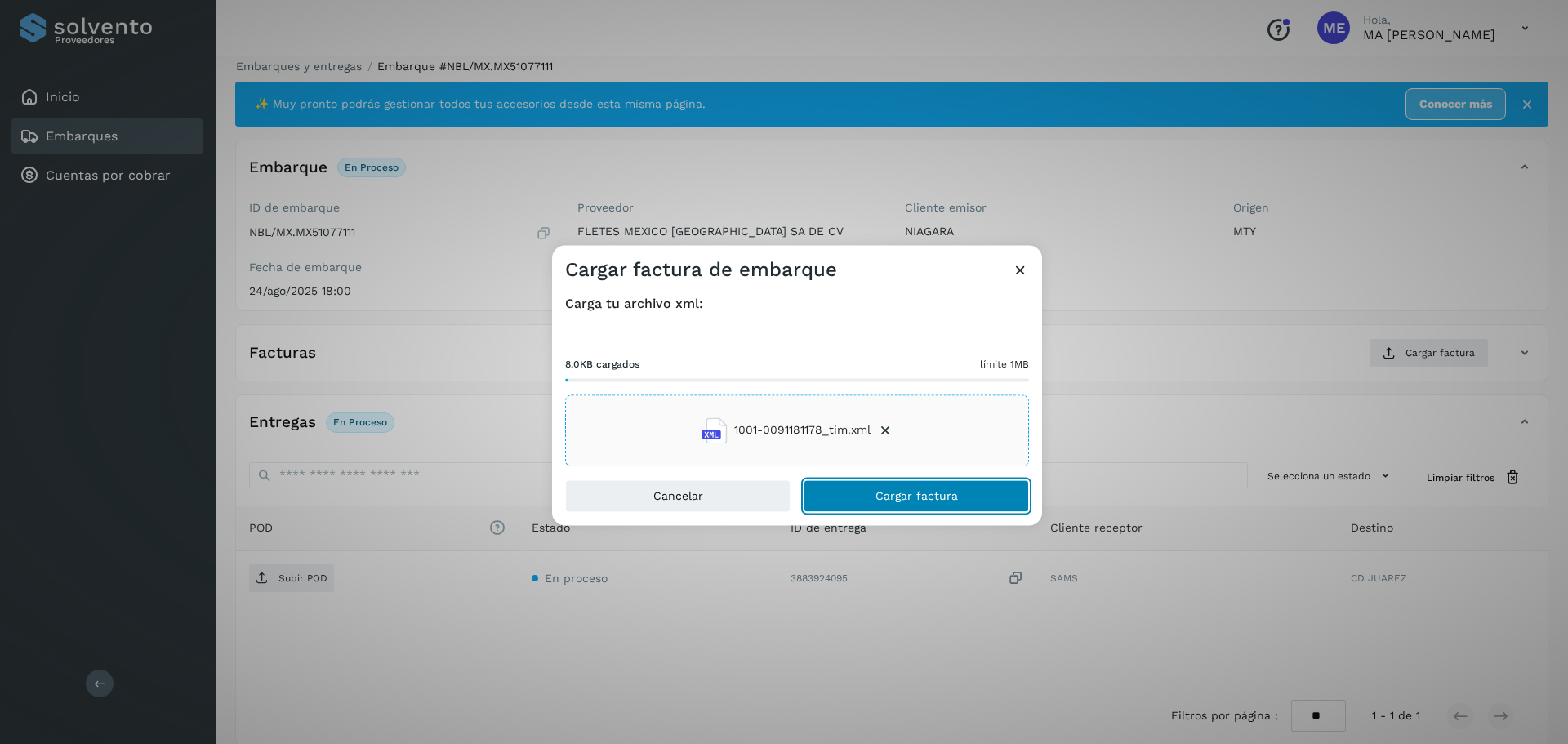
click at [928, 491] on span "Cargar factura" at bounding box center [917, 495] width 83 height 12
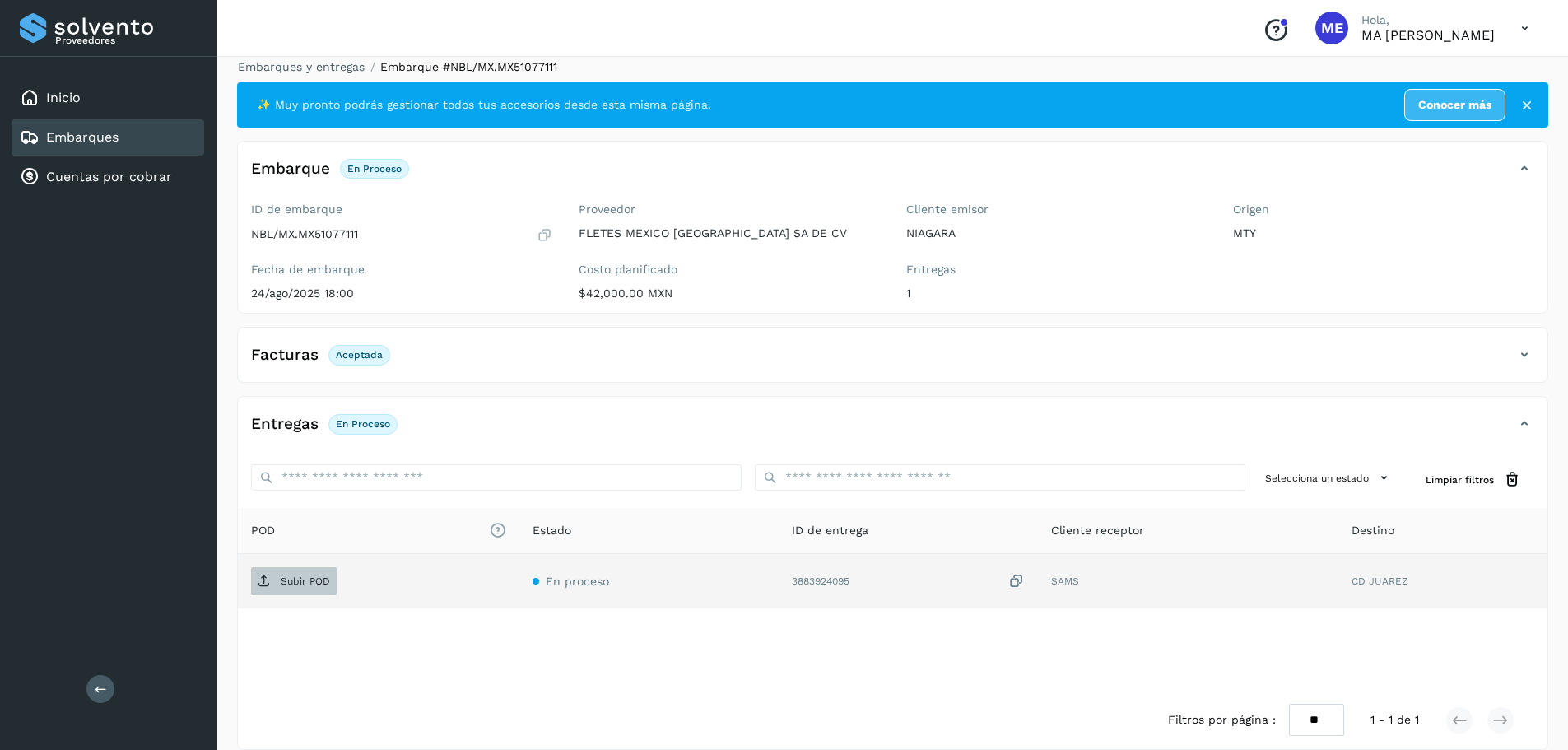
click at [309, 580] on p "Subir POD" at bounding box center [305, 581] width 50 height 12
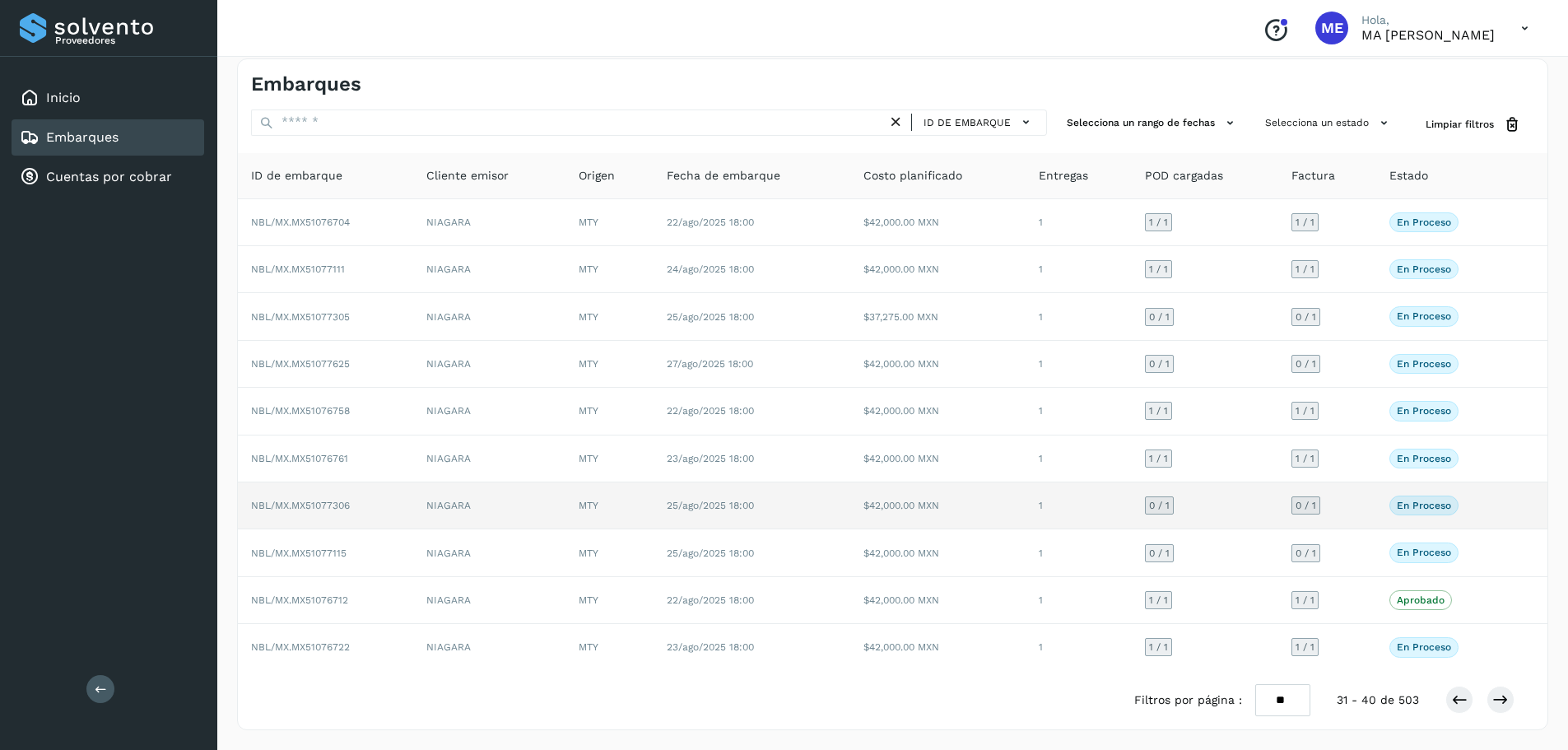
click at [318, 504] on span "NBL/MX.MX51077306" at bounding box center [299, 505] width 99 height 12
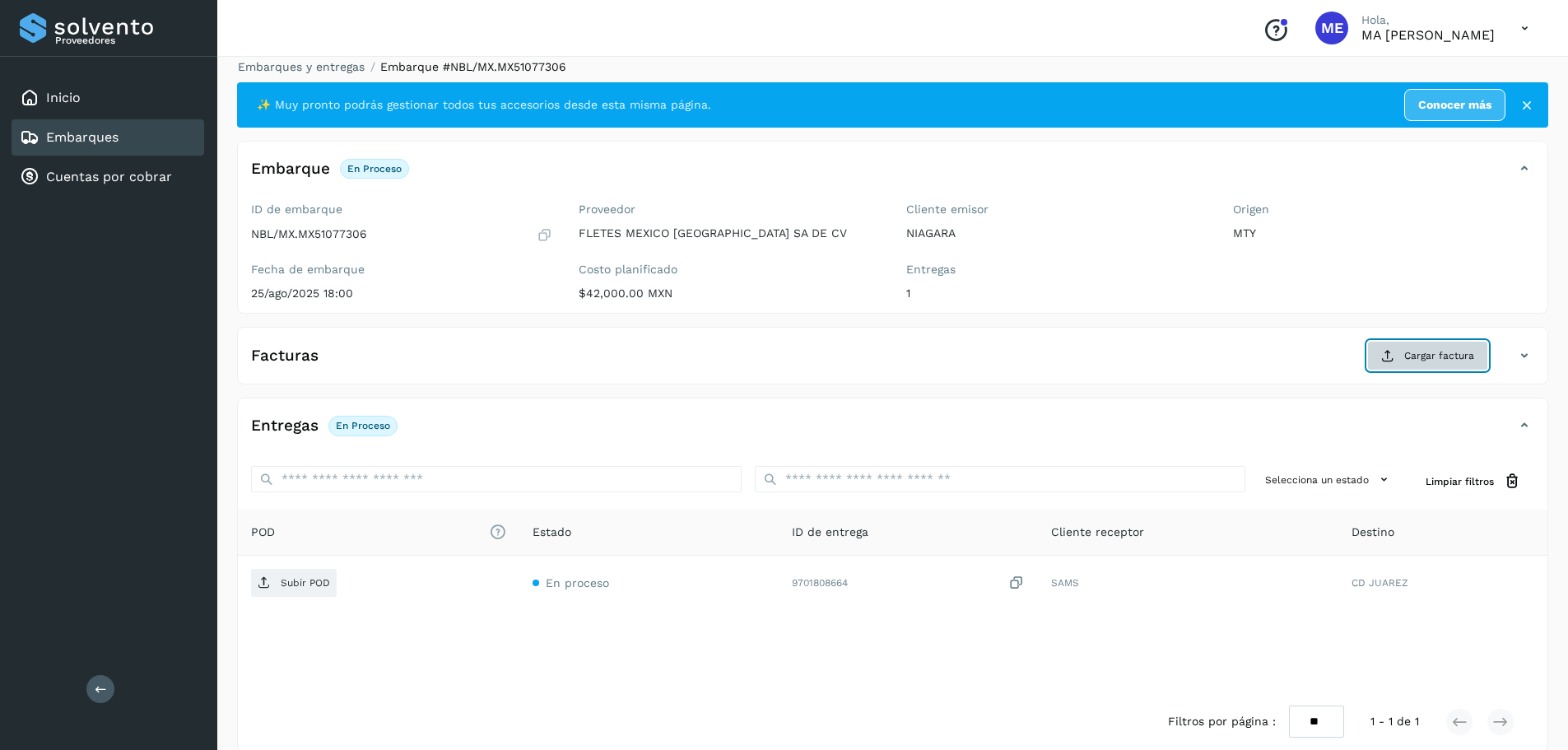
click at [1442, 355] on span "Cargar factura" at bounding box center [1439, 356] width 70 height 14
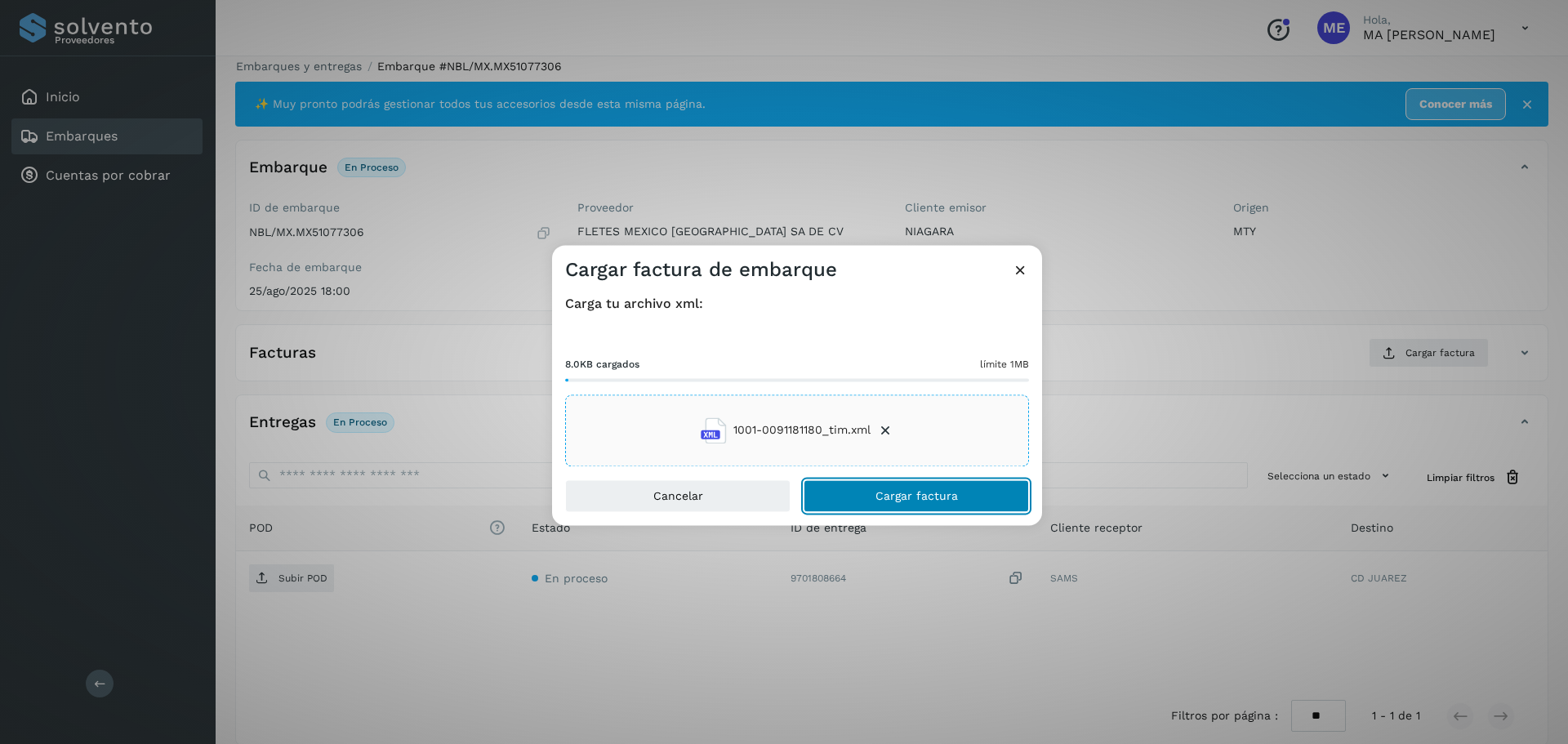
click at [950, 496] on span "Cargar factura" at bounding box center [917, 495] width 83 height 12
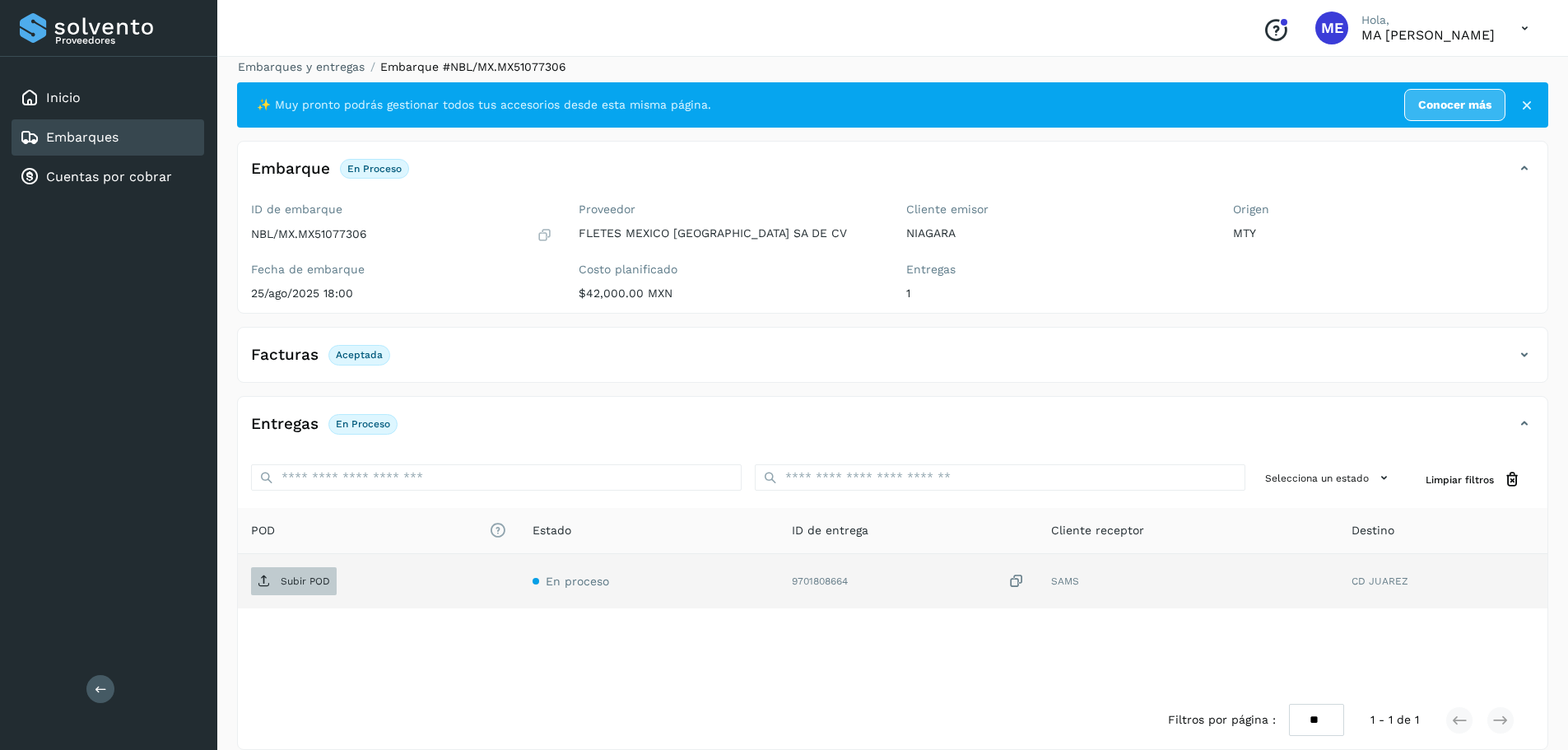
click at [288, 577] on p "Subir POD" at bounding box center [305, 581] width 50 height 12
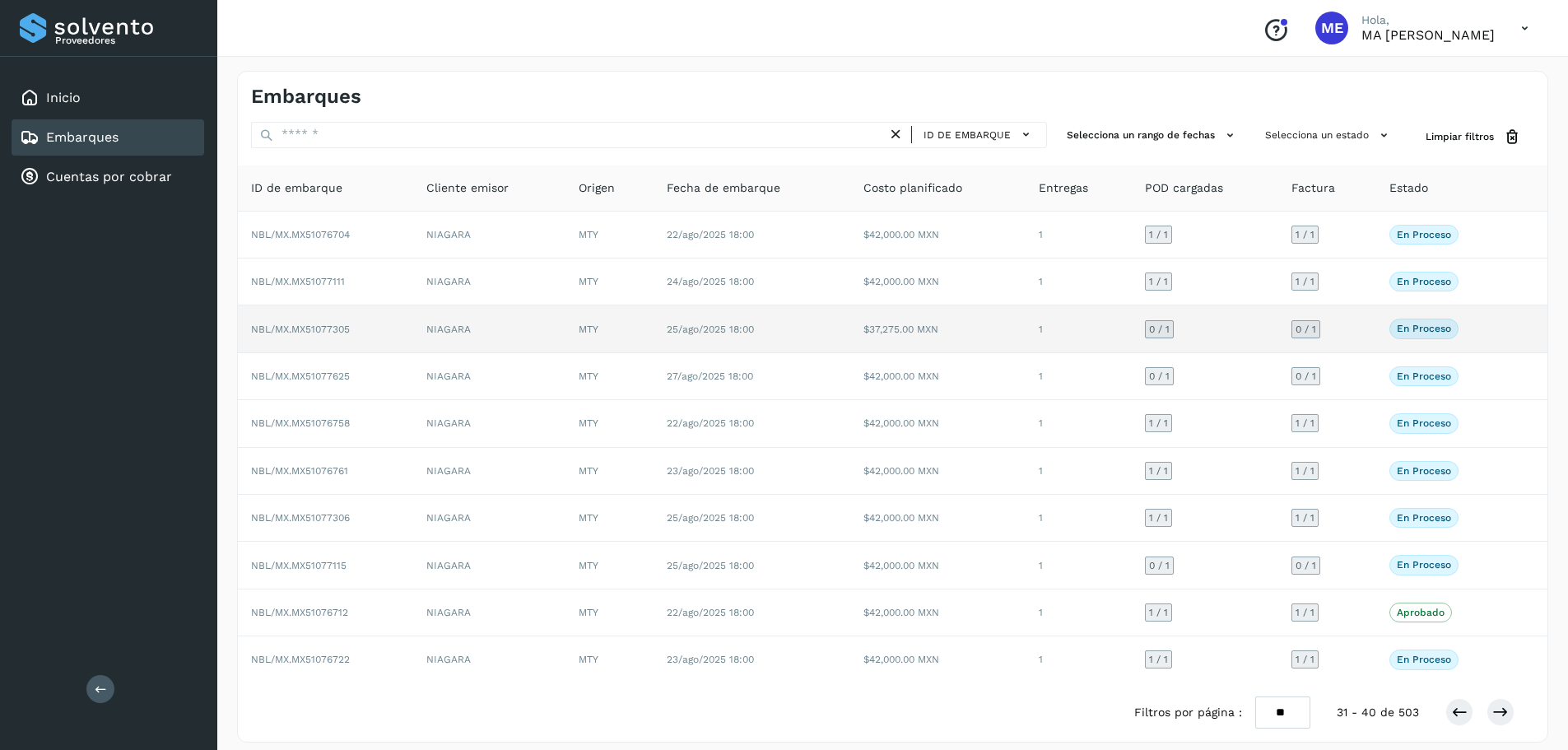
click at [318, 326] on span "NBL/MX.MX51077305" at bounding box center [299, 328] width 99 height 12
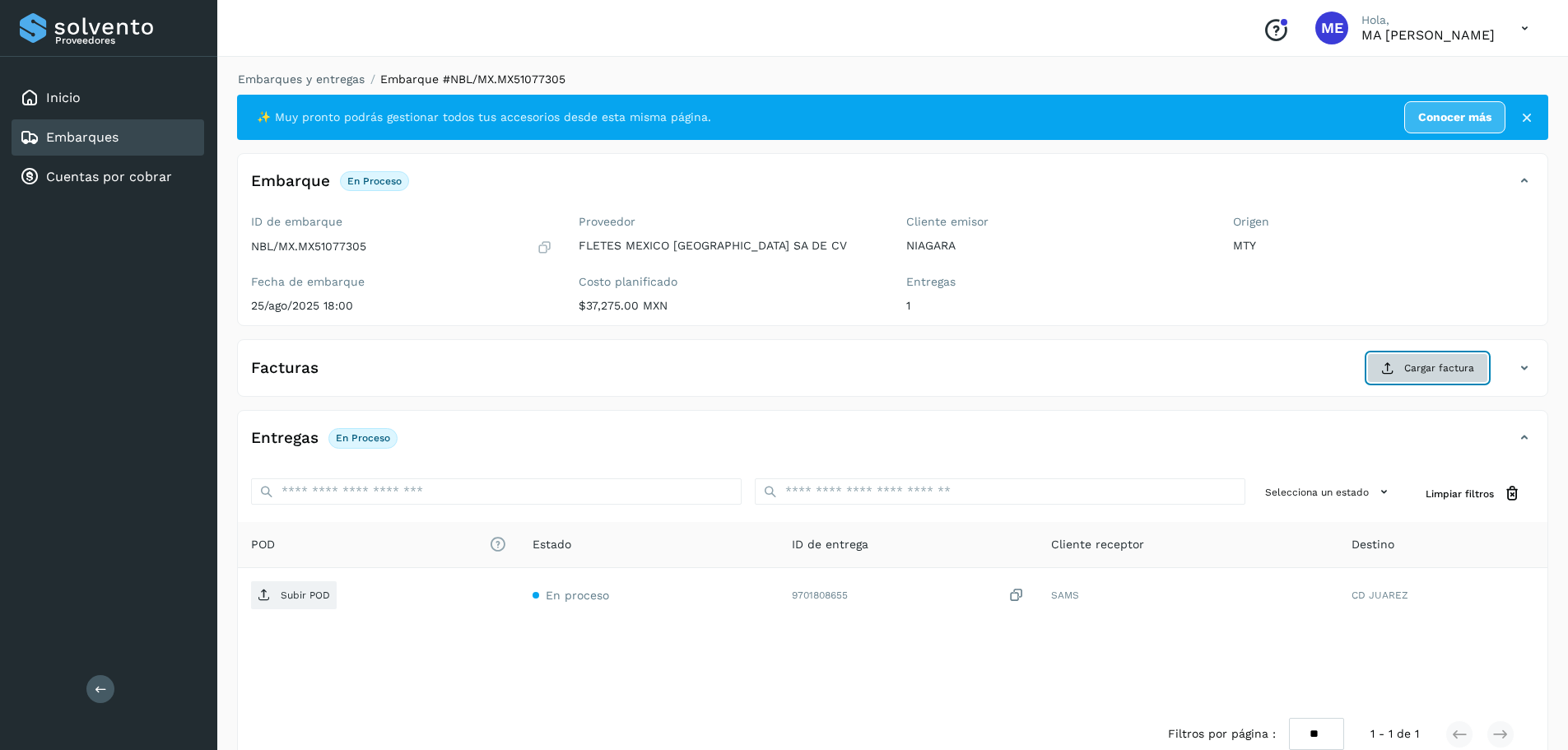
click at [1441, 368] on span "Cargar factura" at bounding box center [1439, 367] width 70 height 14
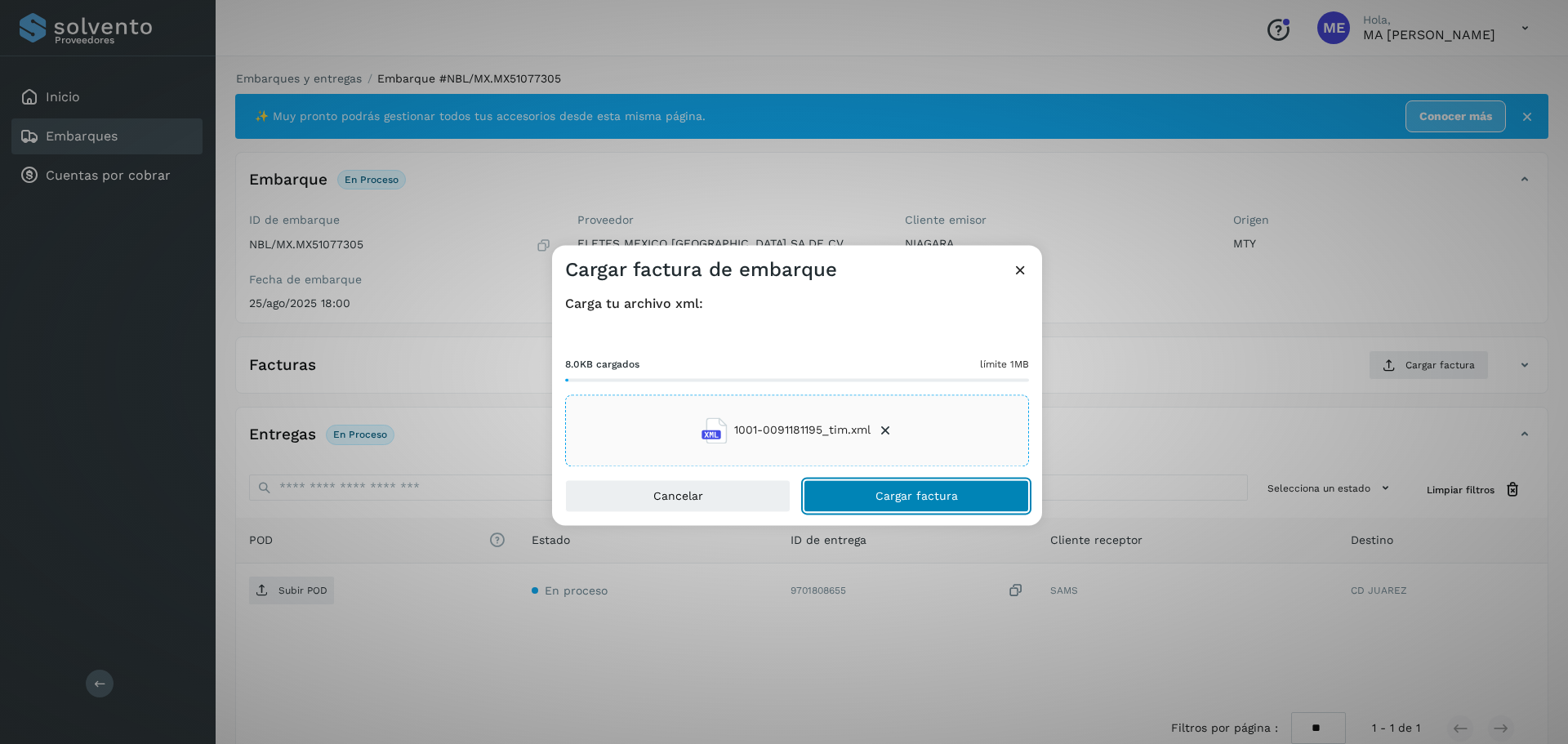
click at [885, 495] on span "Cargar factura" at bounding box center [917, 495] width 83 height 12
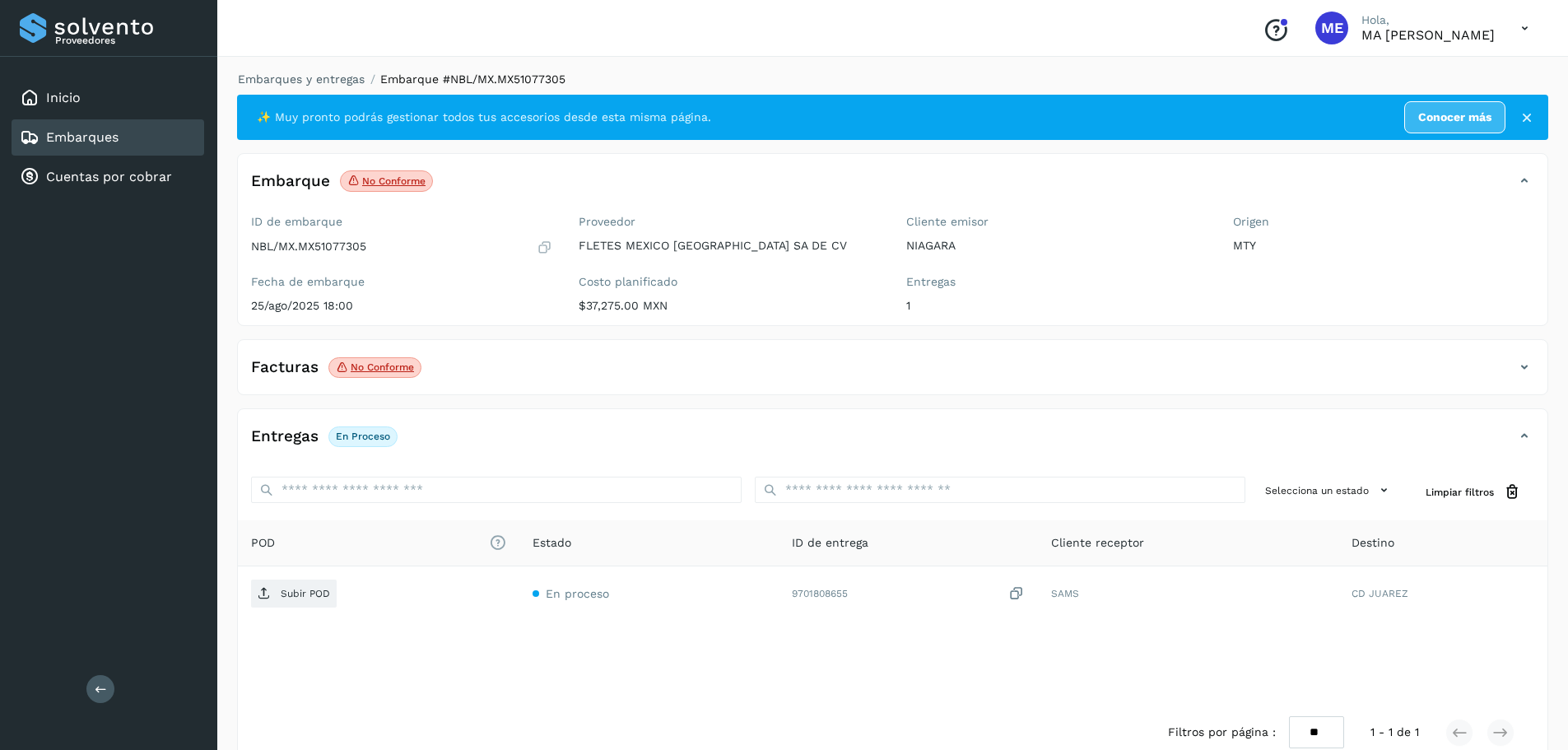
click at [380, 366] on p "No conforme" at bounding box center [382, 366] width 63 height 12
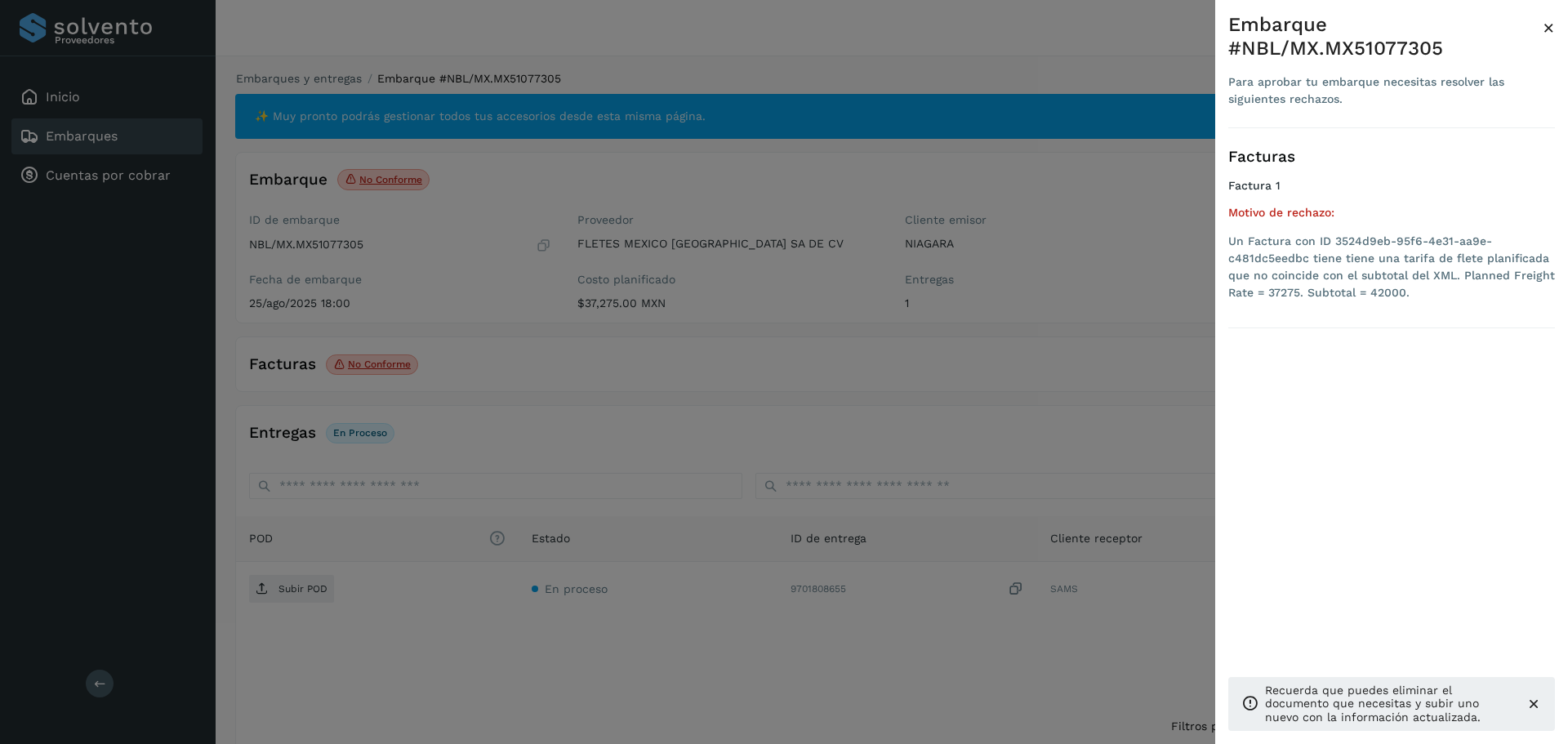
click at [377, 363] on div at bounding box center [784, 372] width 1568 height 744
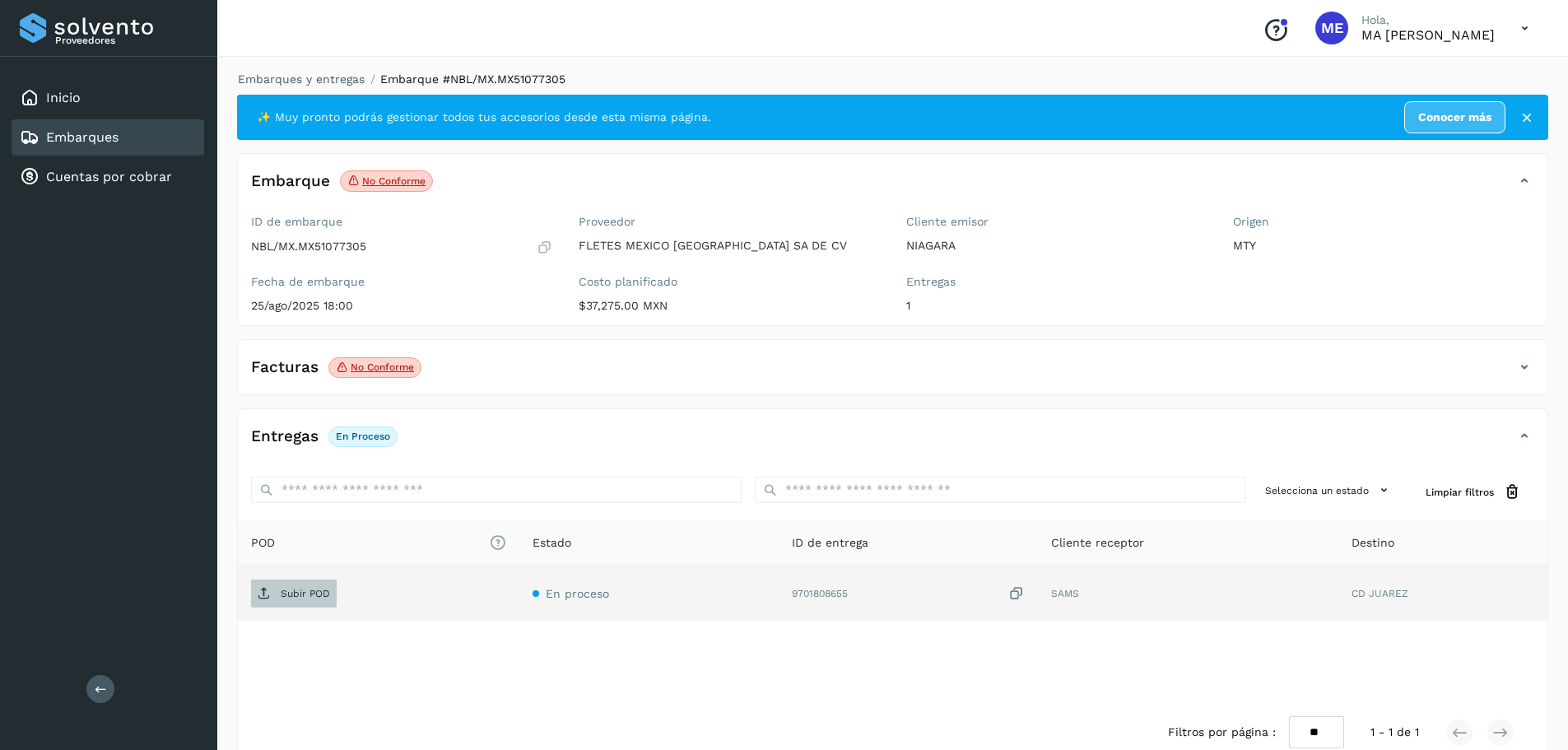
click at [291, 592] on p "Subir POD" at bounding box center [305, 593] width 50 height 12
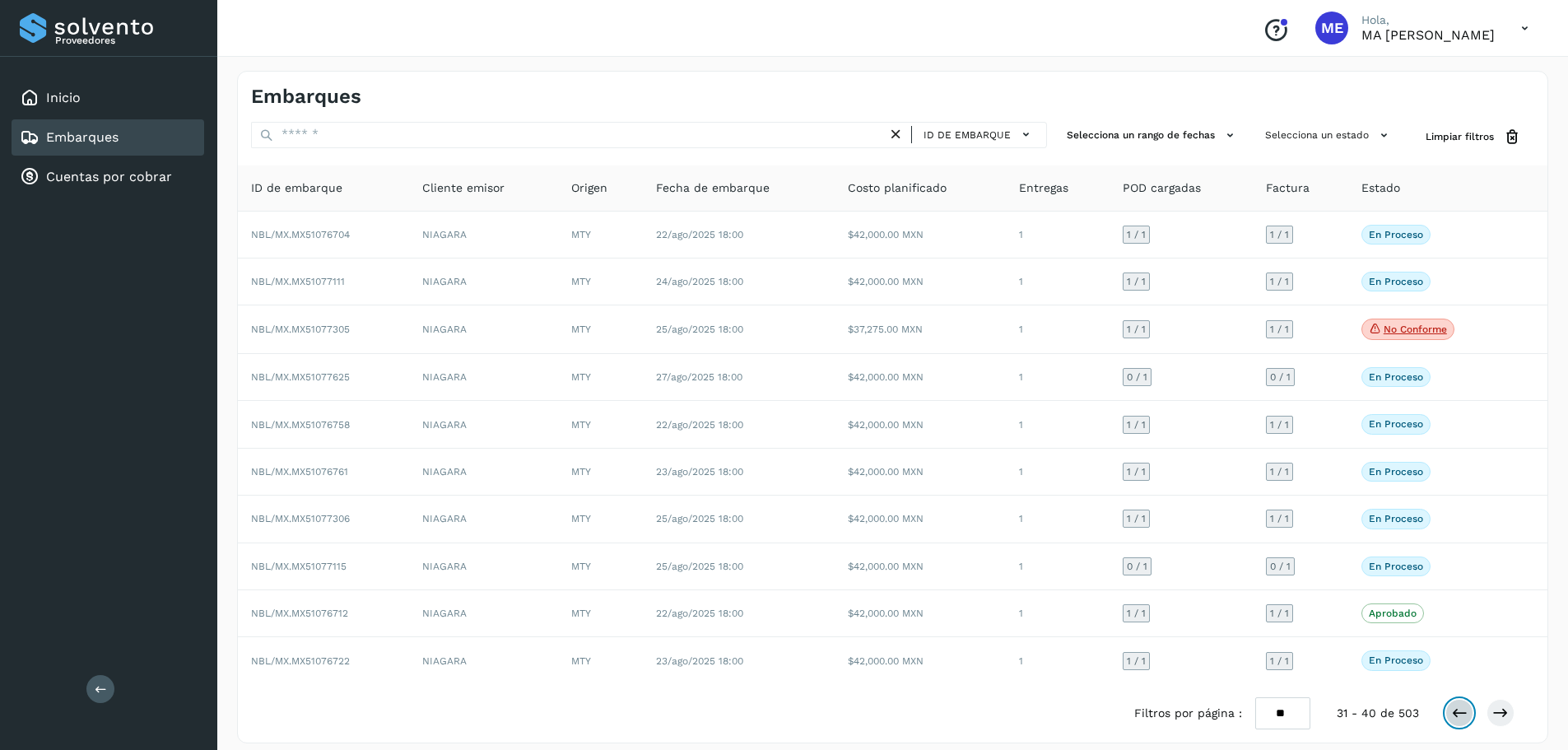
click at [1460, 711] on icon at bounding box center [1459, 712] width 16 height 16
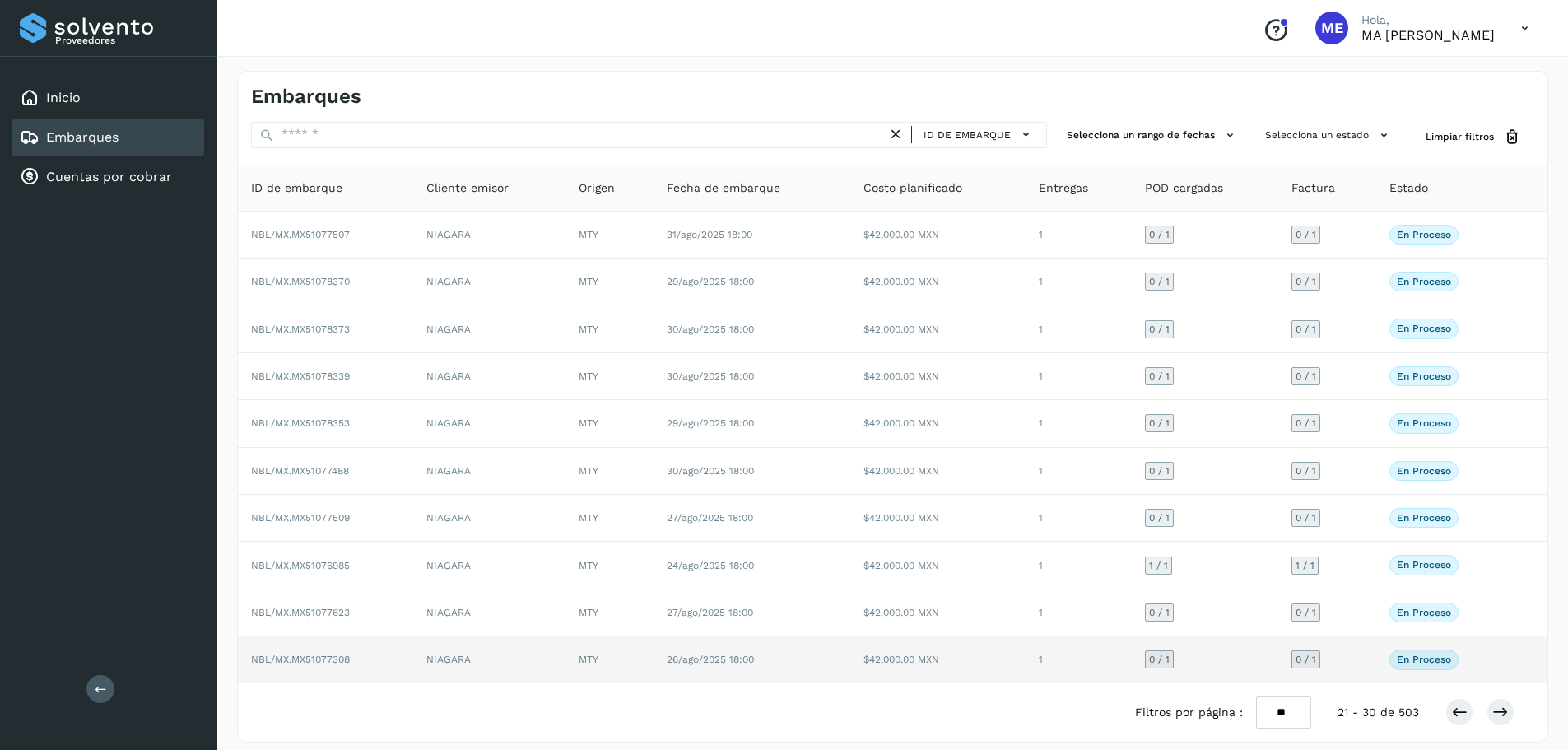
click at [328, 660] on span "NBL/MX.MX51077308" at bounding box center [299, 659] width 99 height 12
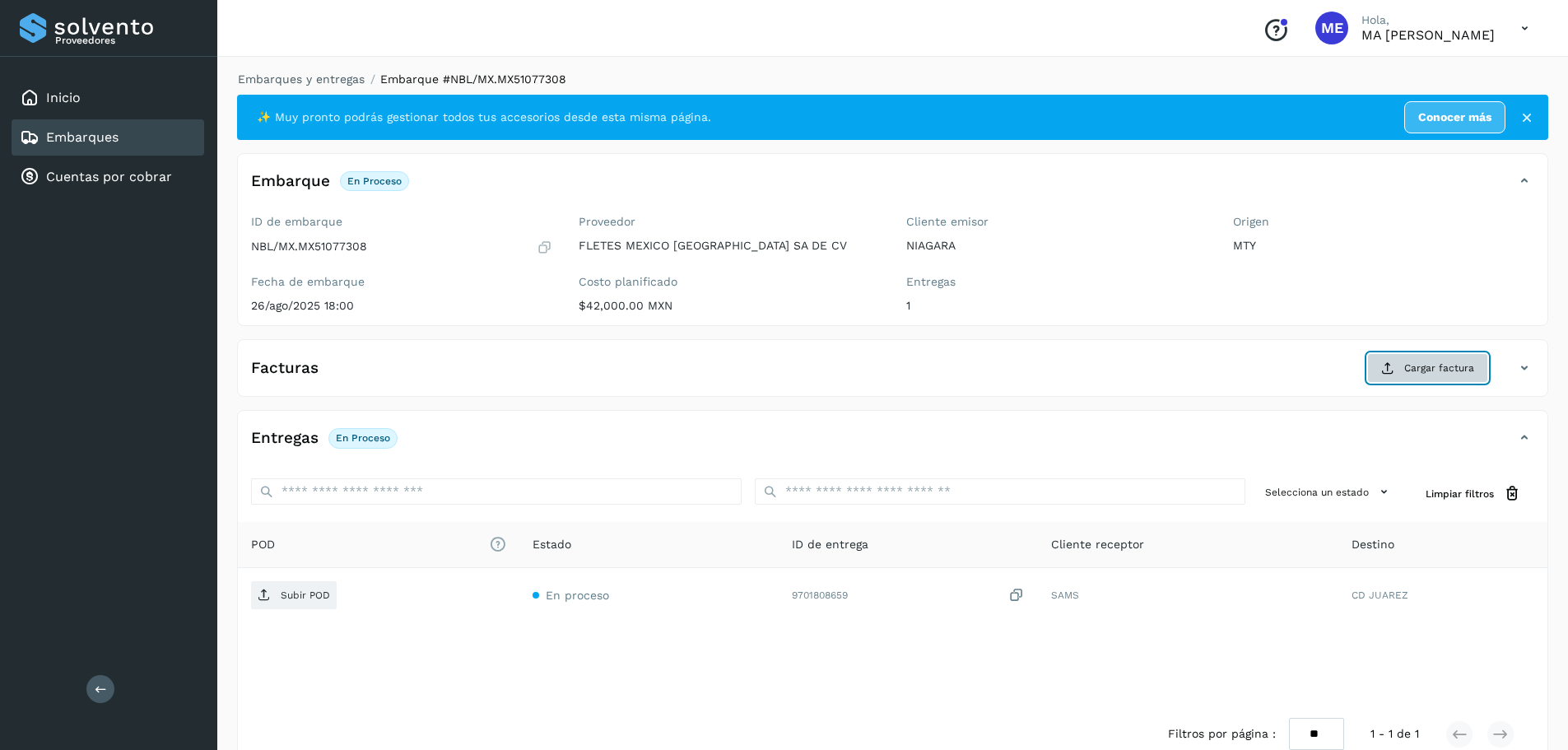
click at [1448, 371] on span "Cargar factura" at bounding box center [1439, 367] width 70 height 14
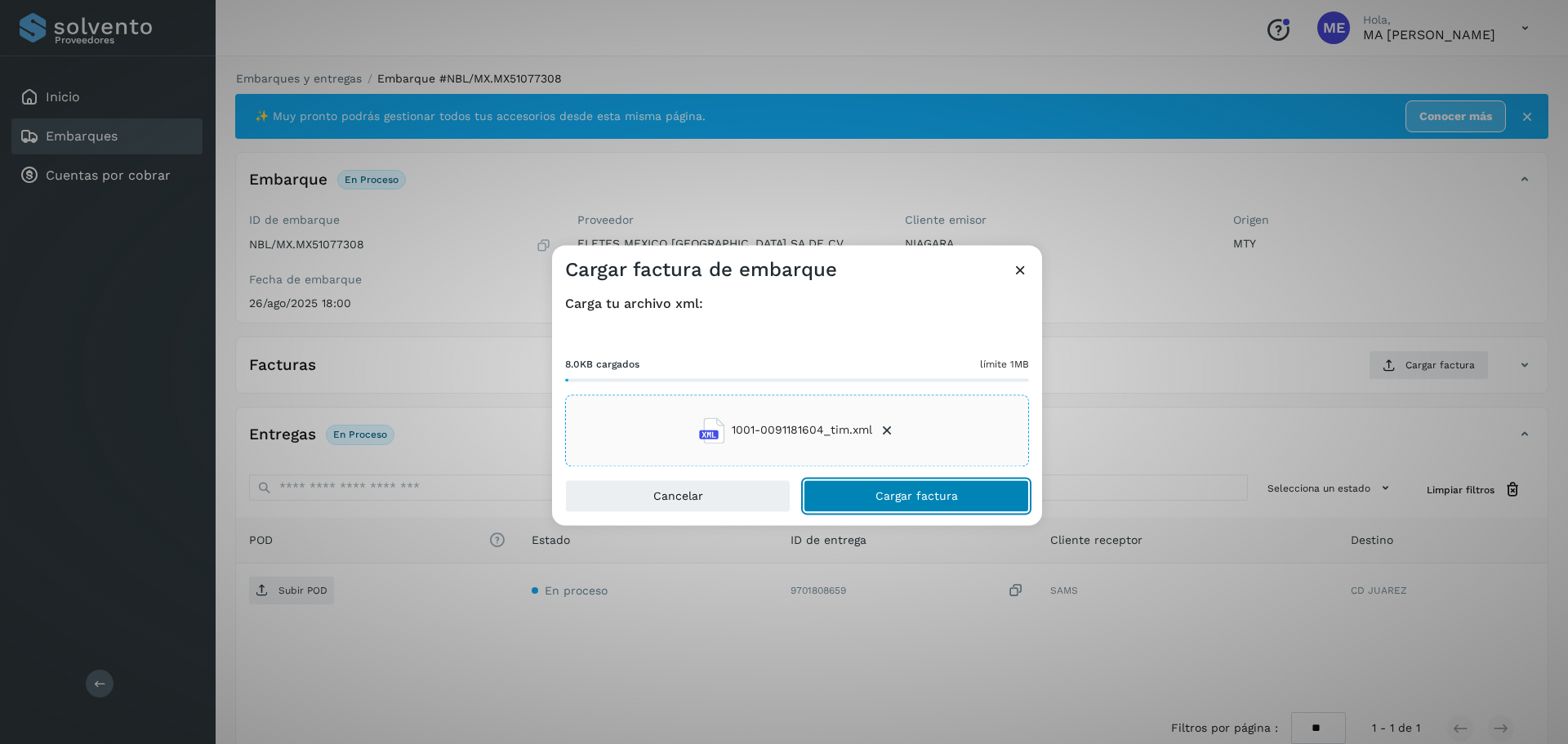
click at [935, 503] on button "Cargar factura" at bounding box center [916, 495] width 225 height 32
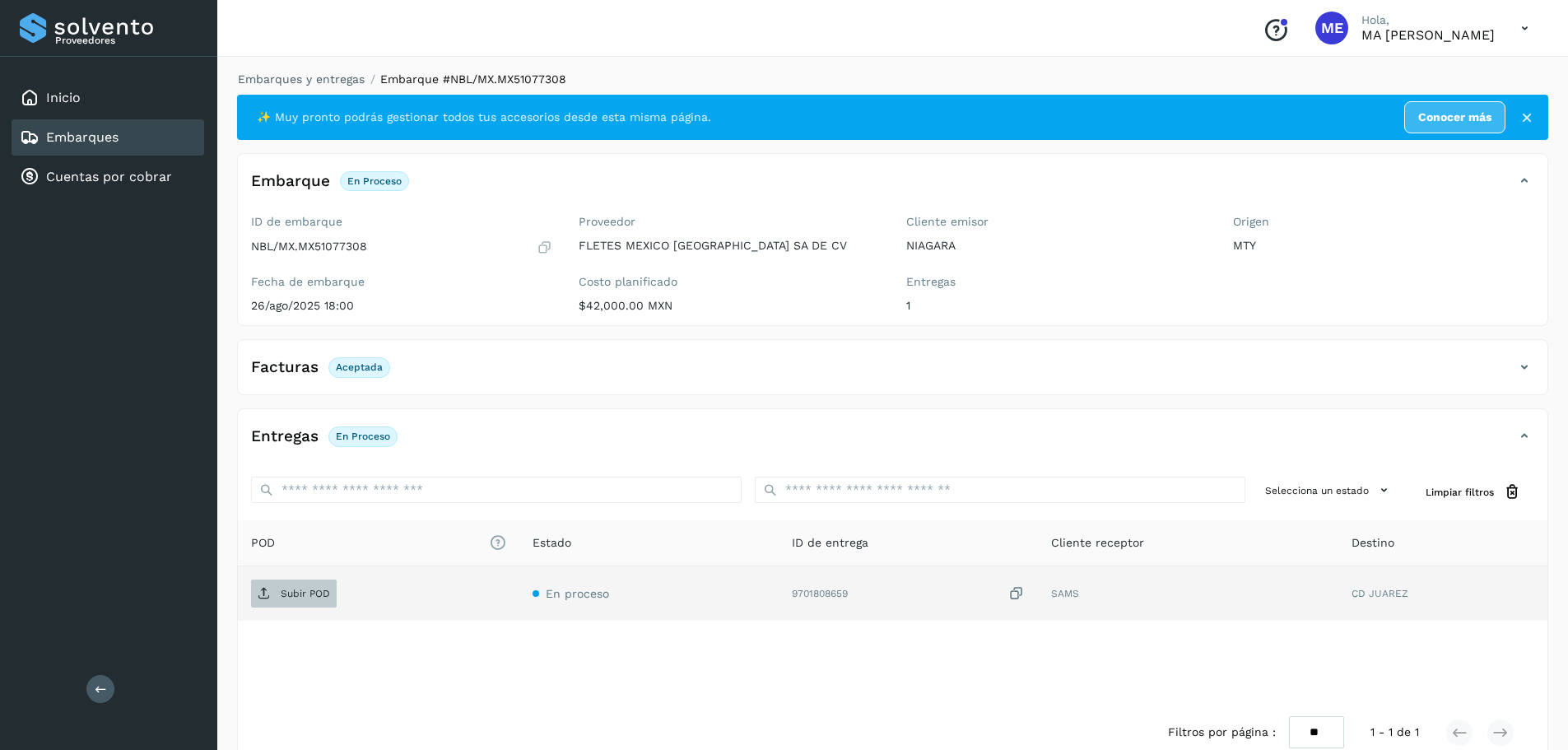
click at [310, 593] on p "Subir POD" at bounding box center [305, 593] width 50 height 12
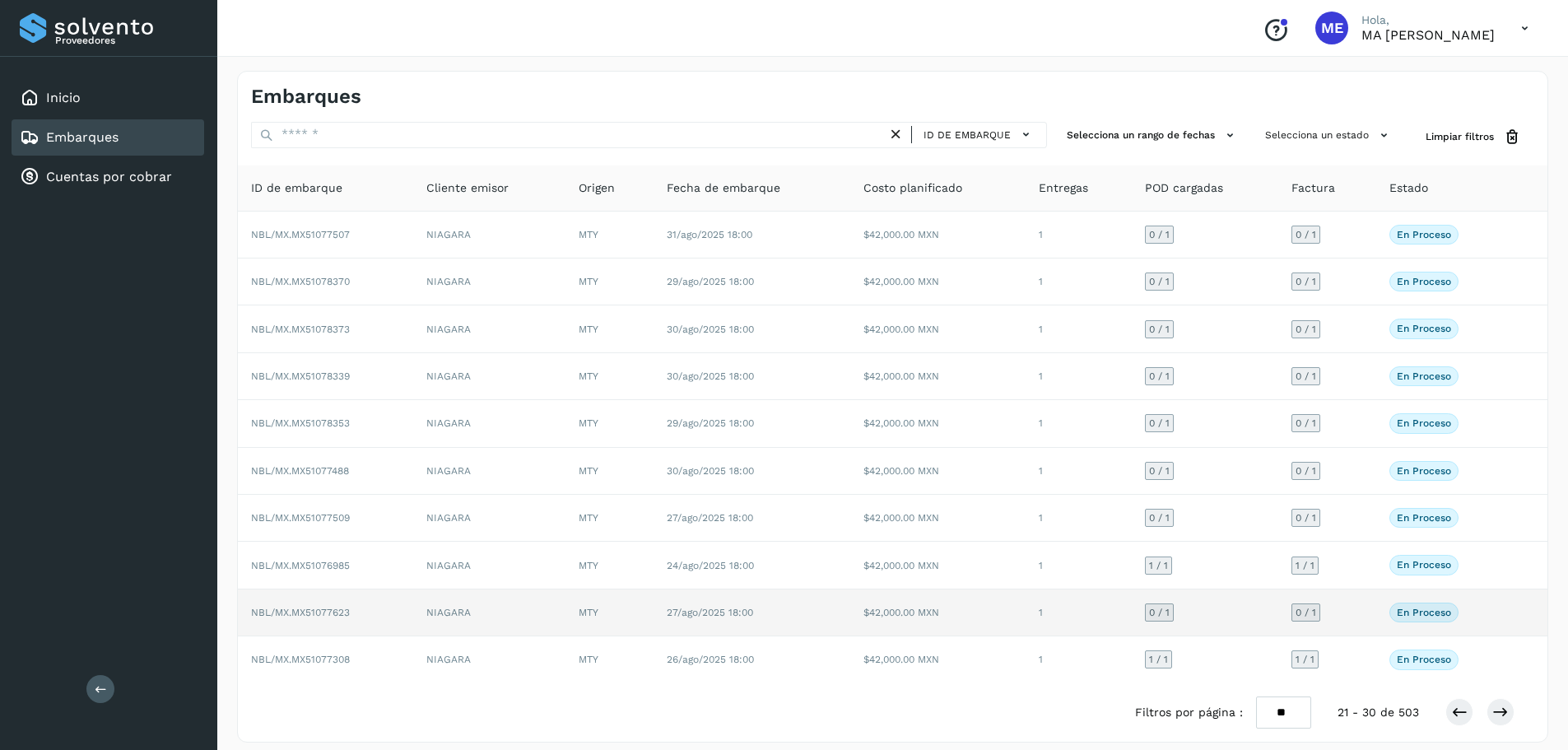
click at [328, 612] on span "NBL/MX.MX51077623" at bounding box center [299, 612] width 99 height 12
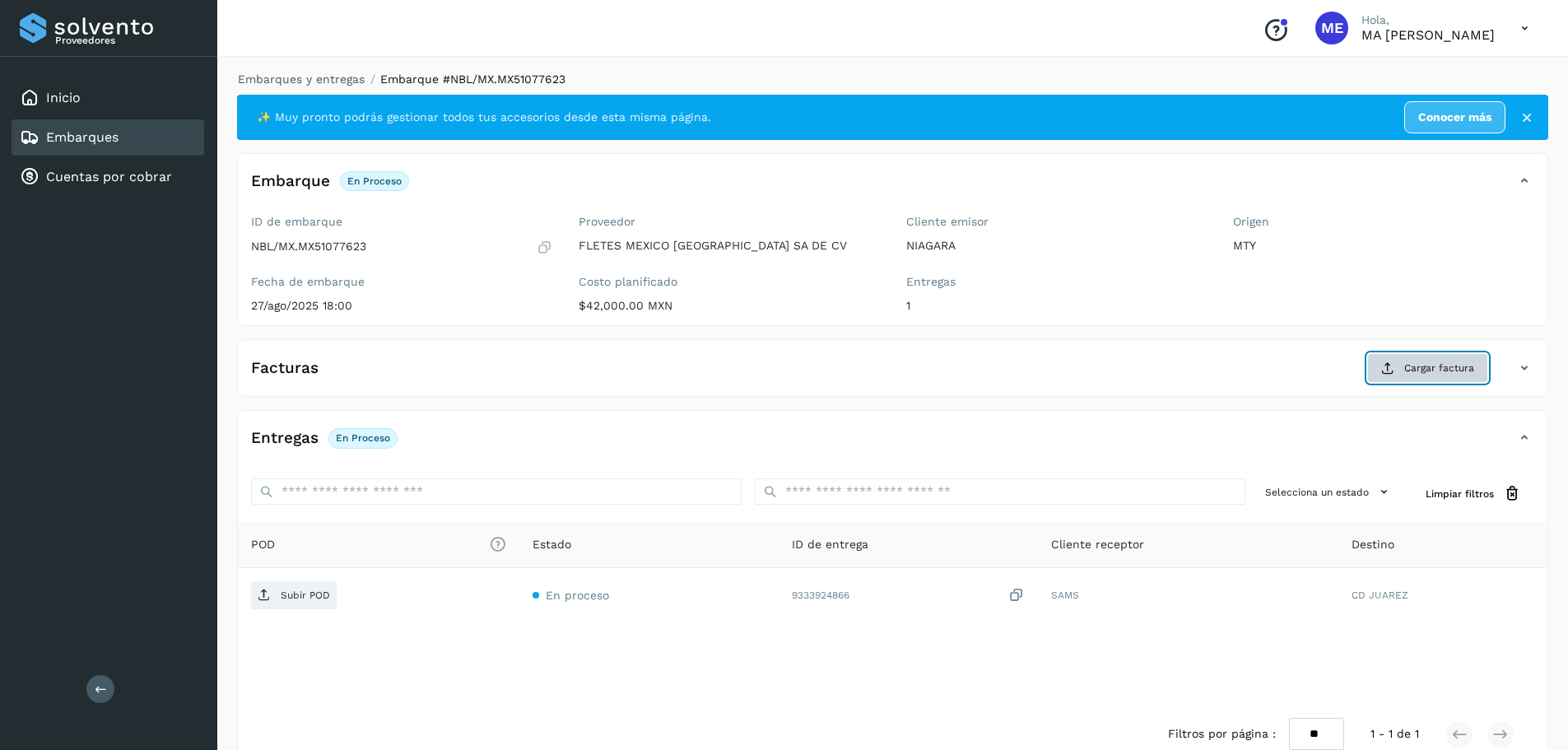
click at [1459, 368] on span "Cargar factura" at bounding box center [1439, 367] width 70 height 14
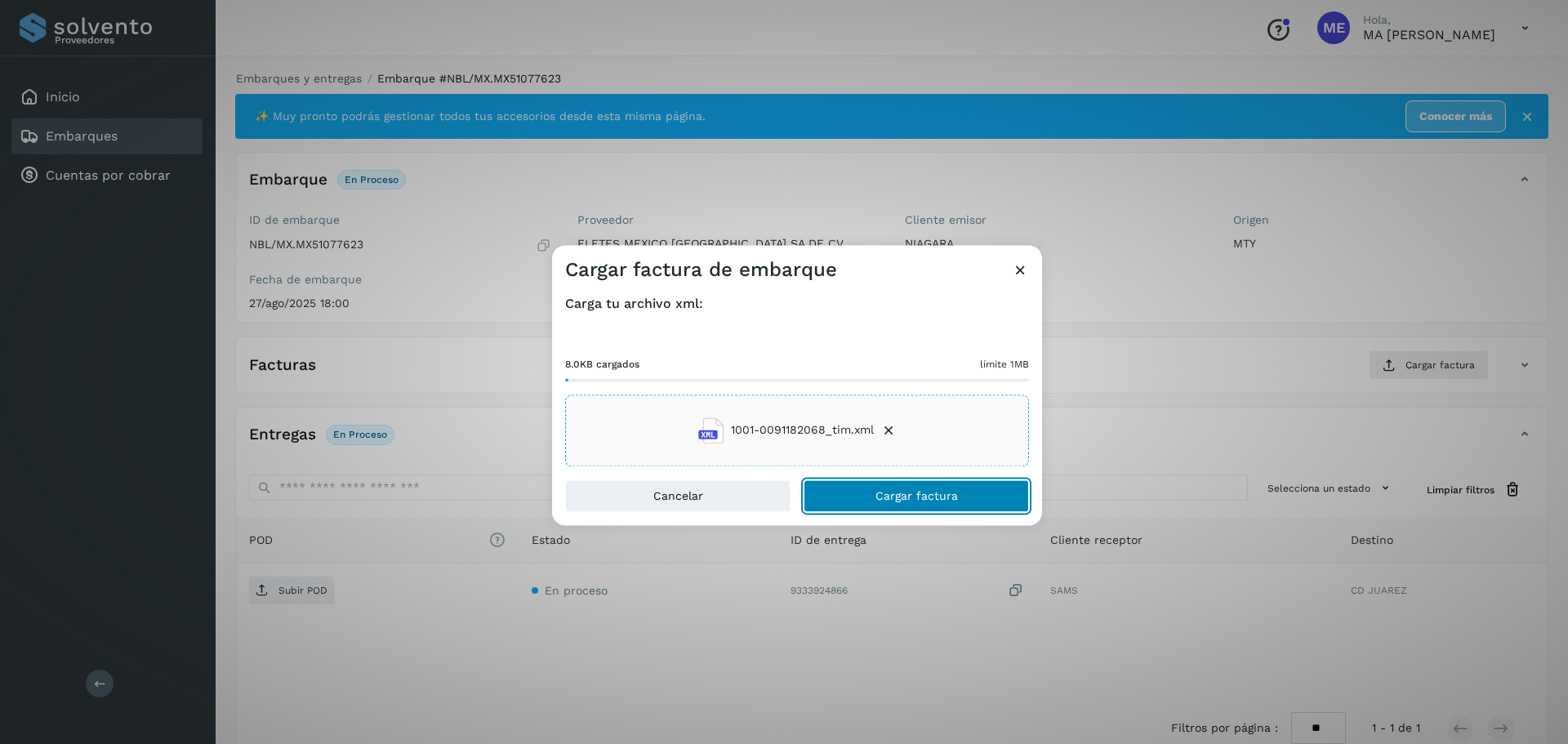
click at [948, 498] on span "Cargar factura" at bounding box center [917, 495] width 83 height 12
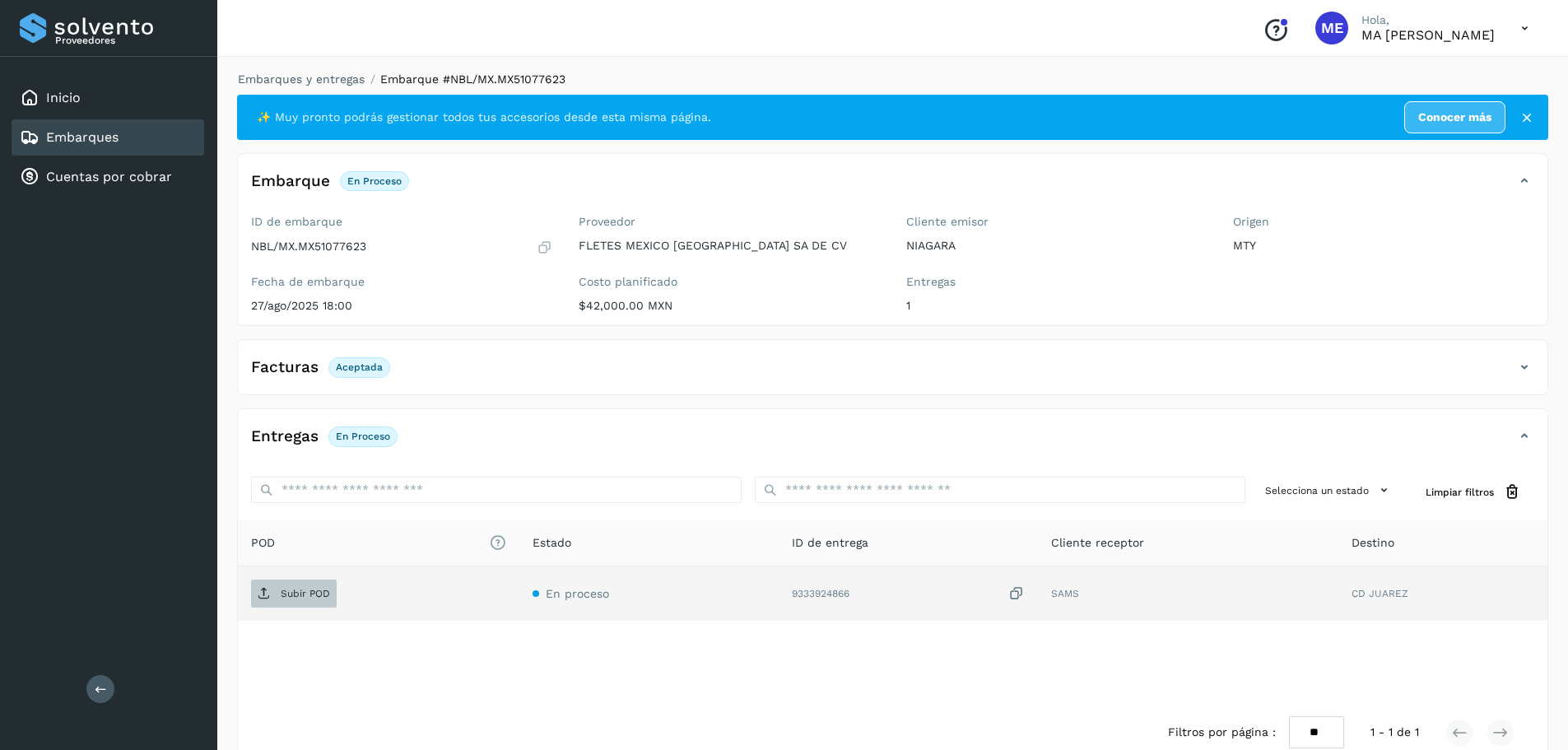
click at [296, 598] on p "Subir POD" at bounding box center [305, 593] width 50 height 12
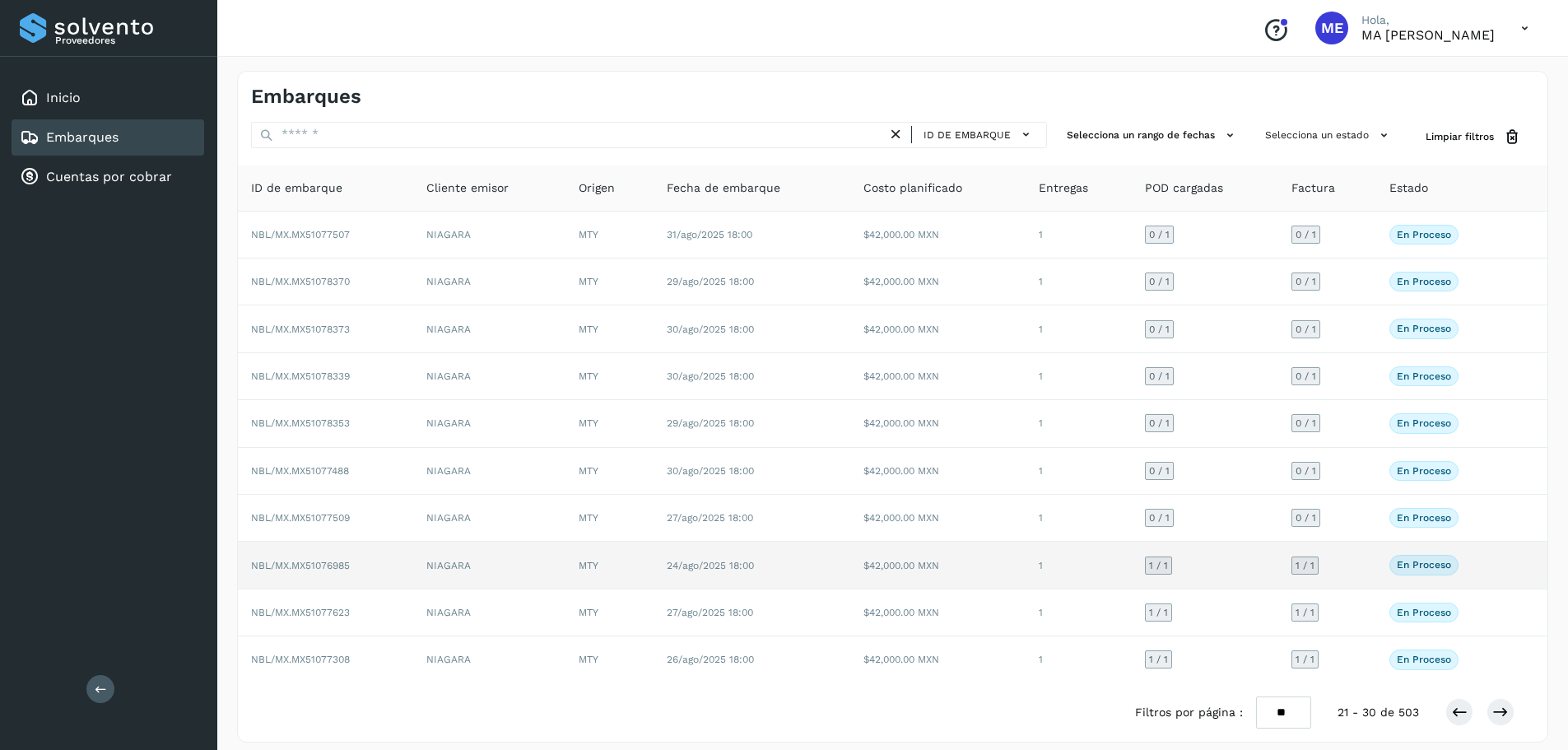
scroll to position [13, 0]
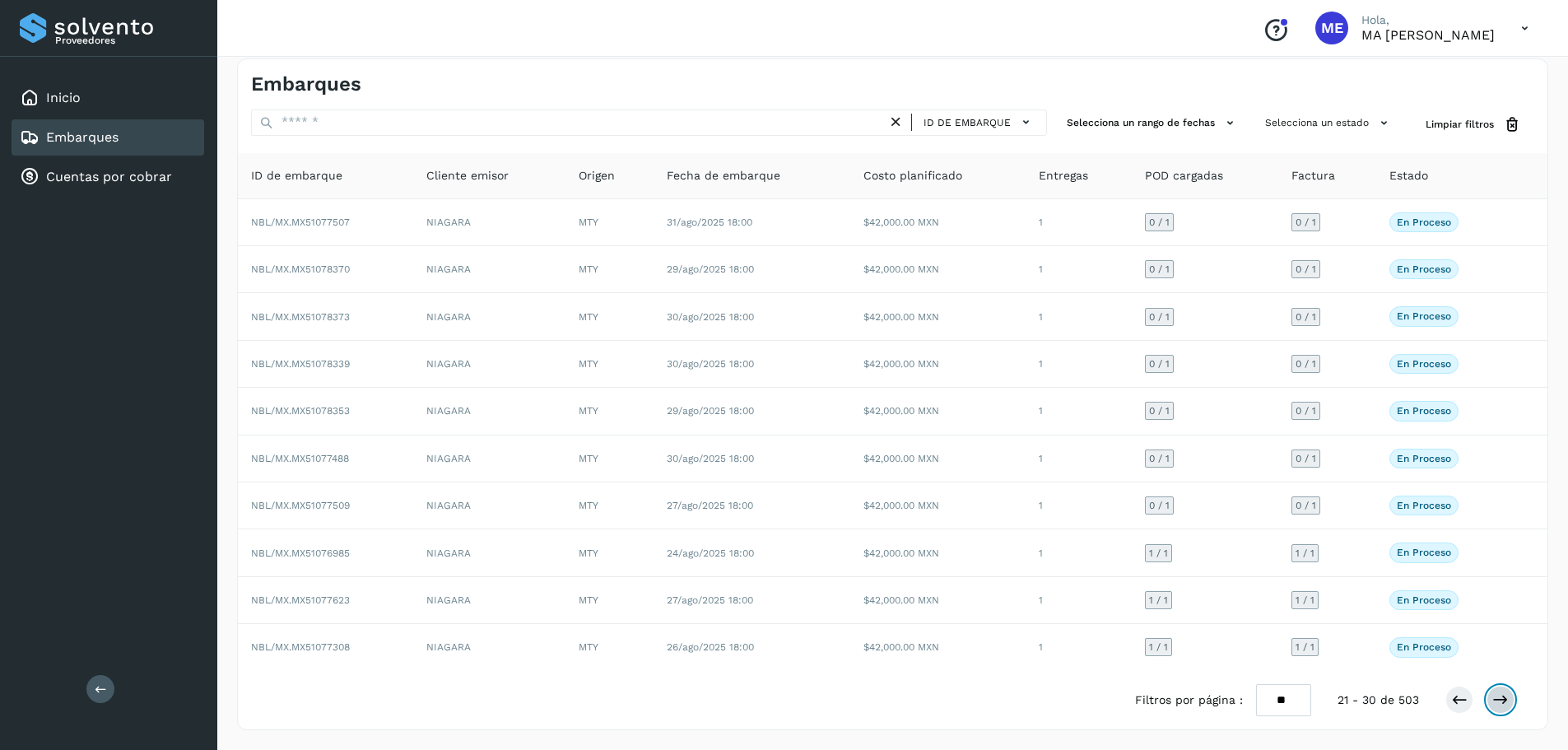
click at [1506, 704] on icon at bounding box center [1500, 699] width 16 height 16
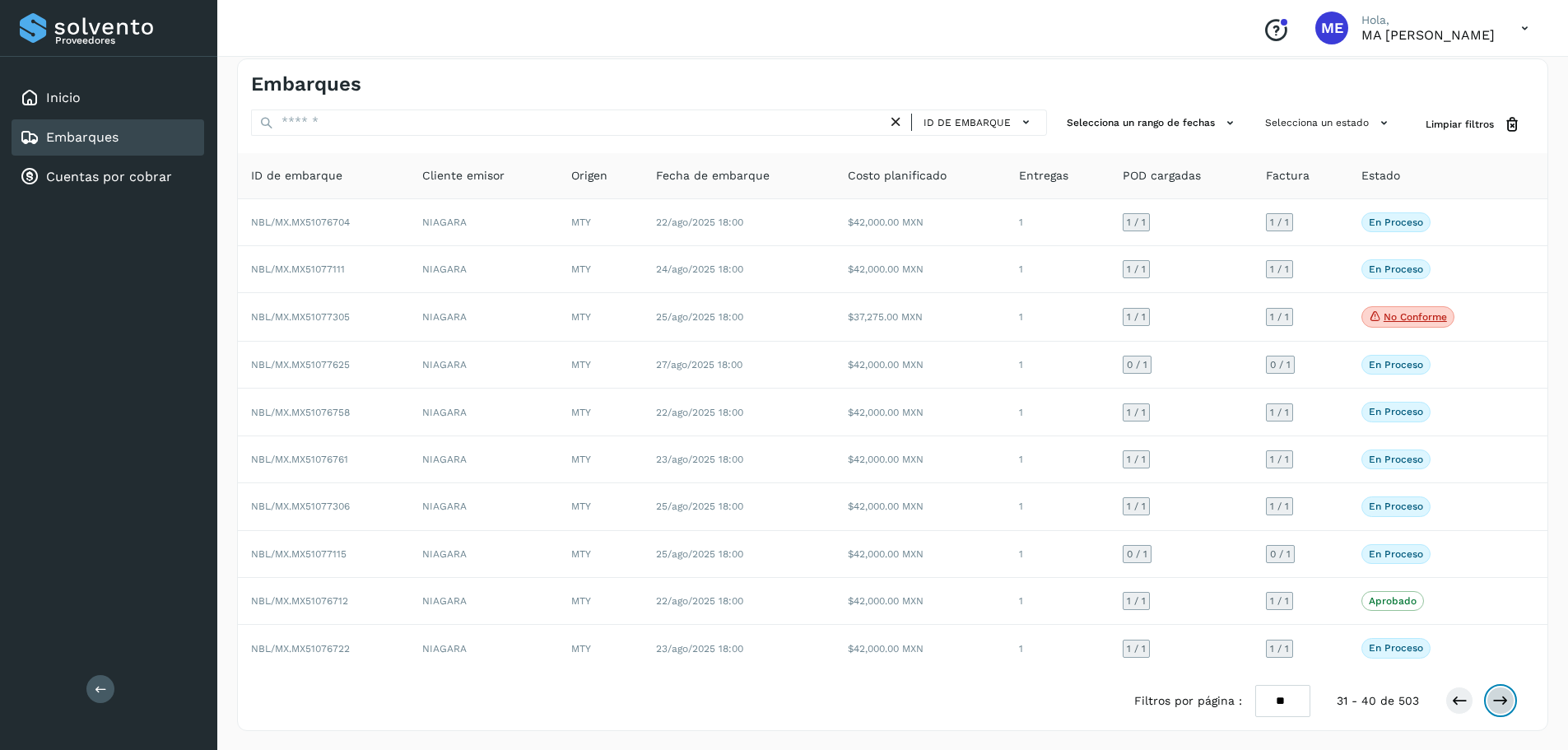
click at [1506, 701] on icon at bounding box center [1500, 700] width 16 height 16
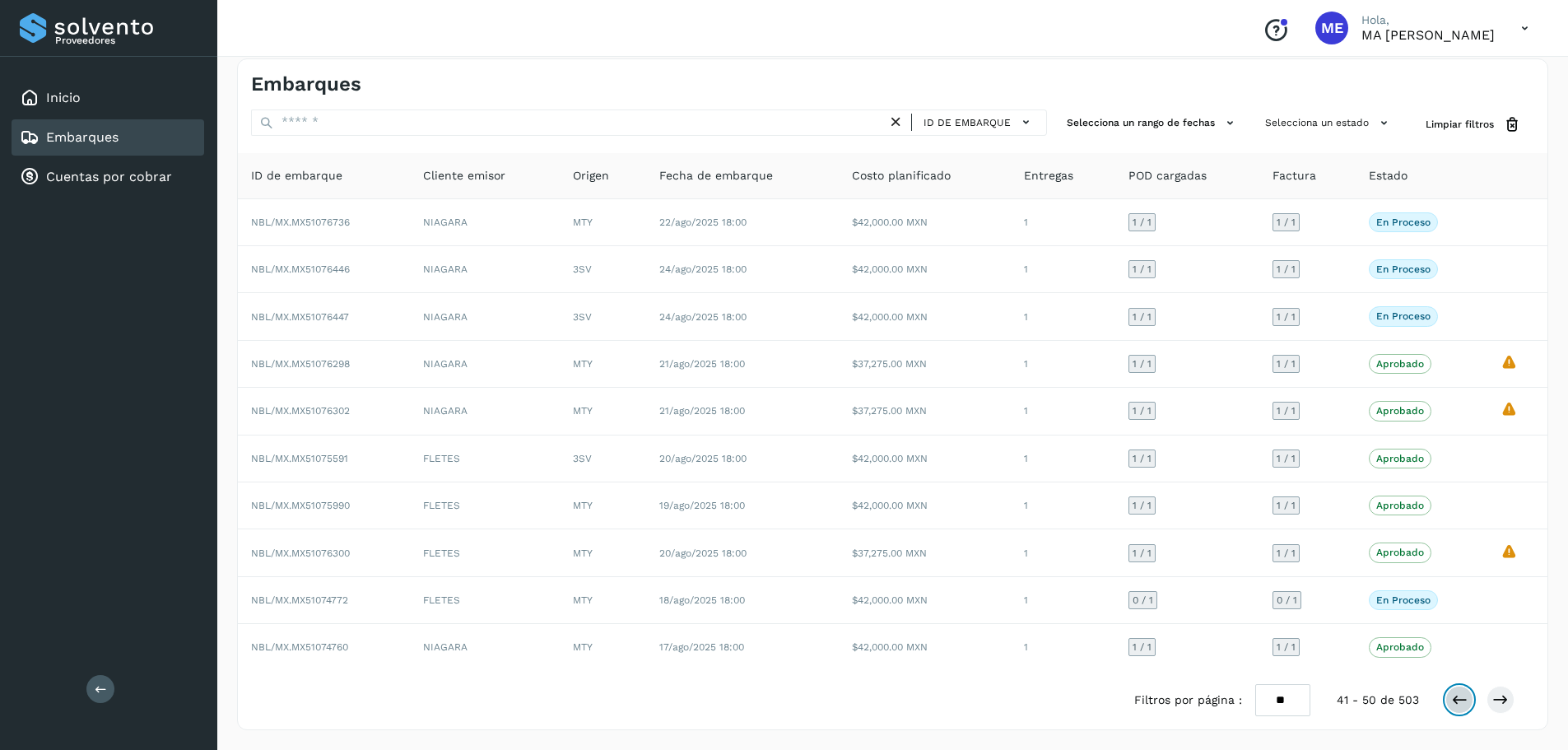
click at [1459, 703] on icon at bounding box center [1459, 699] width 16 height 16
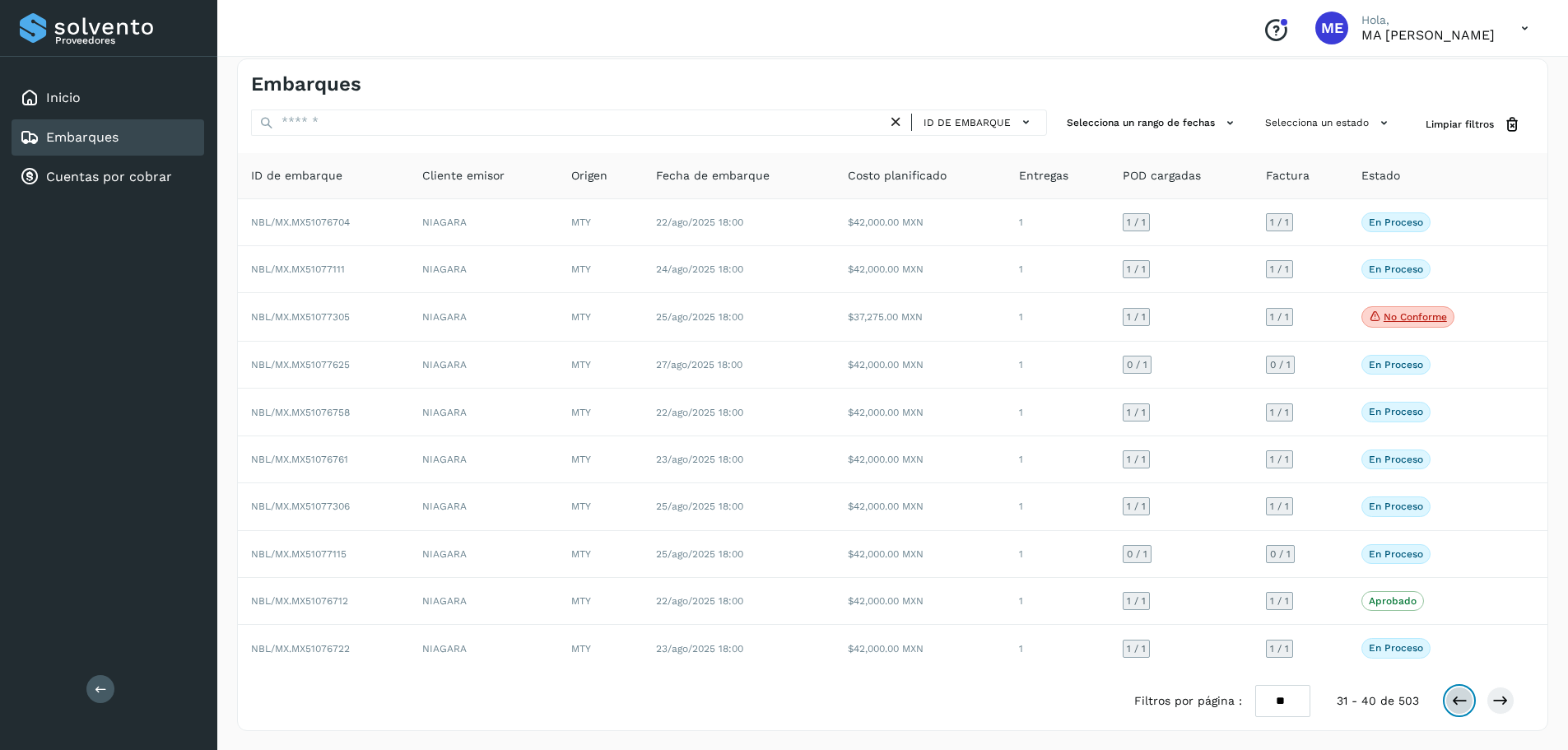
click at [1454, 698] on icon at bounding box center [1459, 700] width 16 height 16
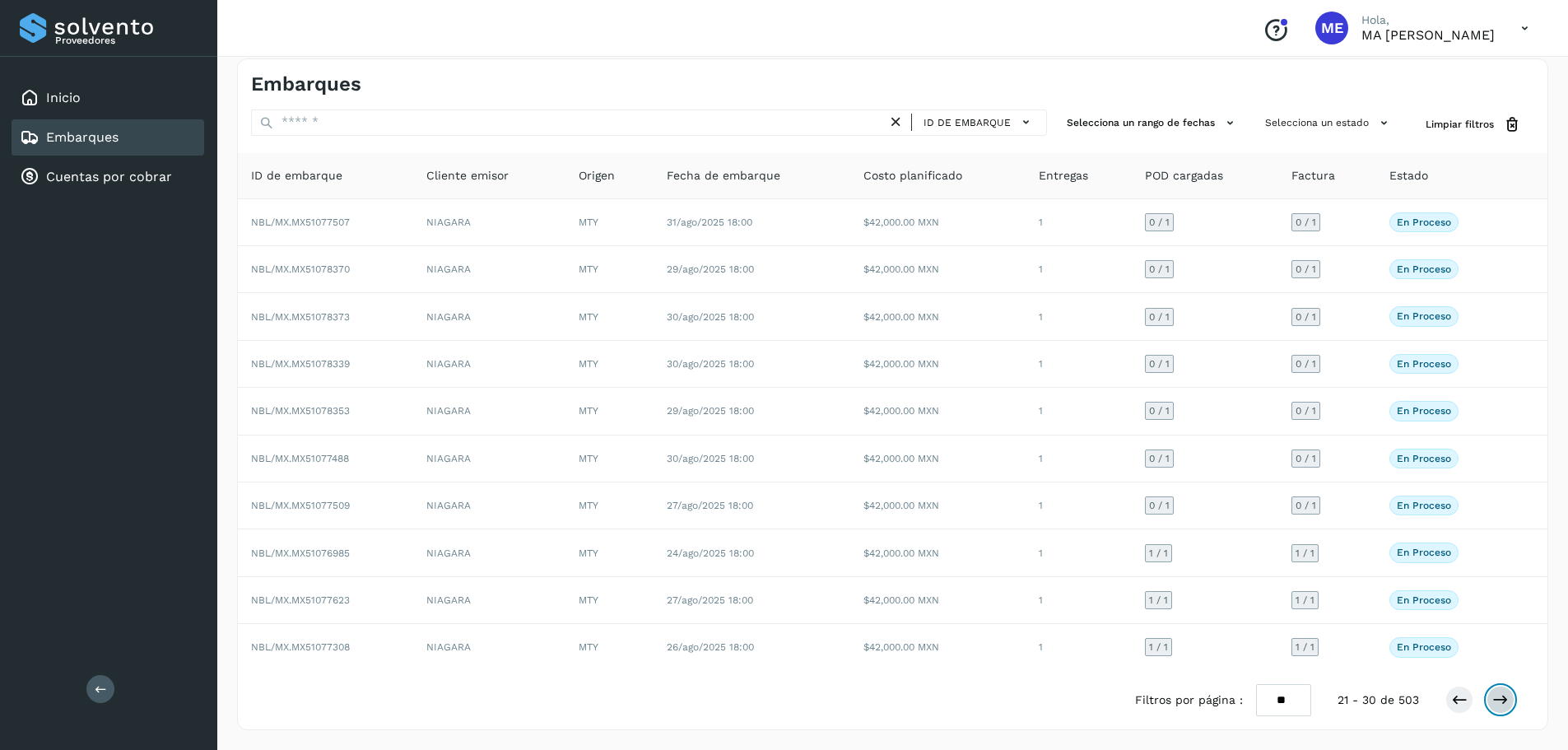
click at [1497, 704] on icon at bounding box center [1500, 699] width 16 height 16
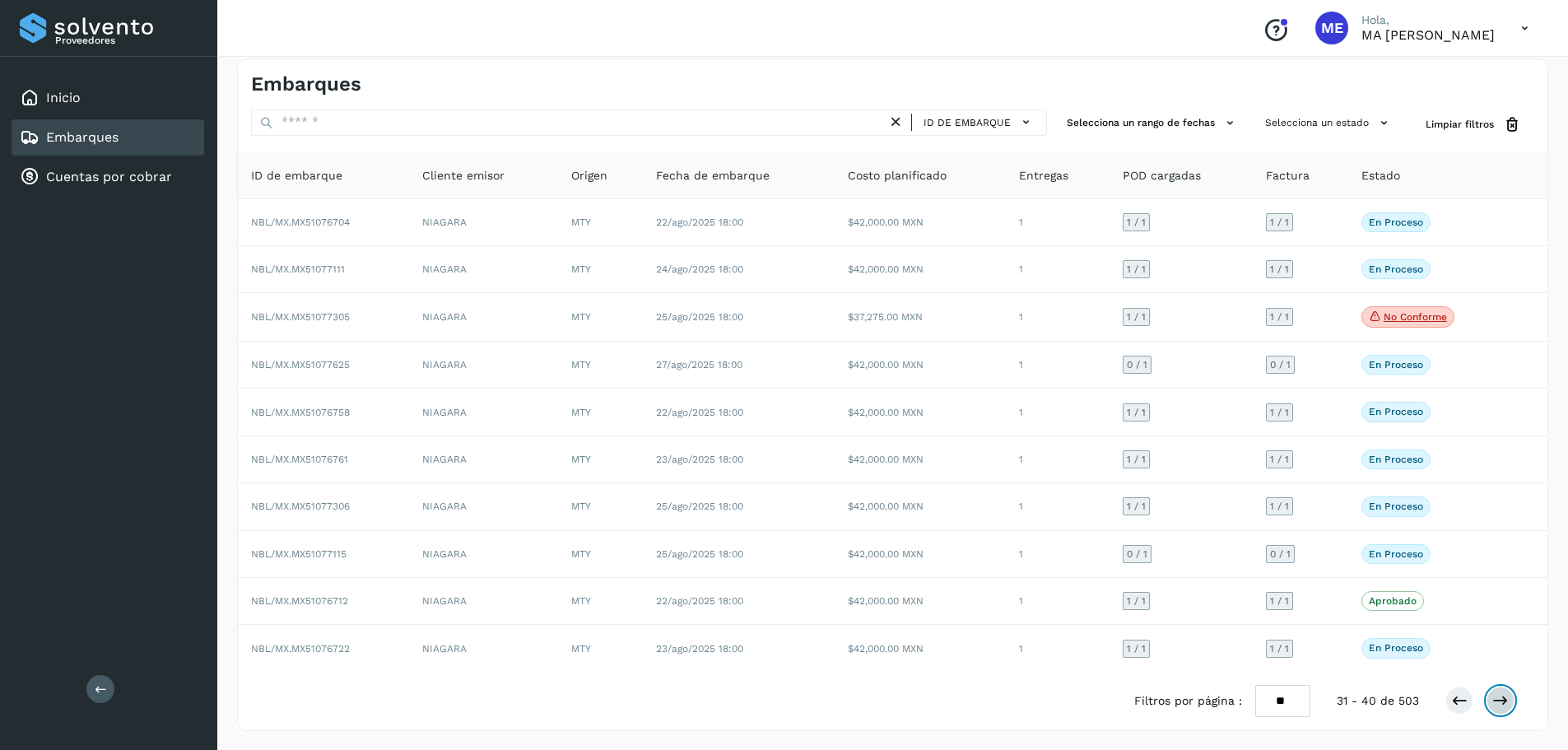
click at [1497, 704] on icon at bounding box center [1500, 700] width 16 height 16
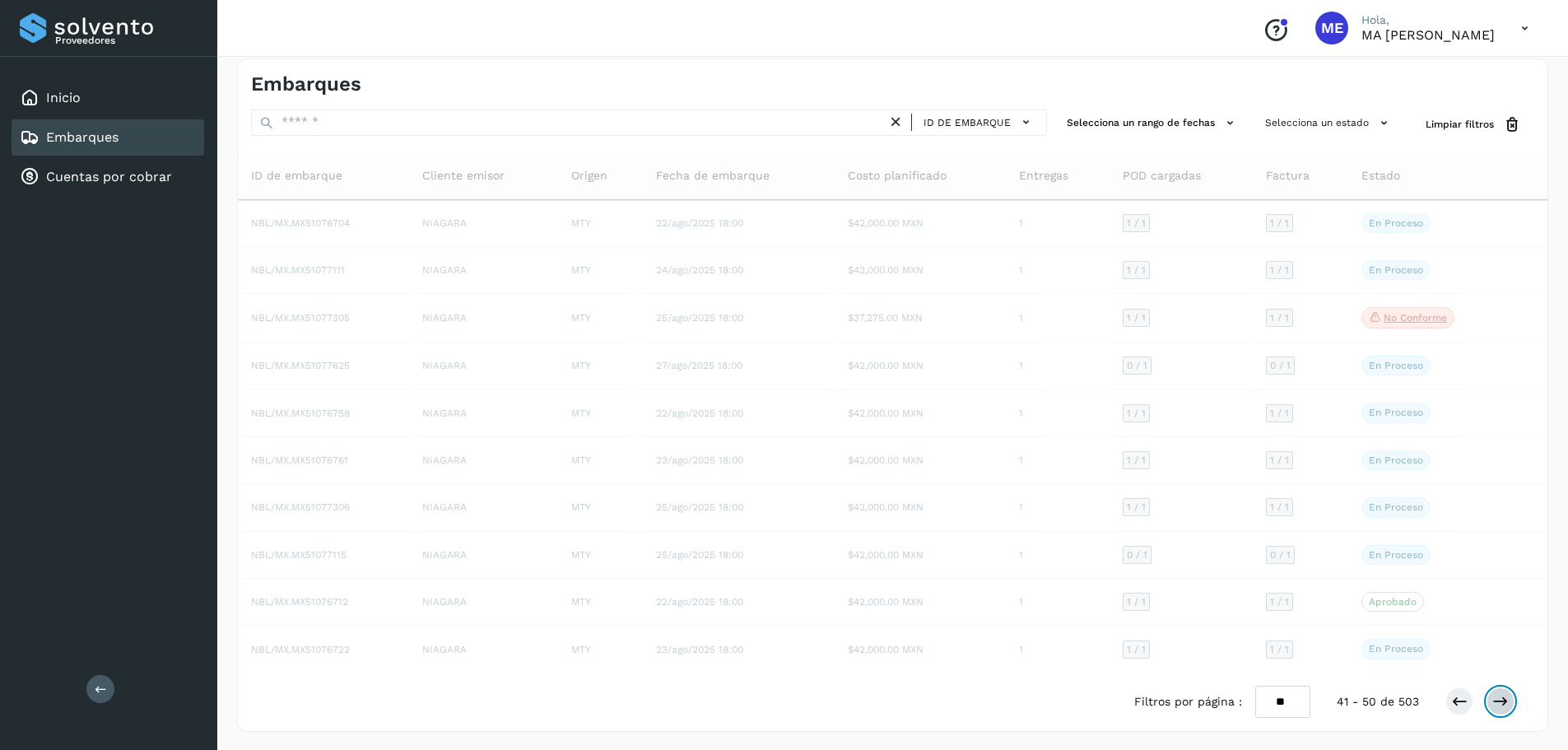
click at [1497, 704] on icon at bounding box center [1500, 701] width 16 height 16
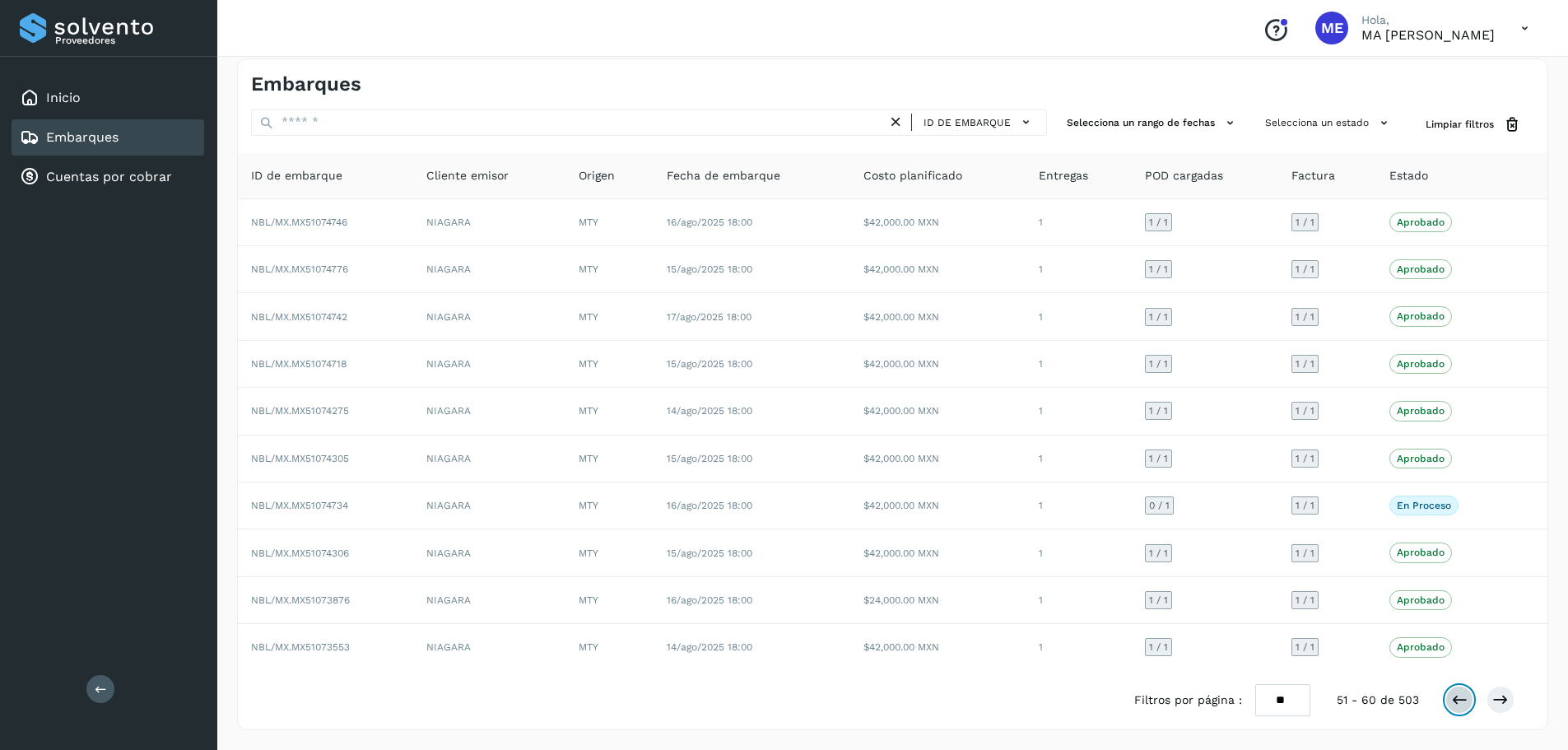
click at [1454, 705] on icon at bounding box center [1459, 699] width 16 height 16
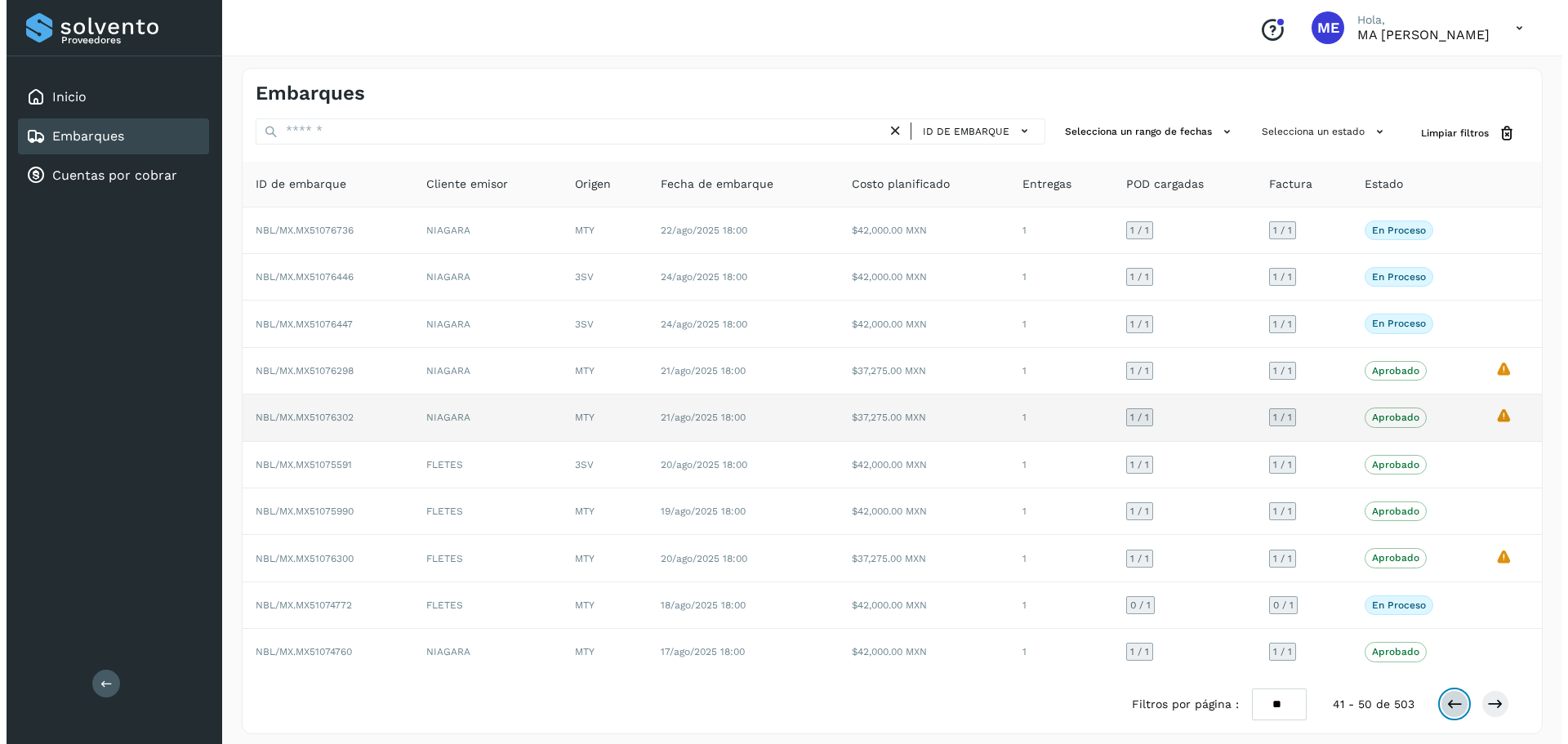
scroll to position [0, 0]
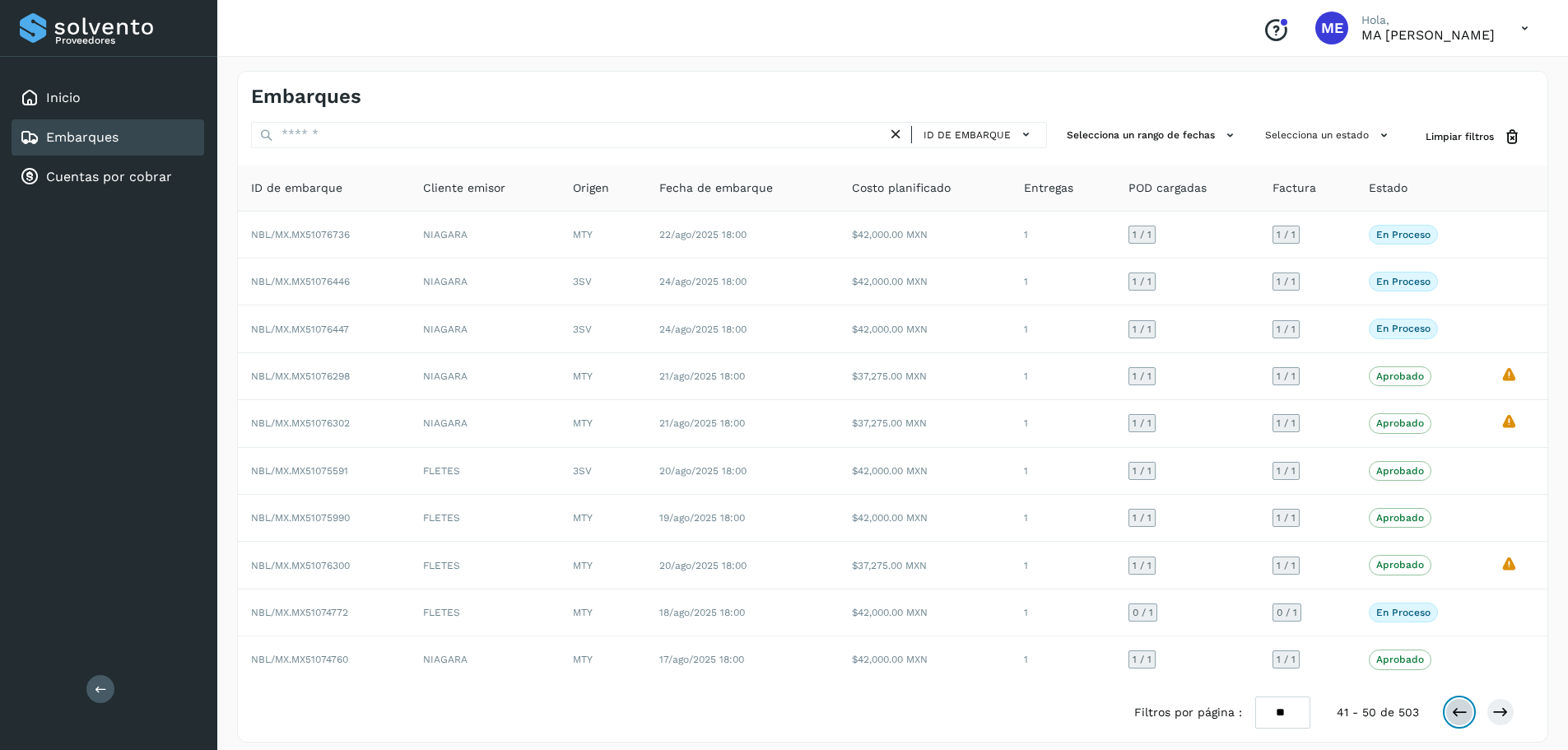
click at [1459, 713] on icon at bounding box center [1459, 712] width 16 height 16
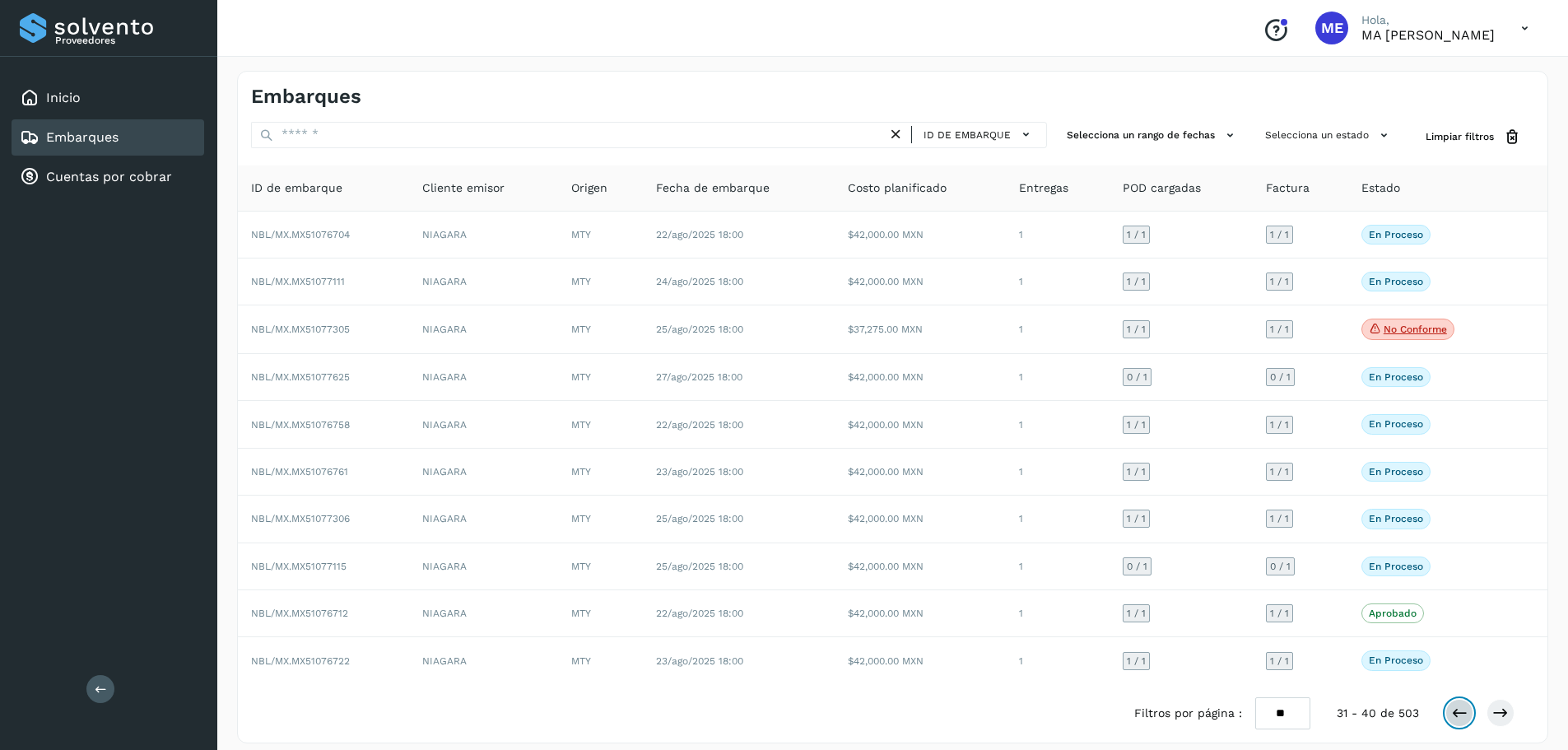
click at [1459, 713] on icon at bounding box center [1459, 712] width 16 height 16
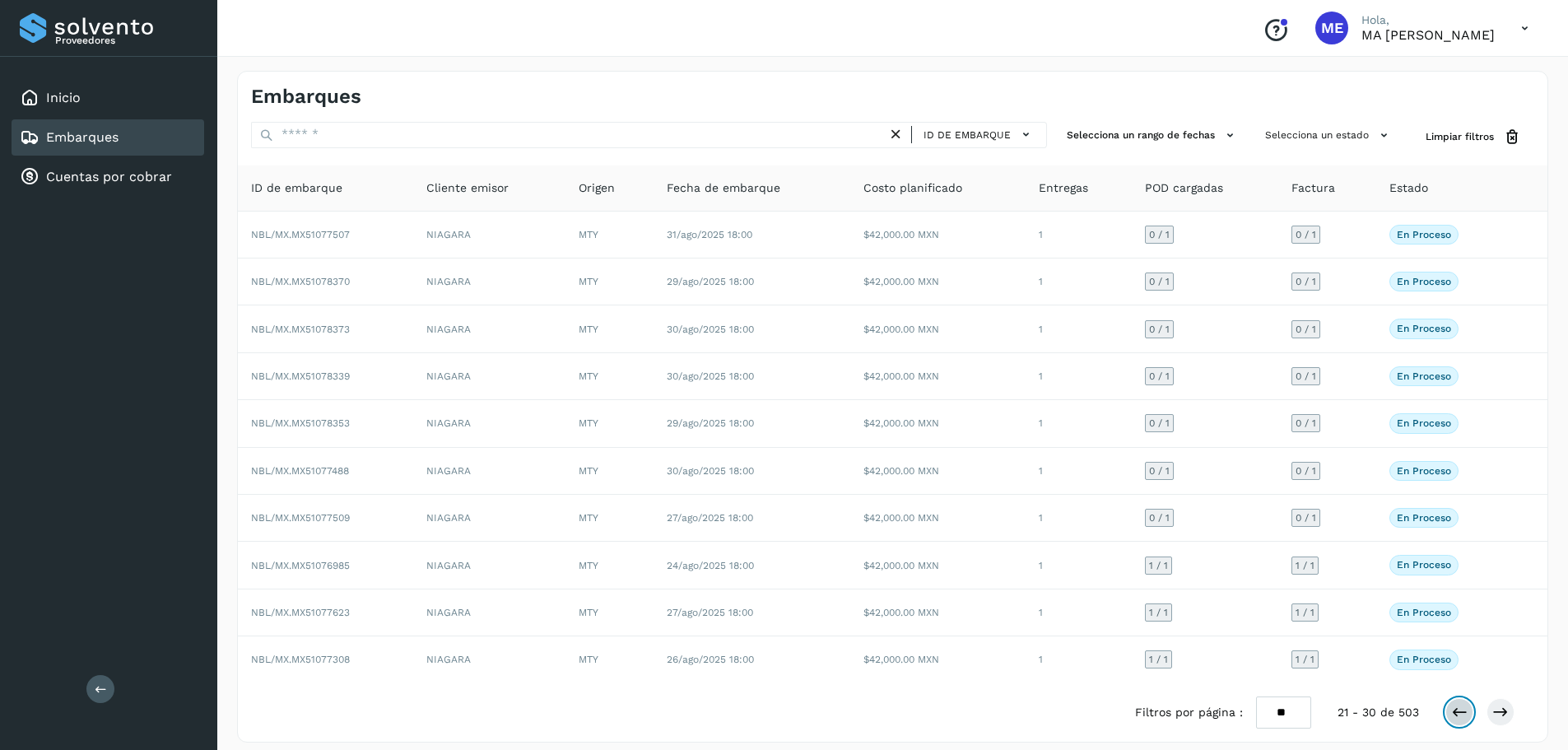
click at [1459, 713] on icon at bounding box center [1459, 712] width 16 height 16
click at [1526, 30] on icon at bounding box center [1524, 28] width 33 height 33
click at [1417, 73] on div "Cerrar sesión" at bounding box center [1442, 74] width 195 height 32
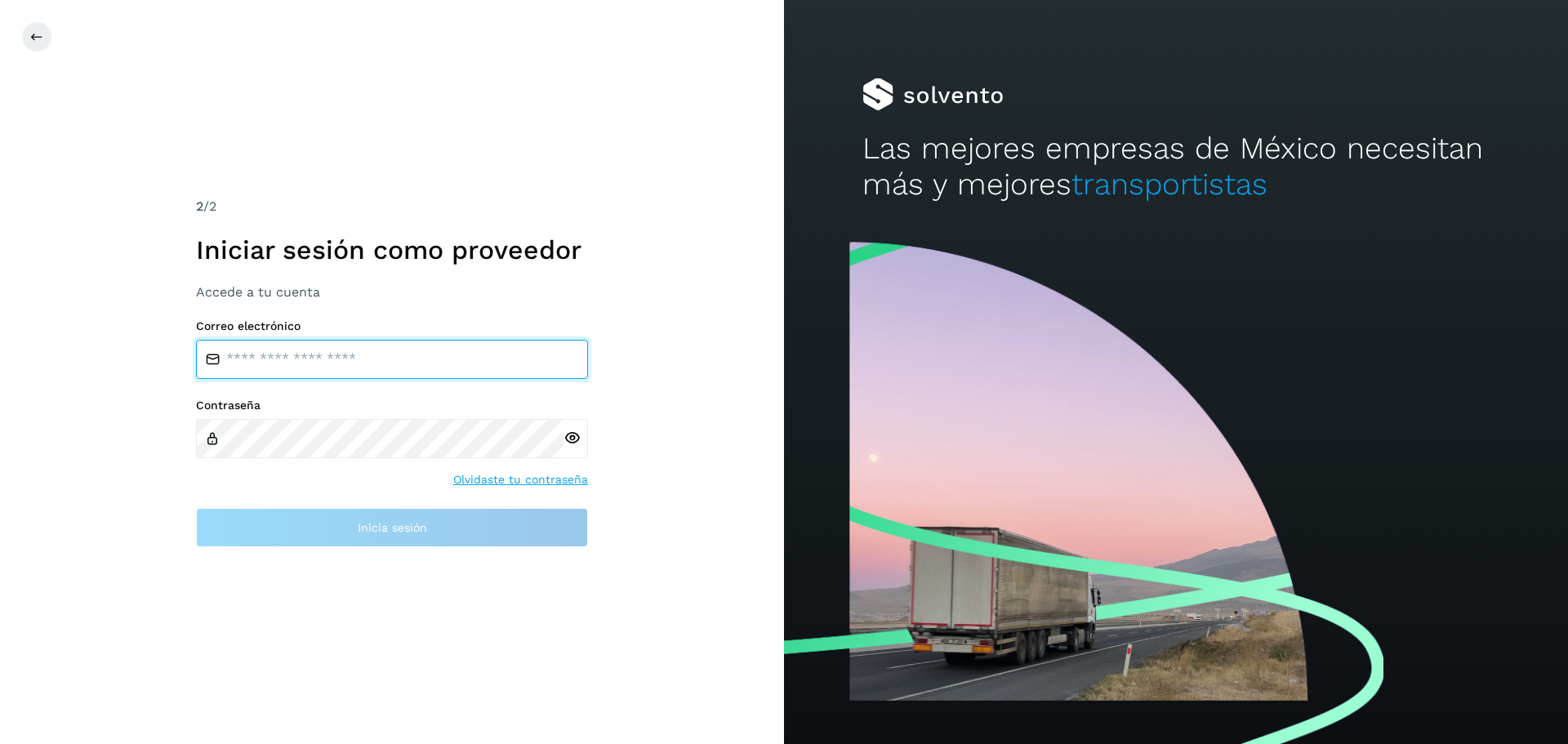
type input "**********"
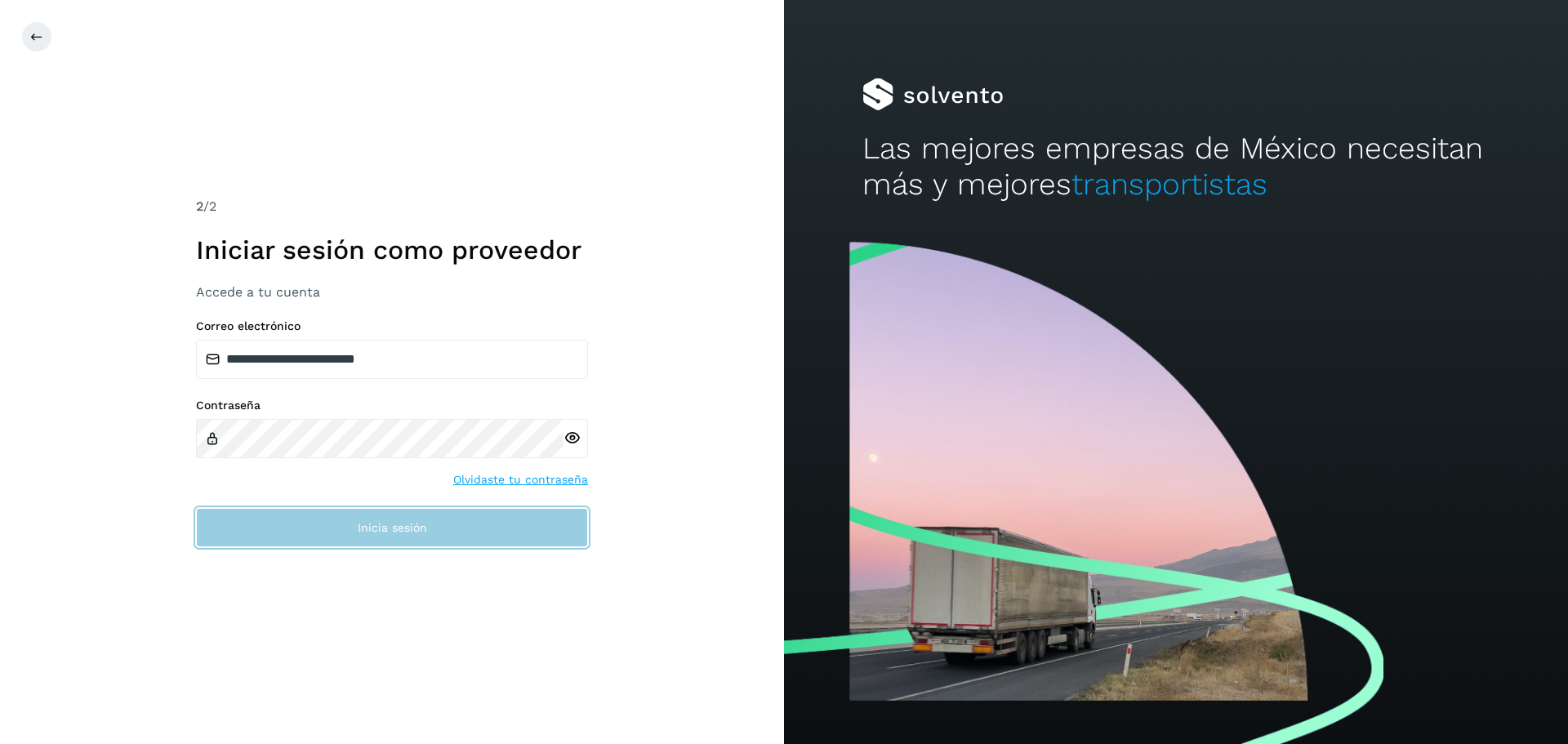
click at [362, 530] on span "Inicia sesión" at bounding box center [392, 527] width 69 height 12
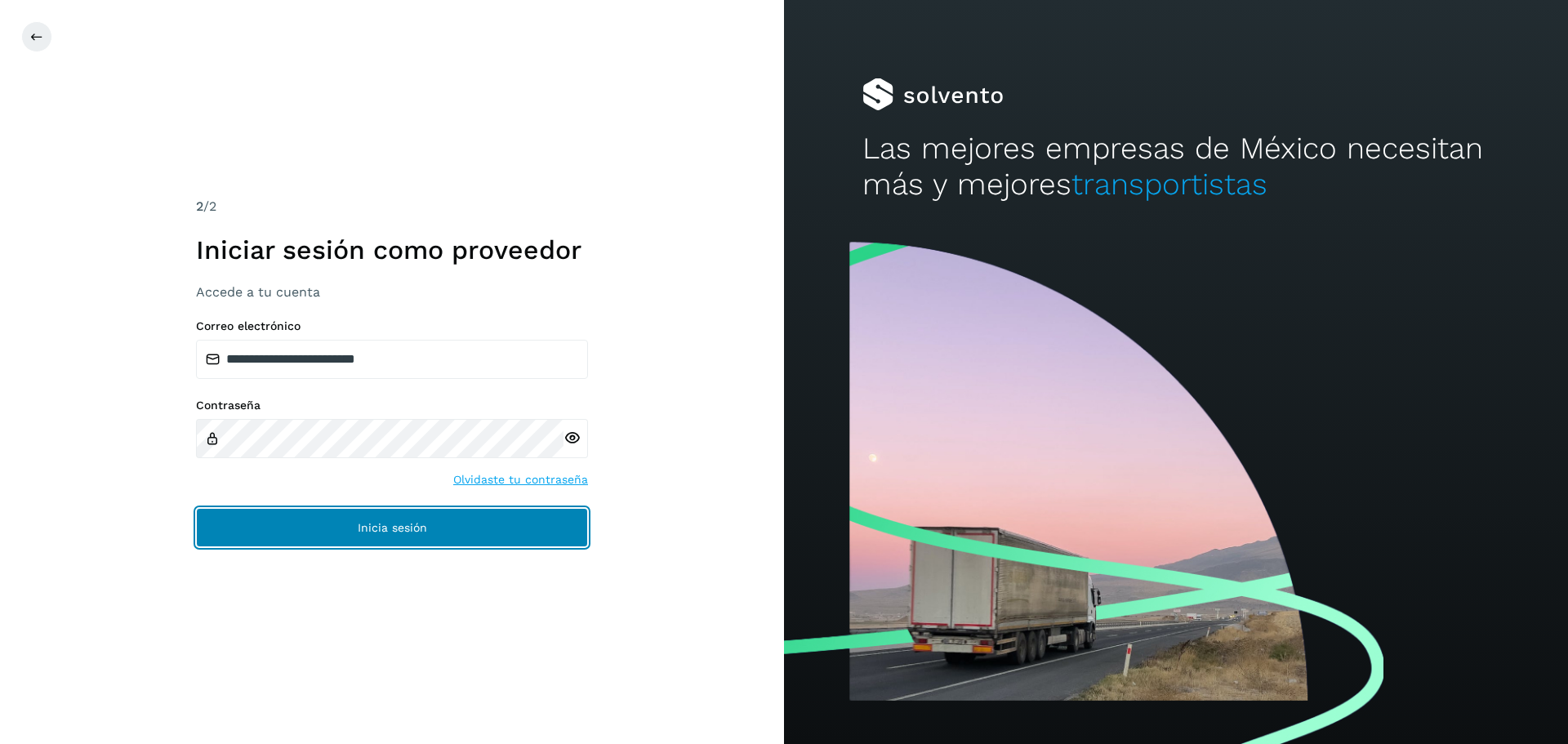
click at [362, 530] on span "Inicia sesión" at bounding box center [392, 527] width 69 height 12
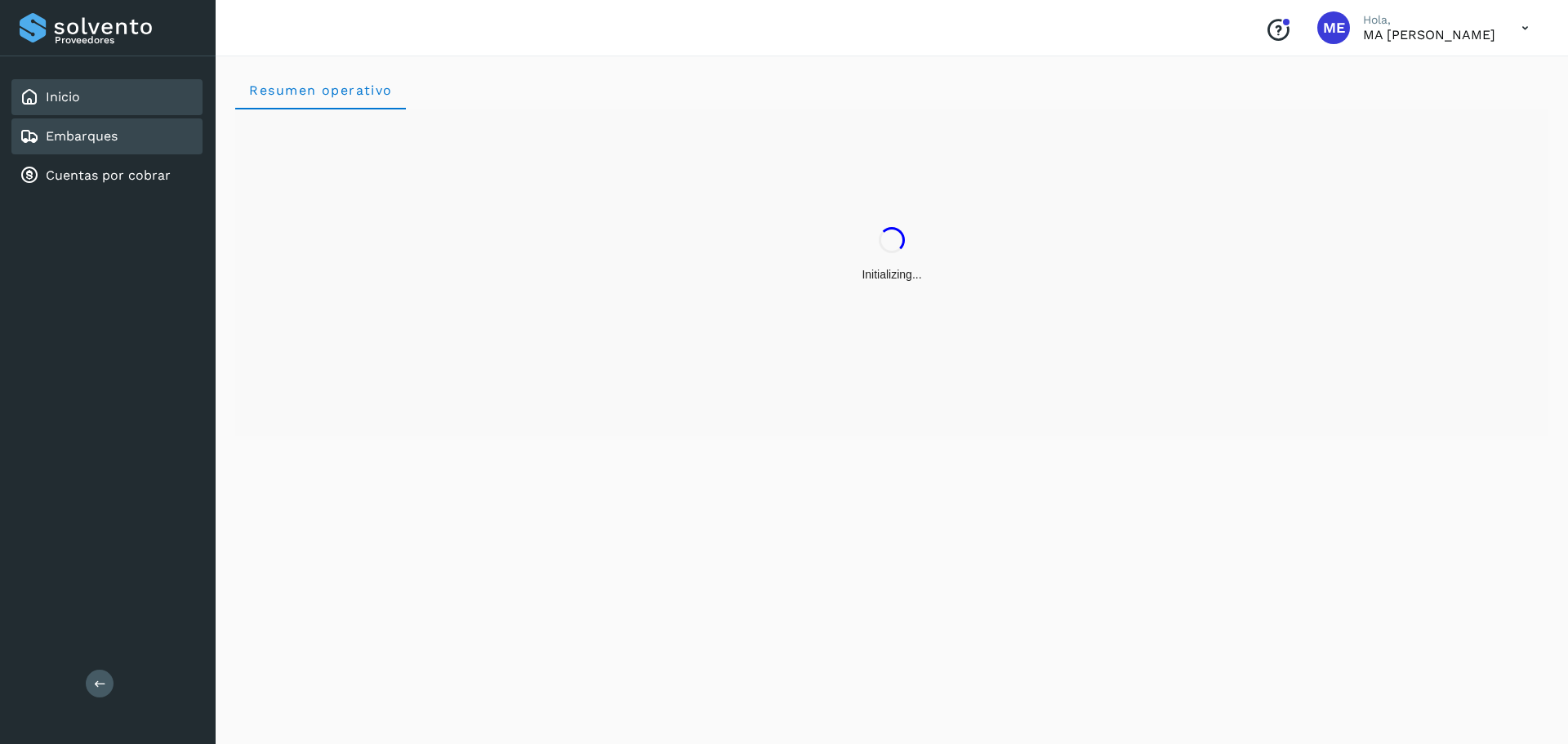
click at [72, 140] on link "Embarques" at bounding box center [82, 136] width 72 height 15
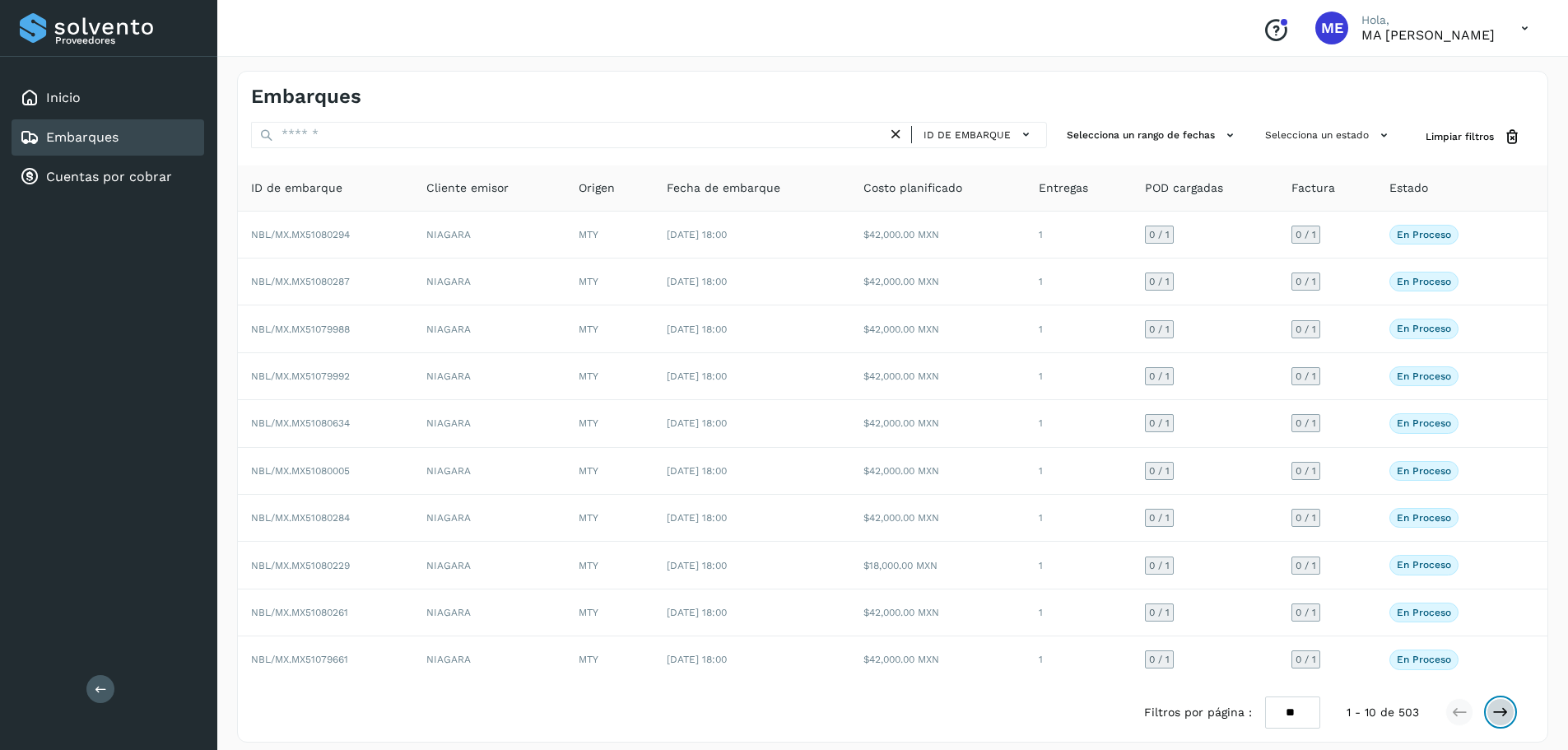
click at [1508, 711] on button at bounding box center [1499, 711] width 28 height 28
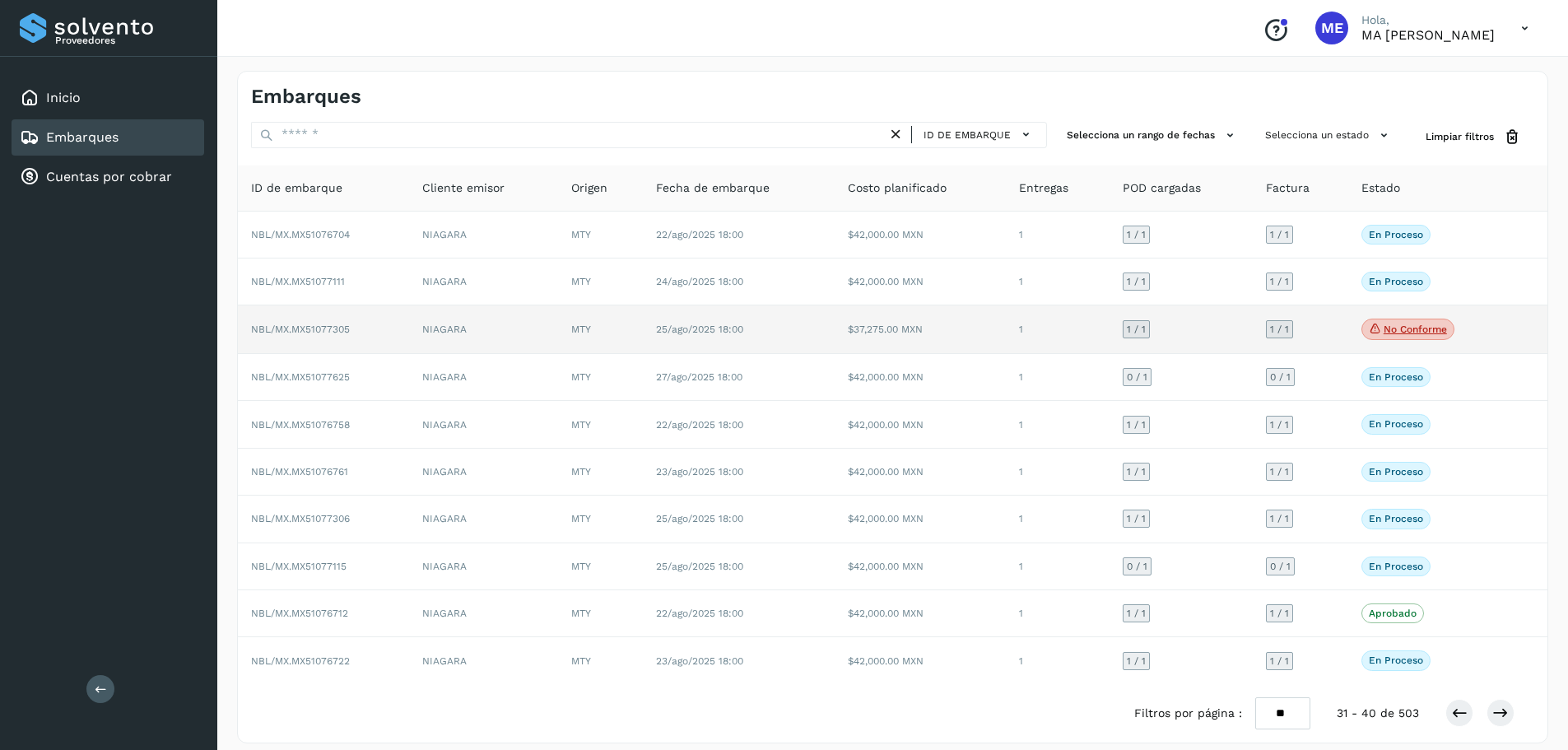
click at [304, 327] on span "NBL/MX.MX51077305" at bounding box center [299, 328] width 99 height 12
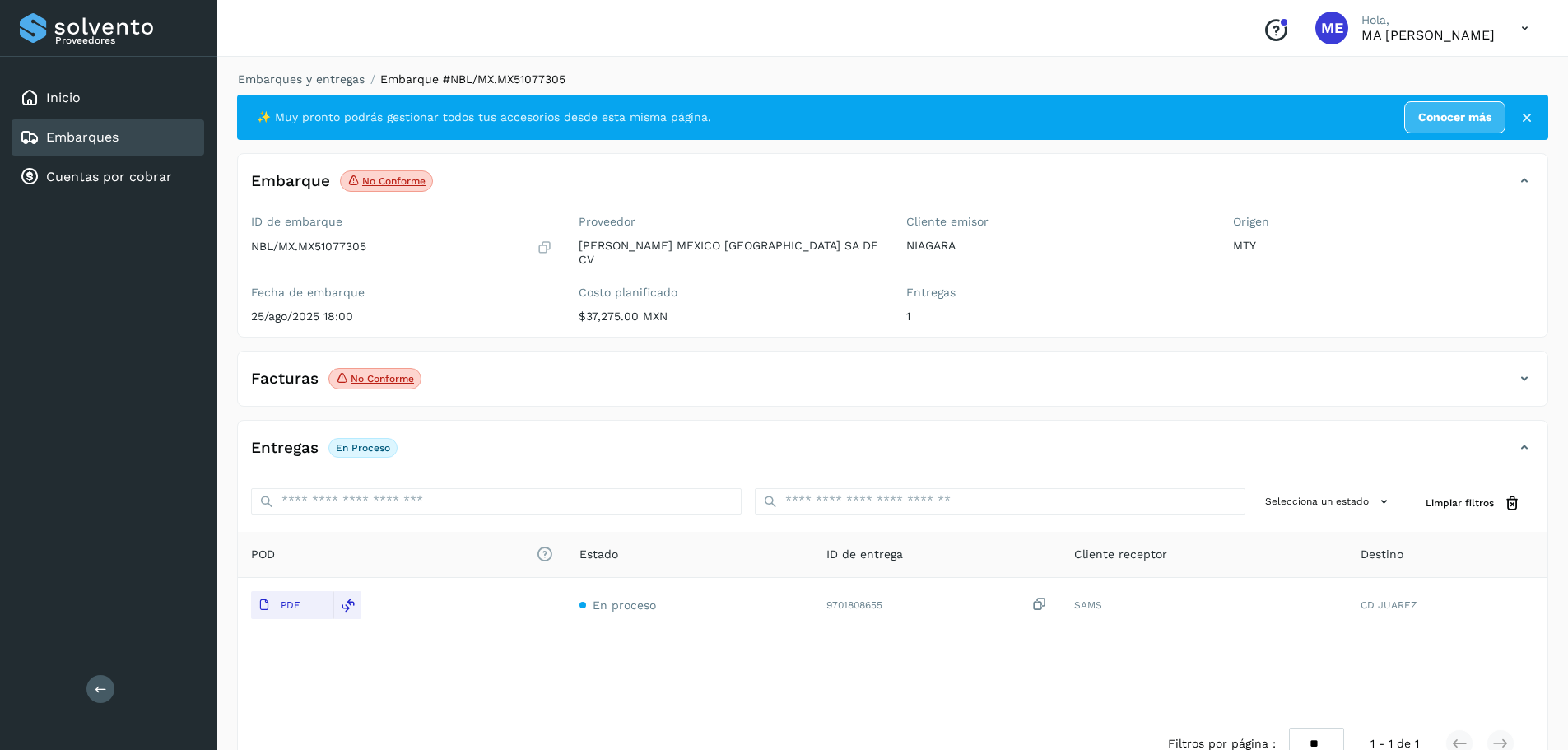
click at [1525, 30] on icon at bounding box center [1524, 28] width 33 height 33
click at [1430, 76] on div "Cerrar sesión" at bounding box center [1442, 74] width 195 height 32
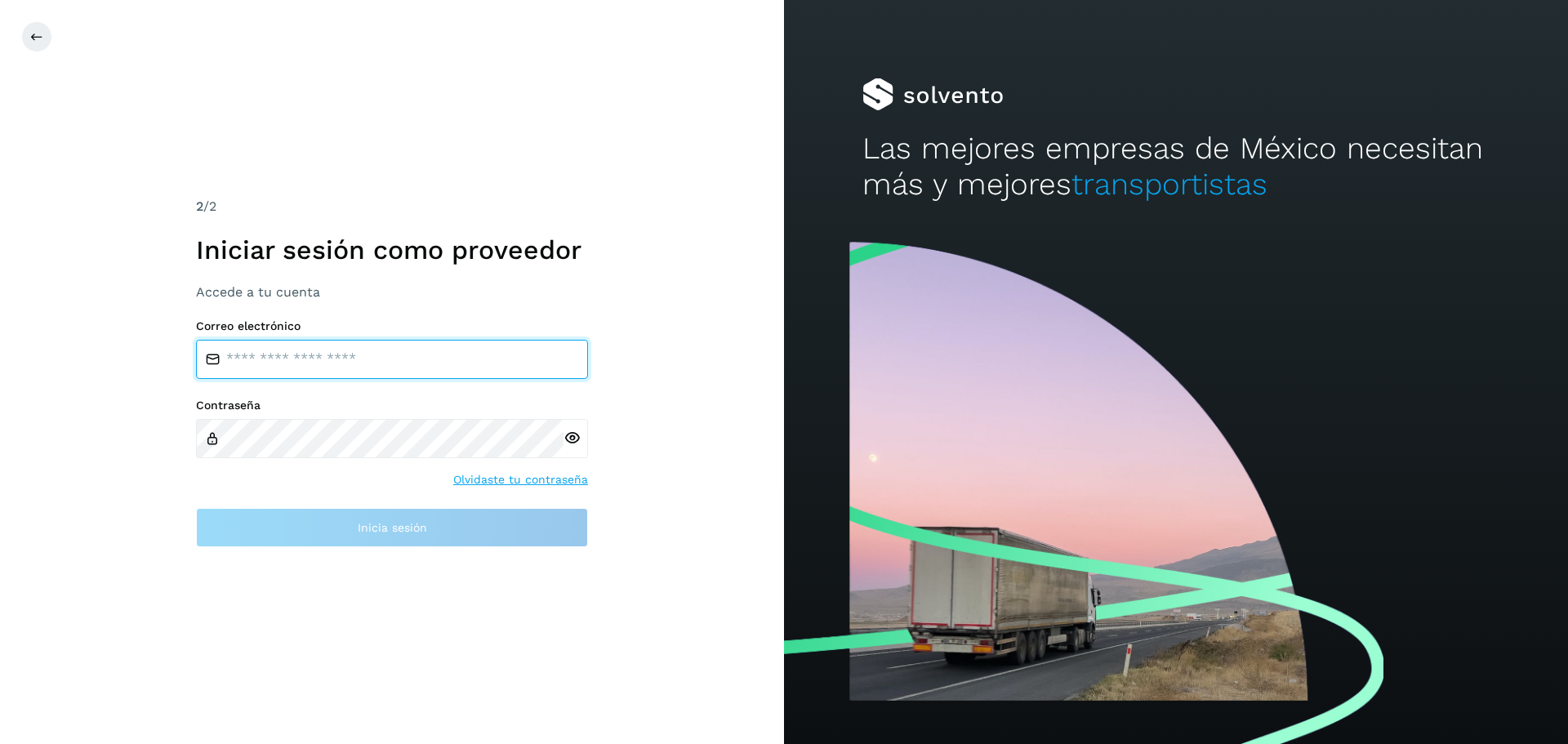
type input "**********"
